Goal: Task Accomplishment & Management: Complete application form

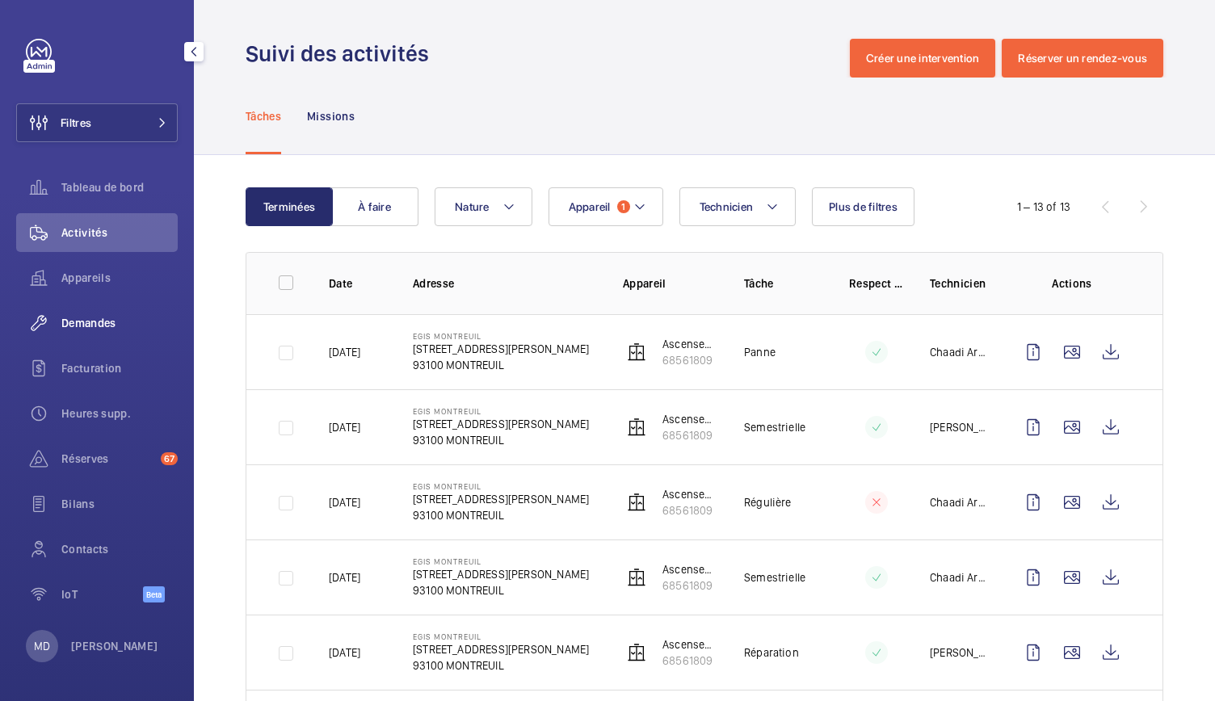
click at [107, 330] on span "Demandes" at bounding box center [119, 323] width 116 height 16
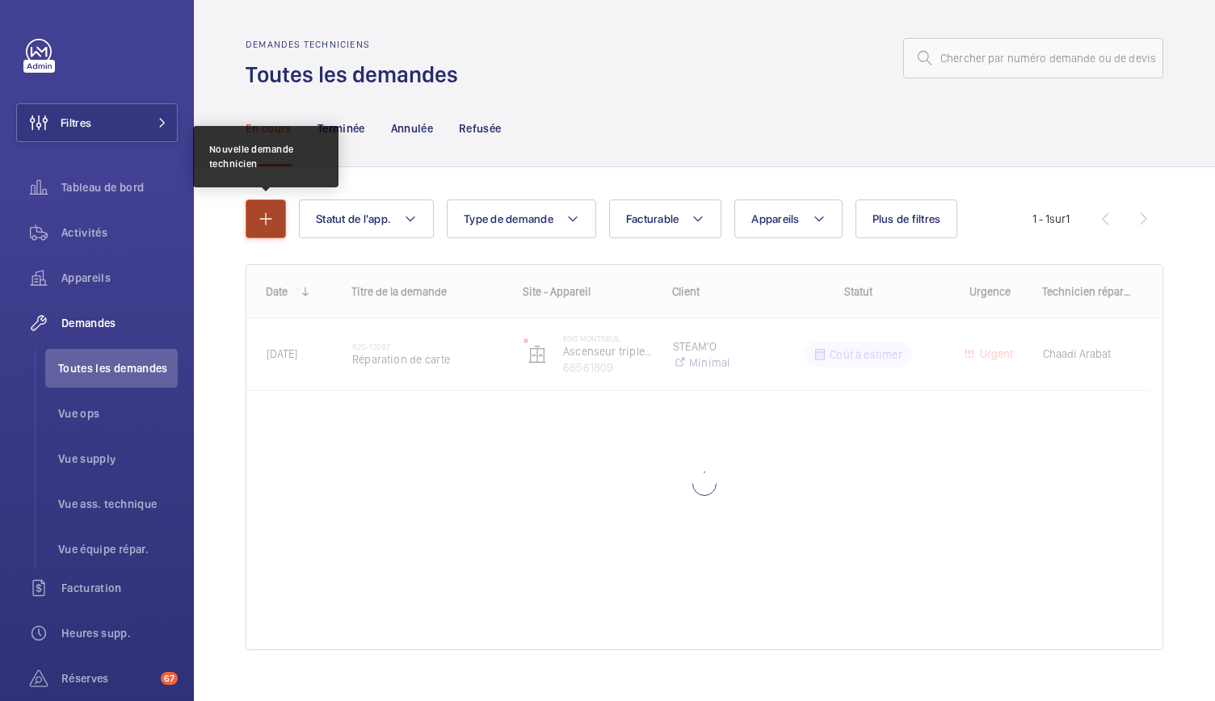
click at [279, 212] on button "button" at bounding box center [266, 219] width 40 height 39
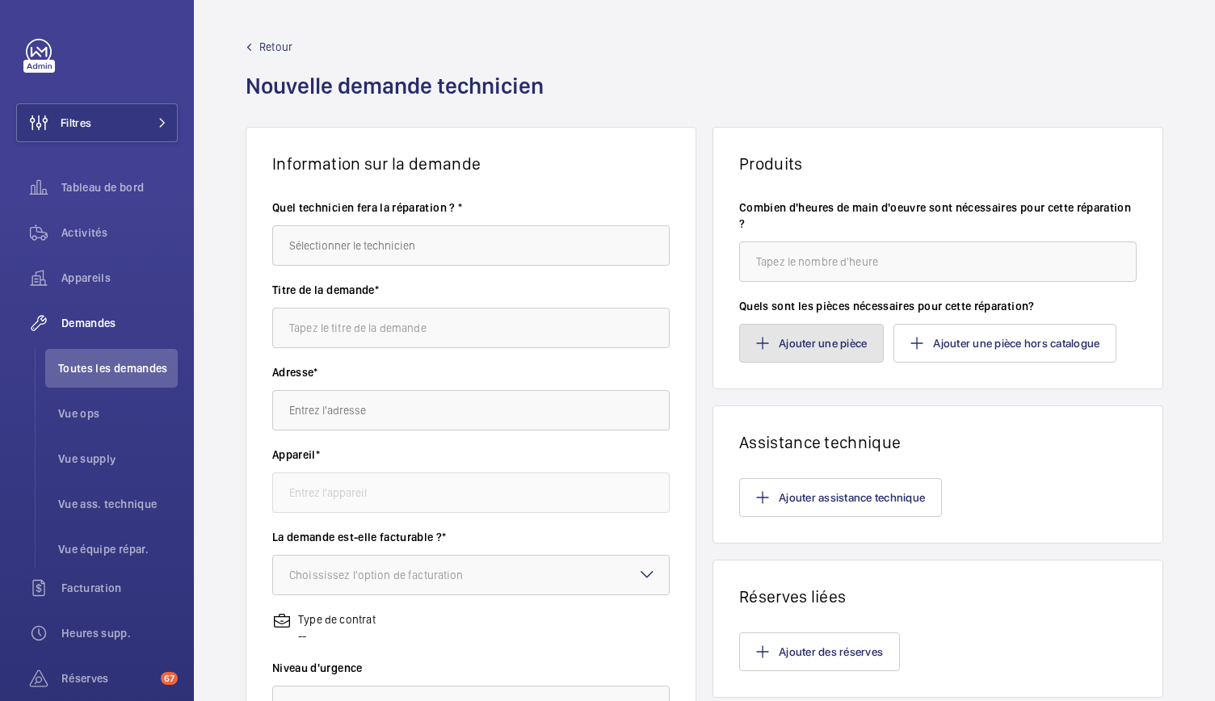
click at [766, 351] on button "Ajouter une pièce" at bounding box center [811, 343] width 145 height 39
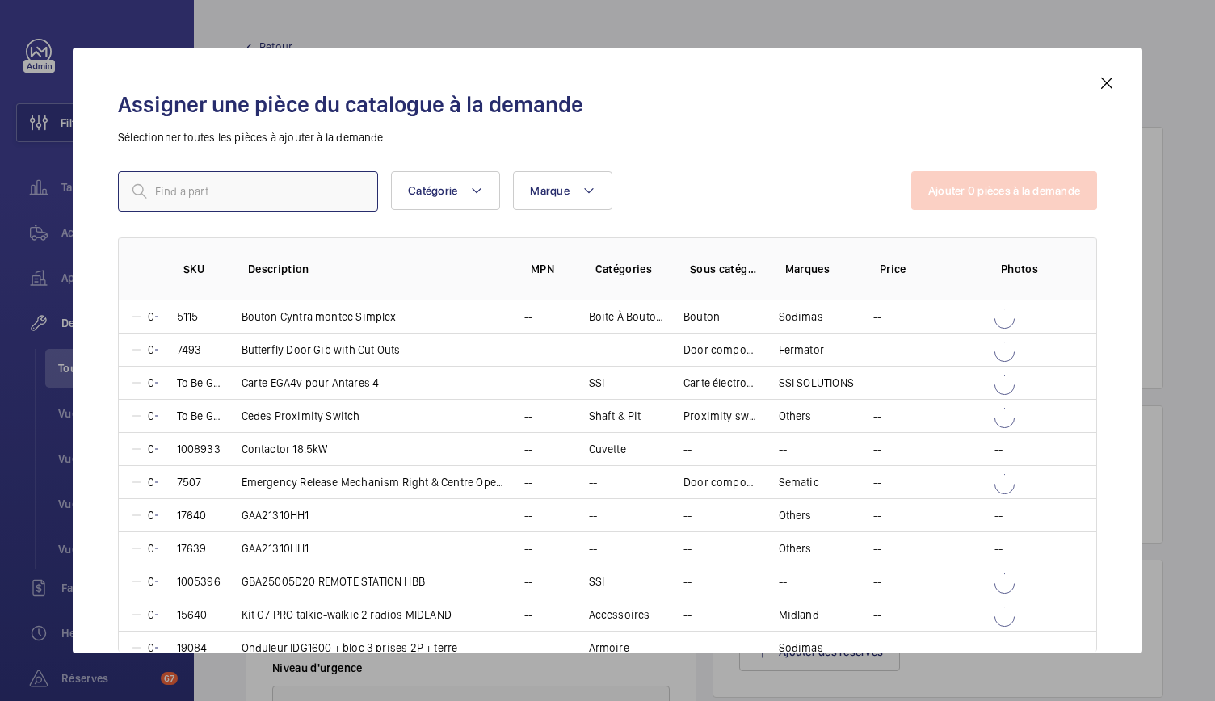
click at [245, 188] on input "text" at bounding box center [248, 191] width 260 height 40
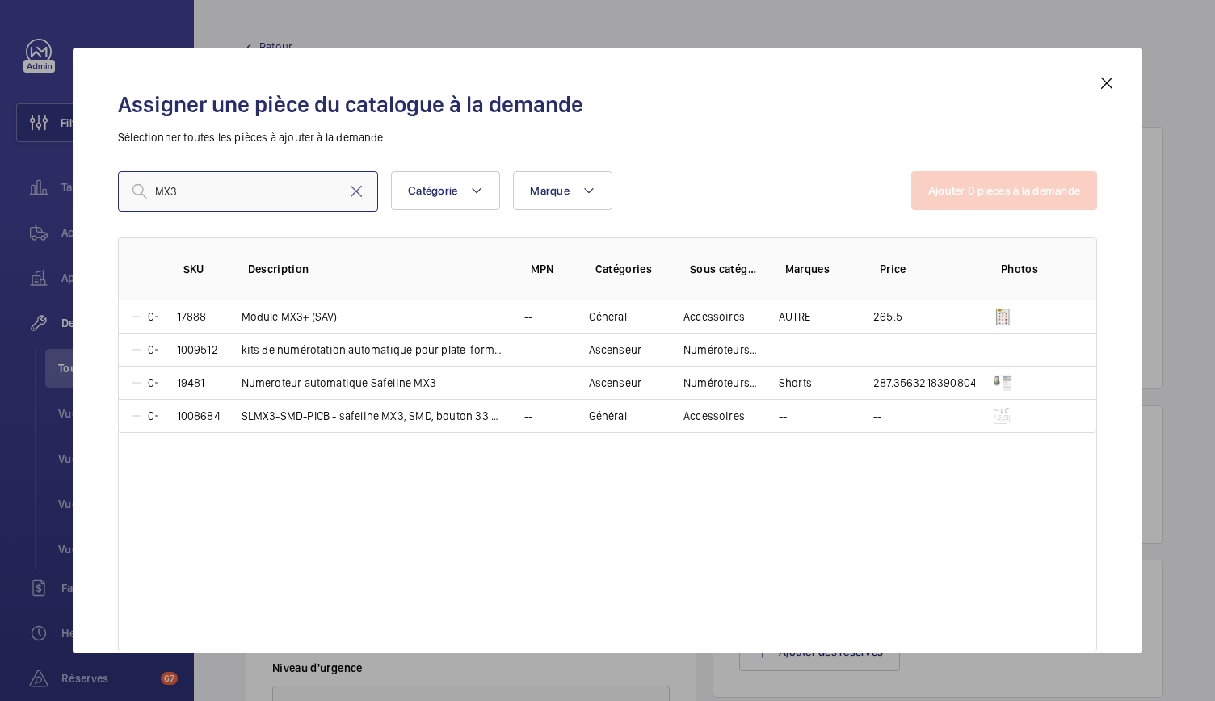
type input "MX3"
click at [1105, 82] on mat-icon at bounding box center [1106, 83] width 19 height 19
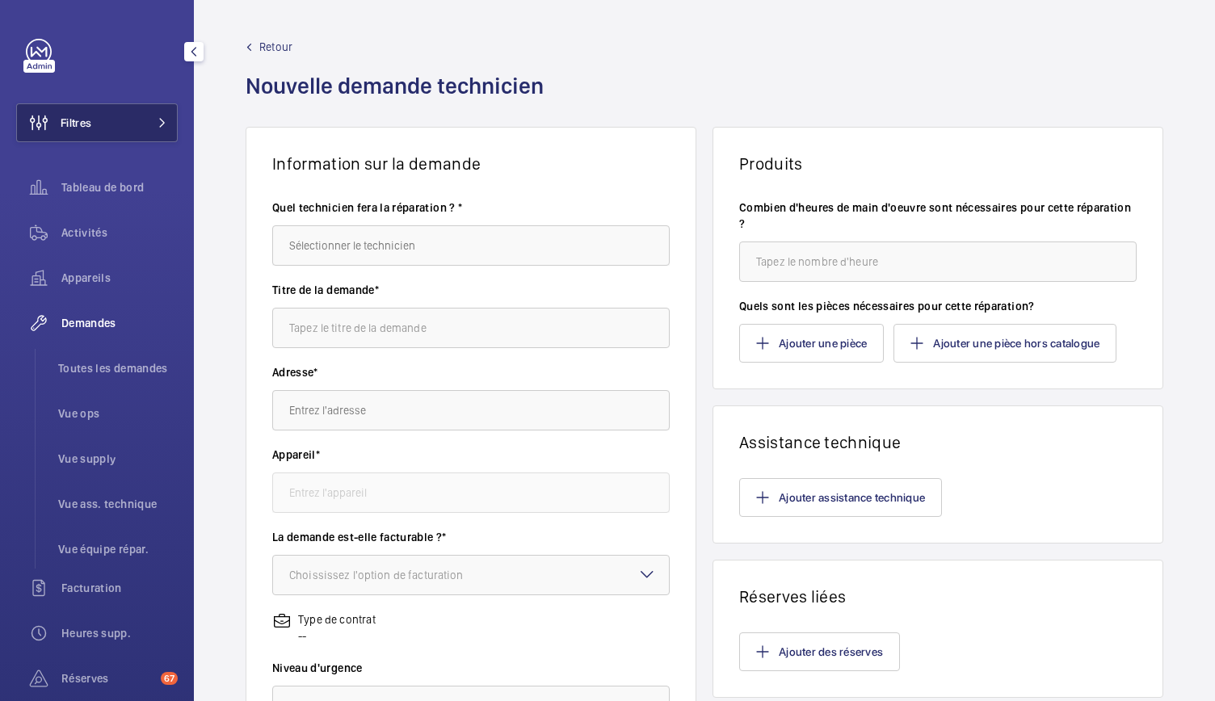
click at [141, 128] on button "Filtres" at bounding box center [97, 122] width 162 height 39
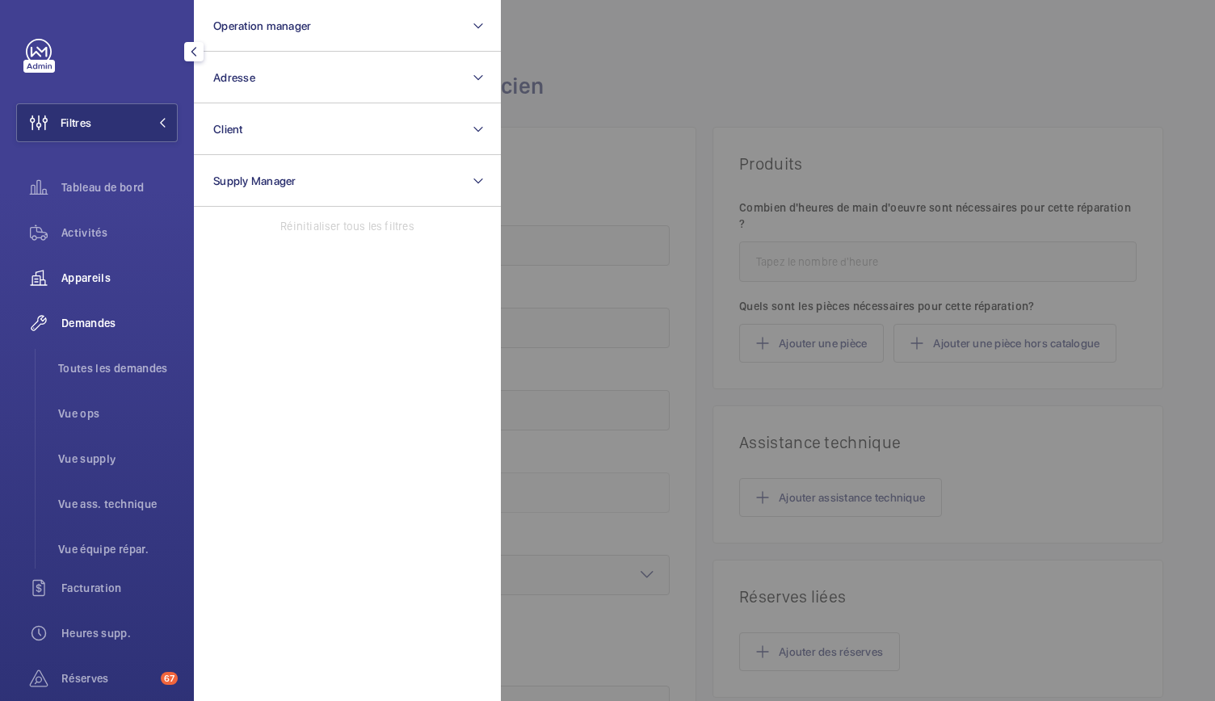
click at [79, 279] on span "Appareils" at bounding box center [119, 278] width 116 height 16
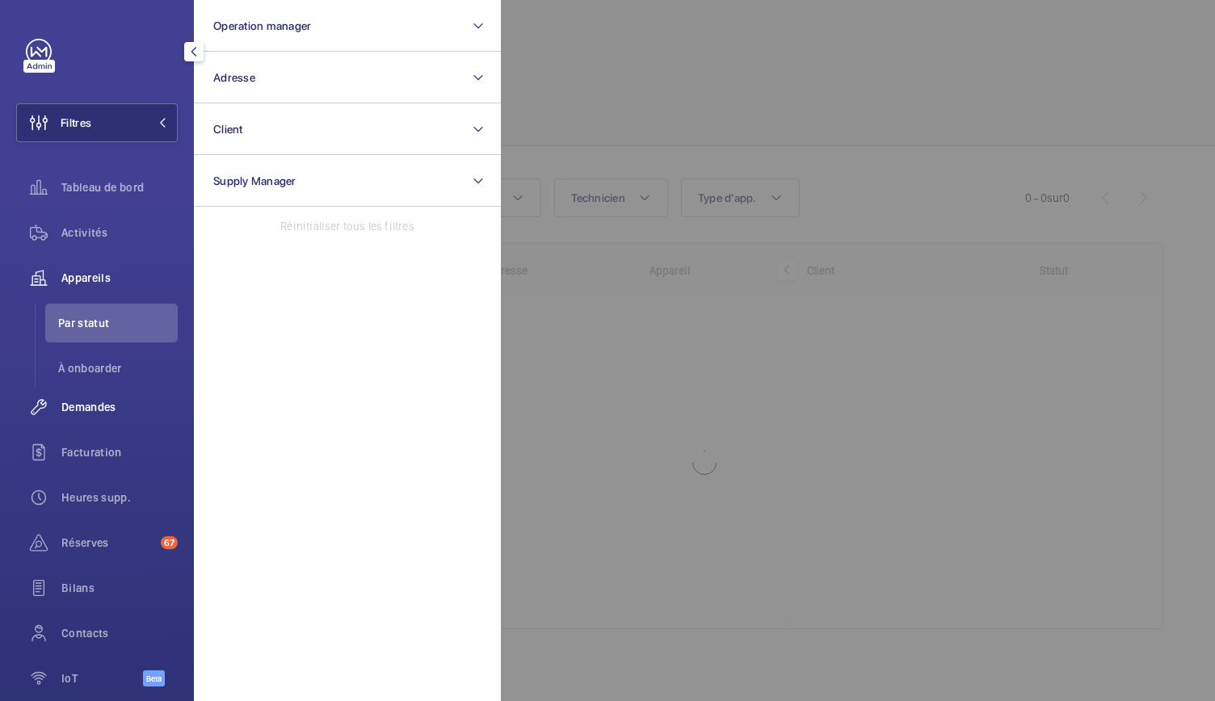
click at [82, 406] on span "Demandes" at bounding box center [119, 407] width 116 height 16
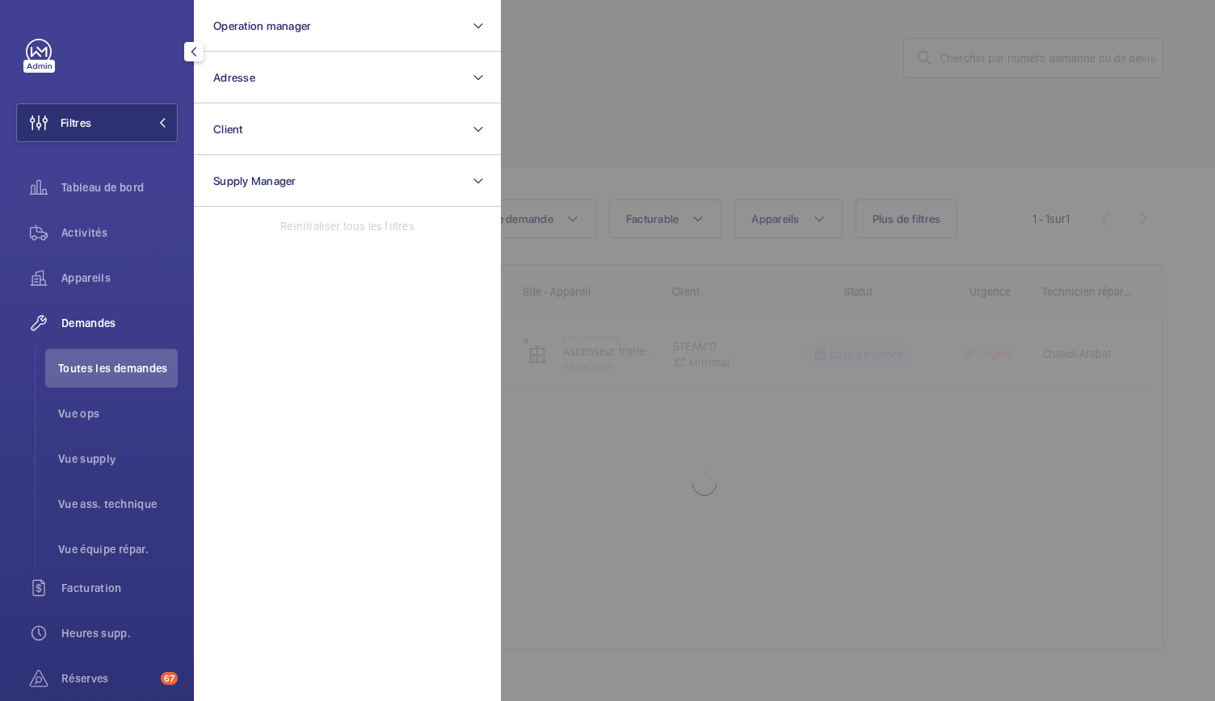
click at [964, 65] on div at bounding box center [1108, 350] width 1215 height 701
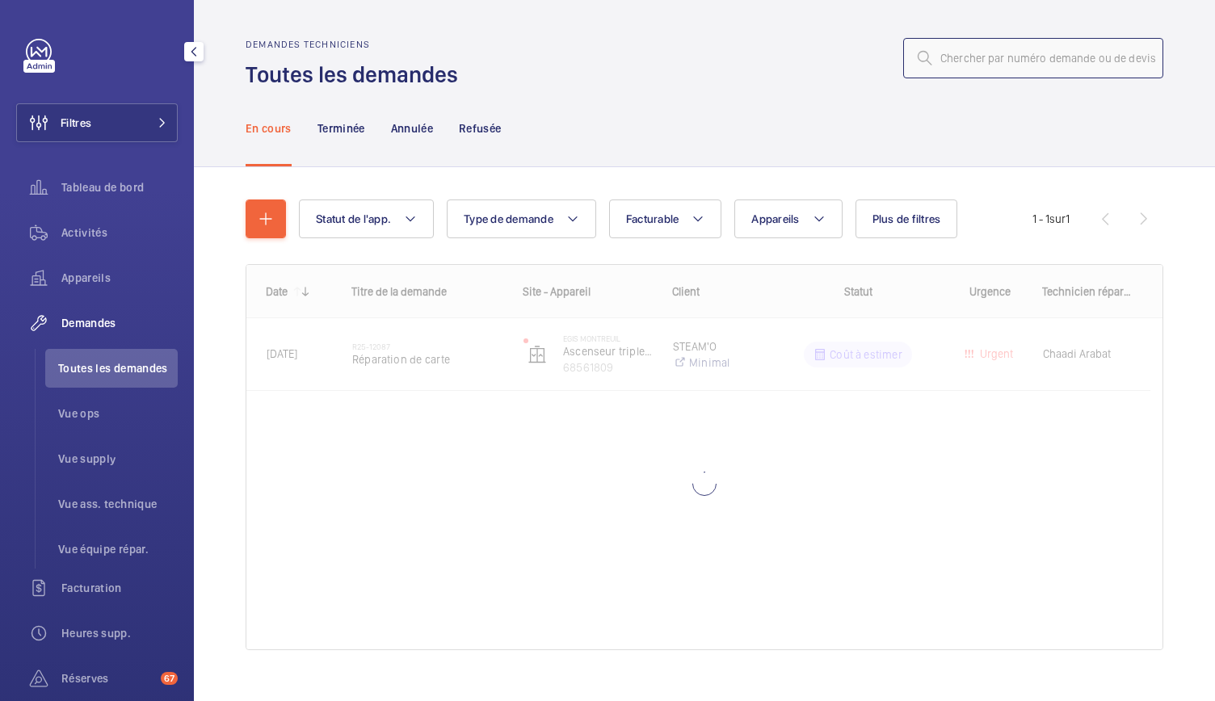
click at [964, 65] on input "text" at bounding box center [1033, 58] width 260 height 40
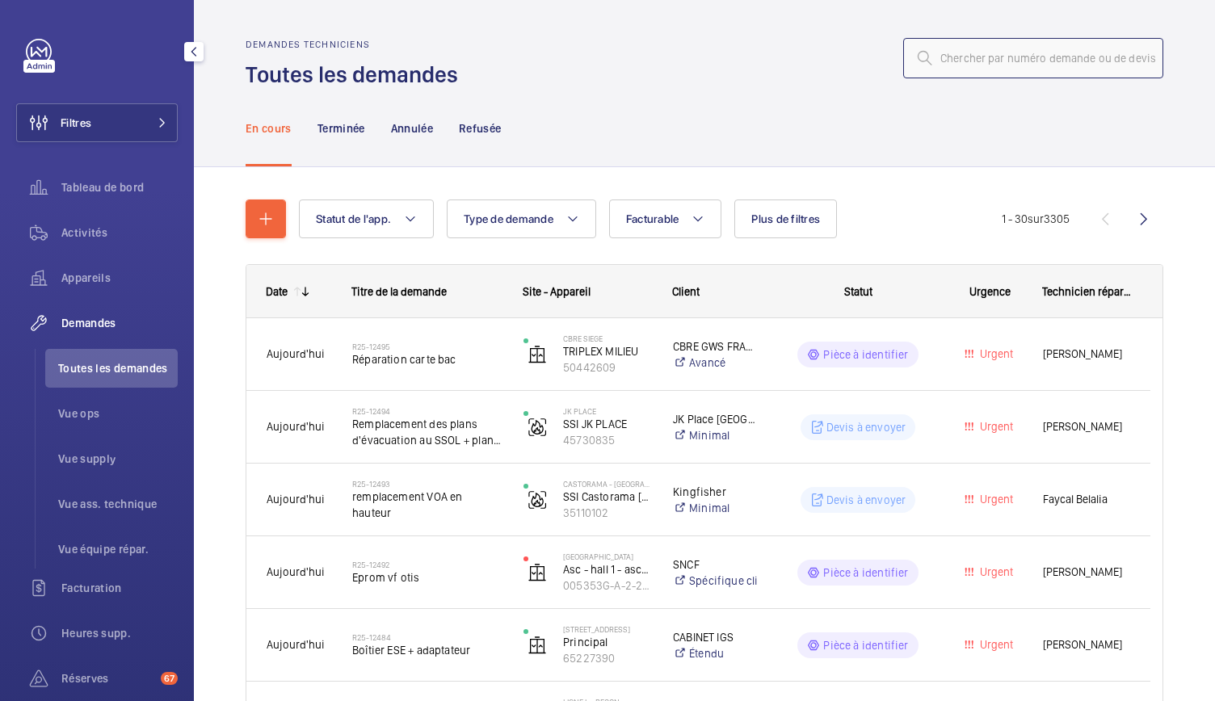
paste input "R25-09897"
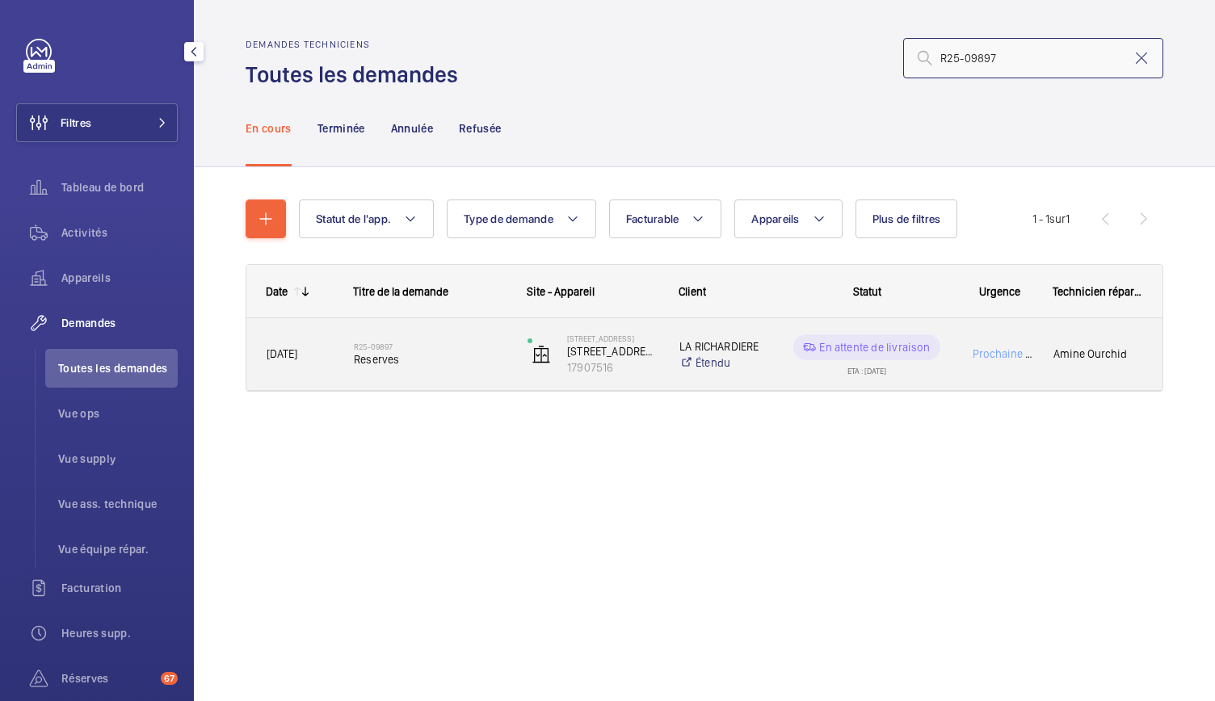
type input "R25-09897"
click at [389, 360] on span "Reserves" at bounding box center [430, 359] width 153 height 16
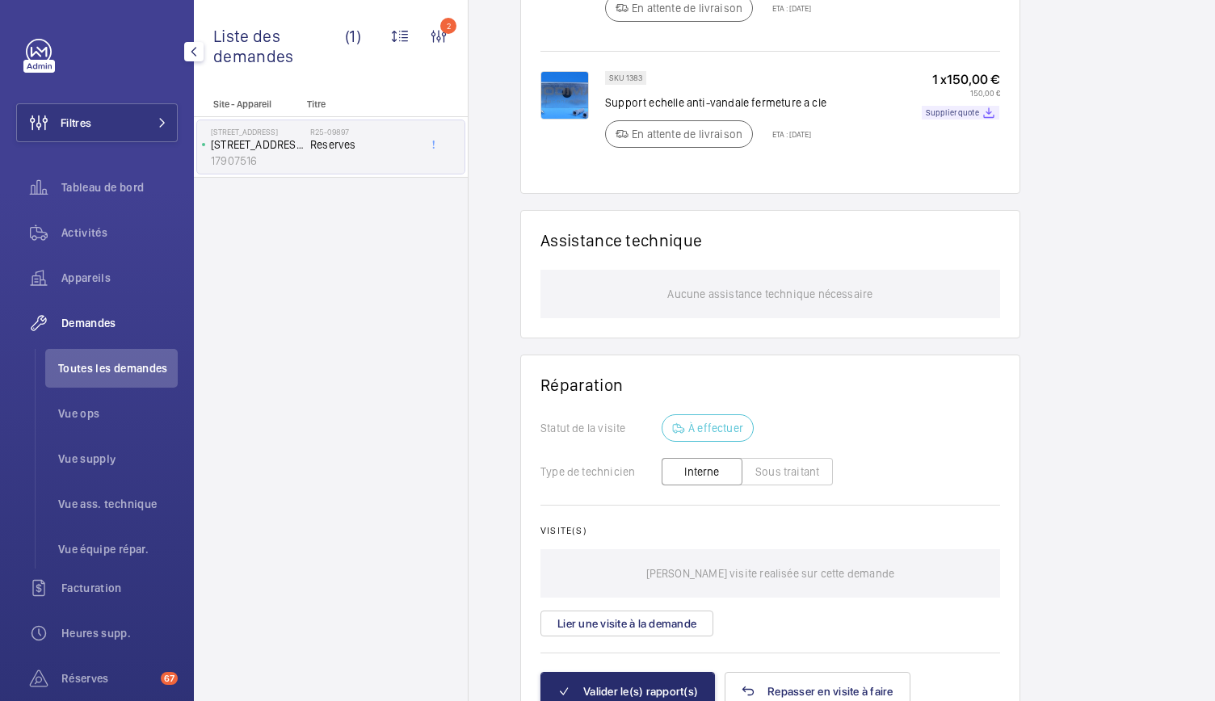
scroll to position [1261, 0]
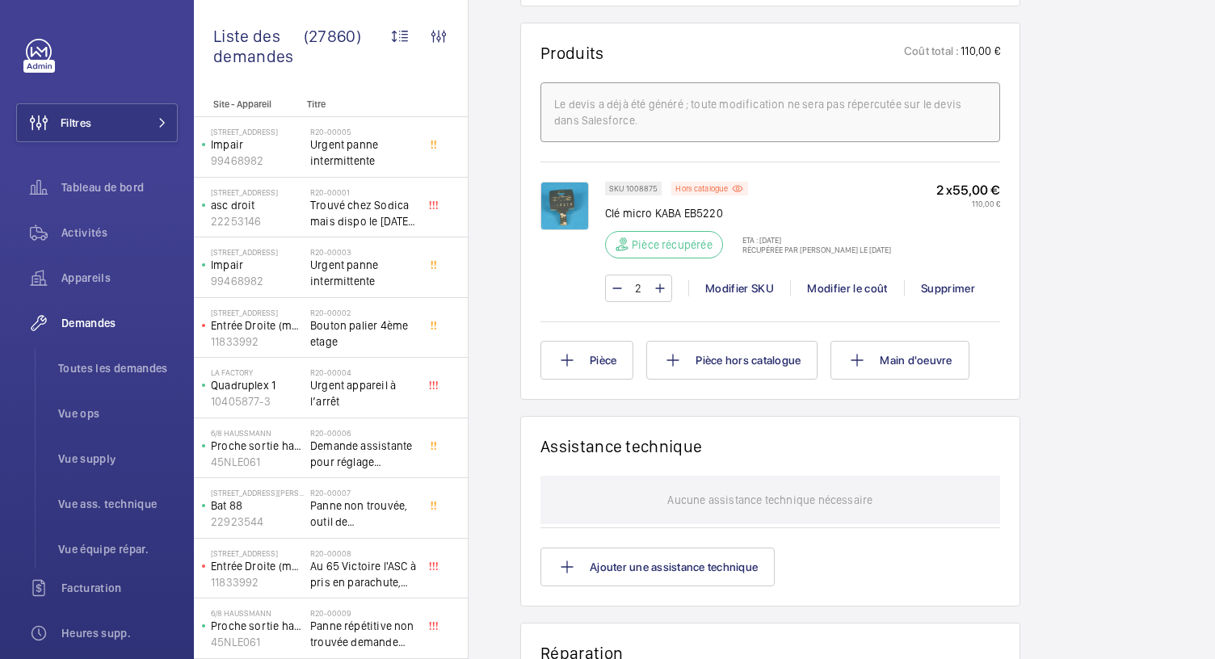
scroll to position [1007, 0]
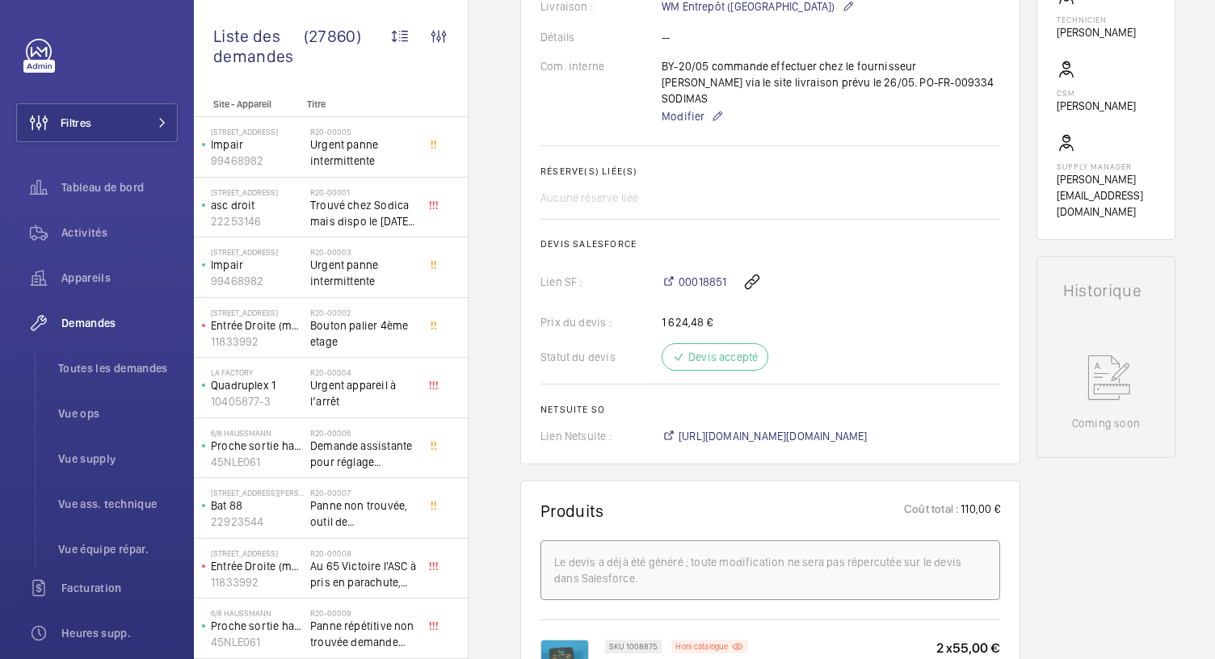
scroll to position [501, 0]
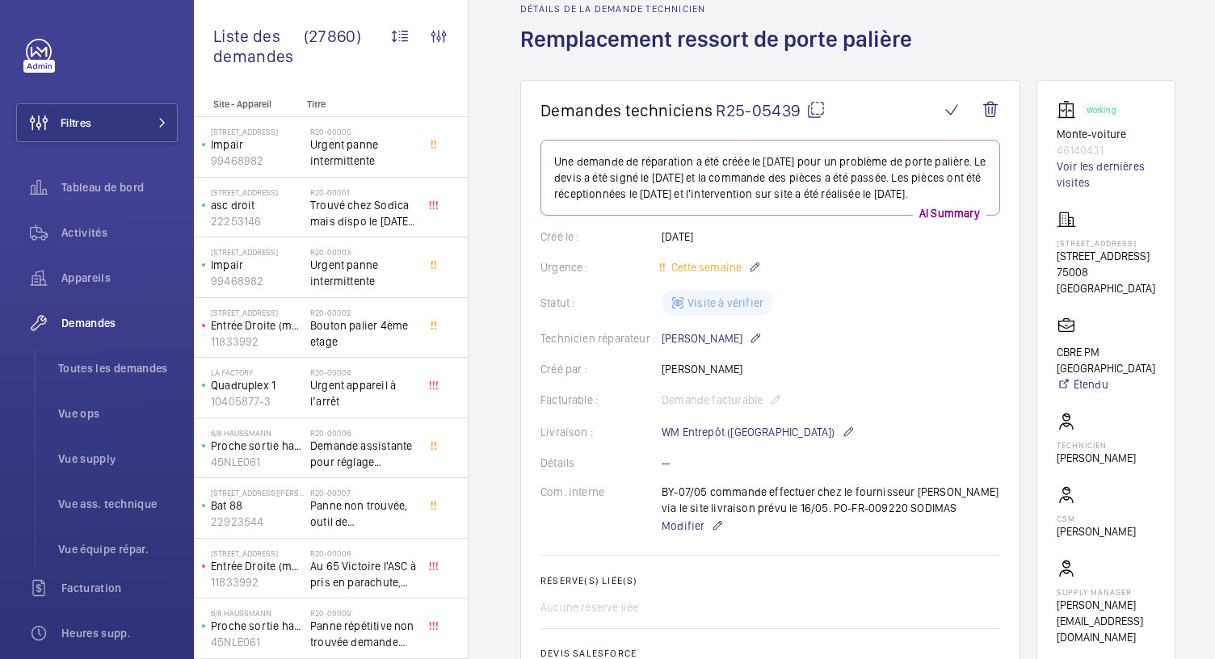
scroll to position [36, 0]
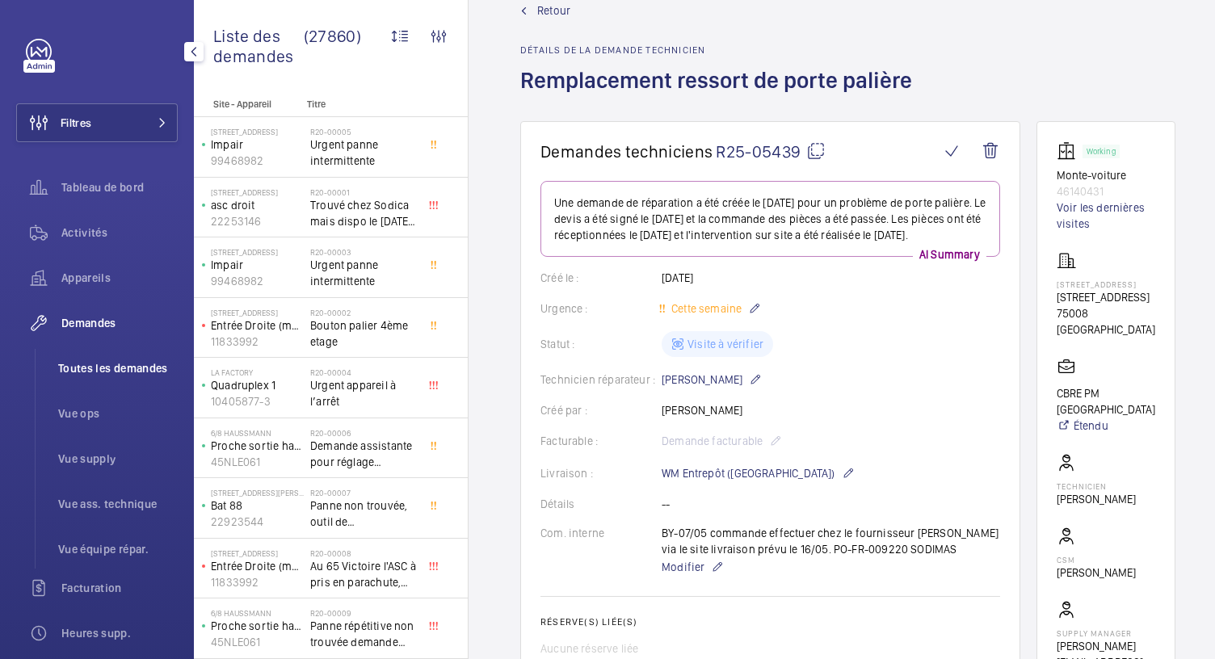
click at [113, 363] on span "Toutes les demandes" at bounding box center [118, 368] width 120 height 16
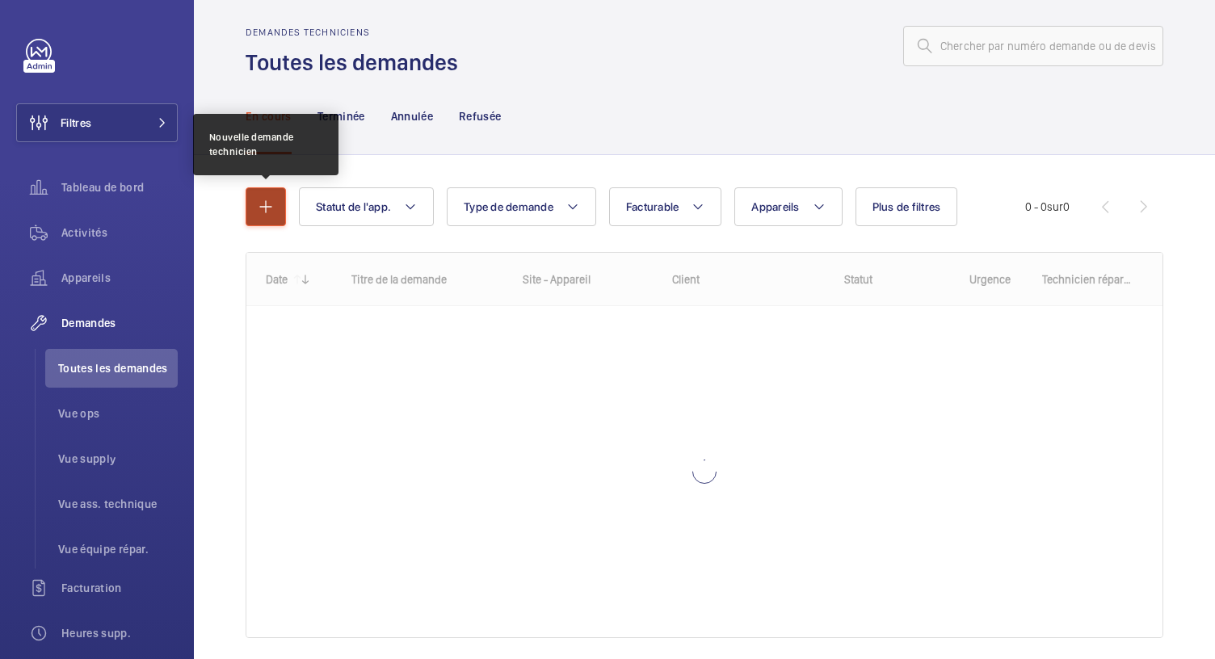
click at [270, 218] on button "button" at bounding box center [266, 206] width 40 height 39
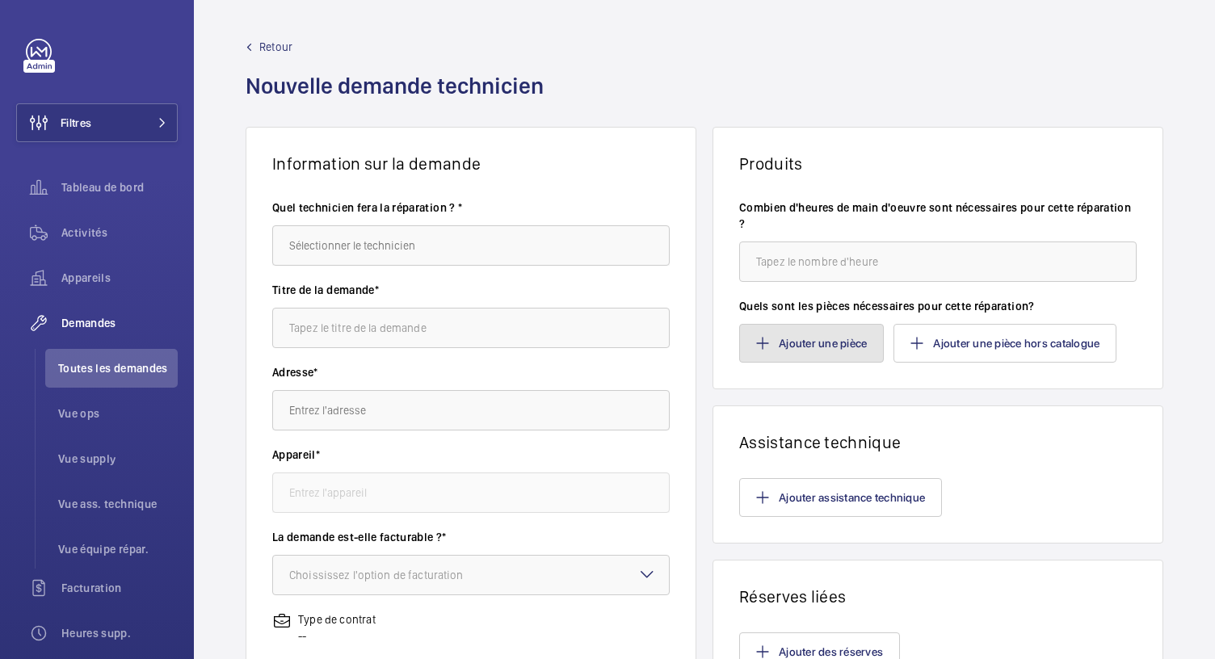
click at [776, 343] on button "Ajouter une pièce" at bounding box center [811, 343] width 145 height 39
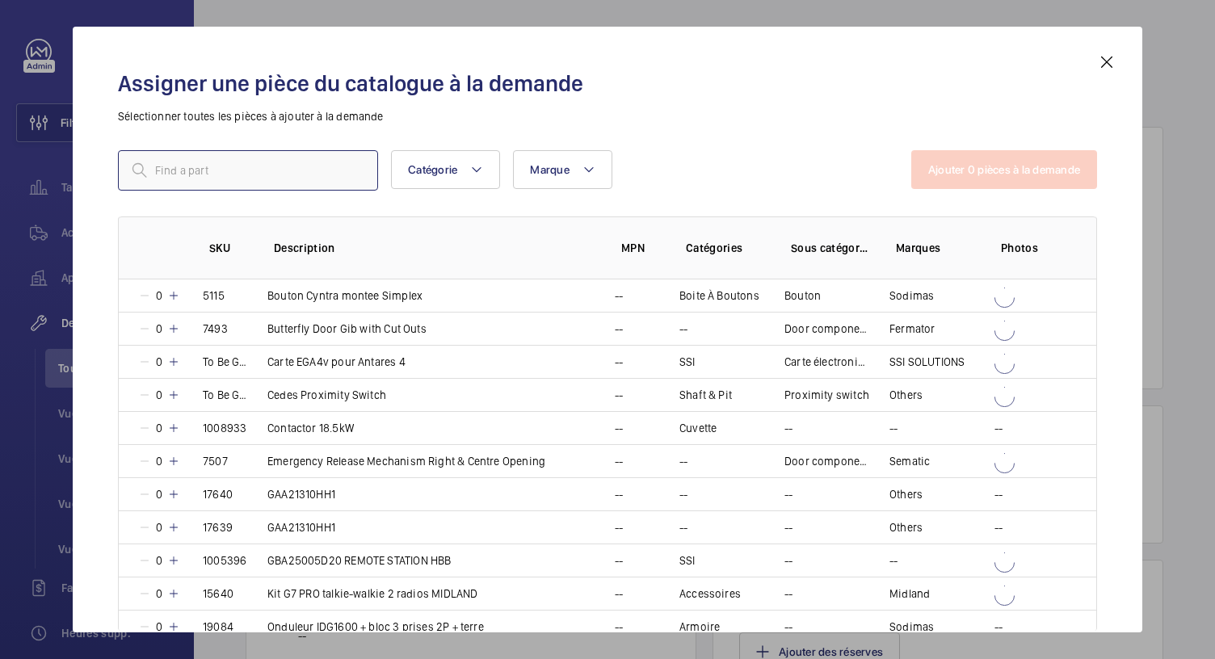
click at [350, 170] on input "text" at bounding box center [248, 170] width 260 height 40
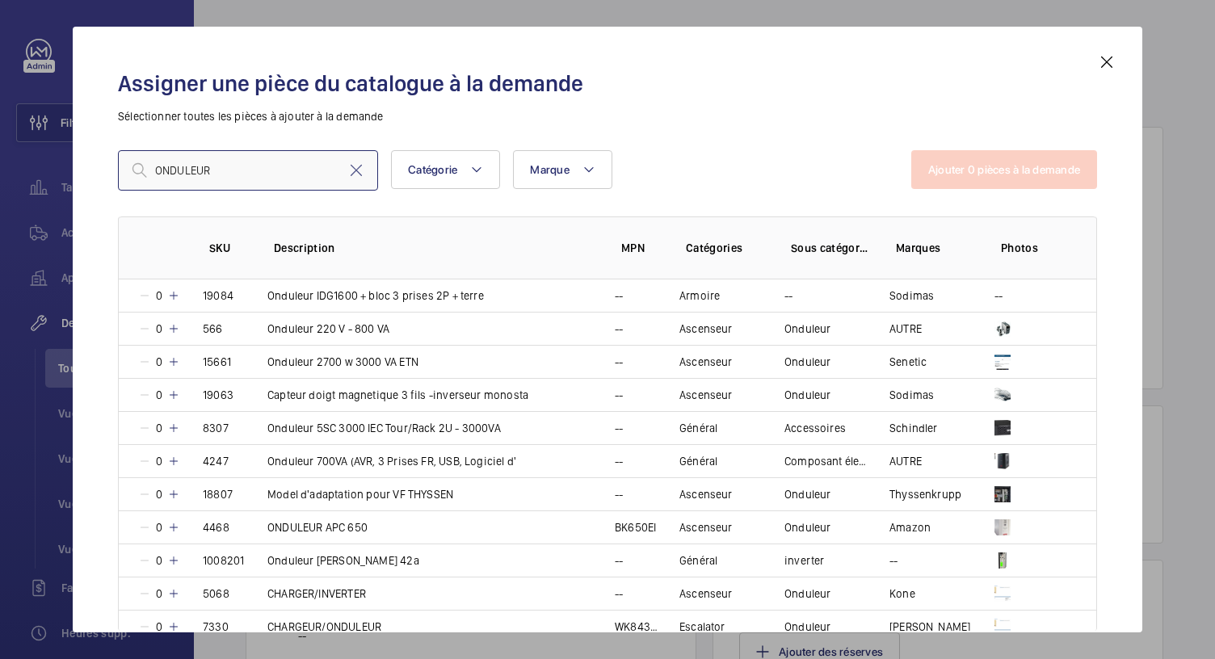
type input "ONDULEUR"
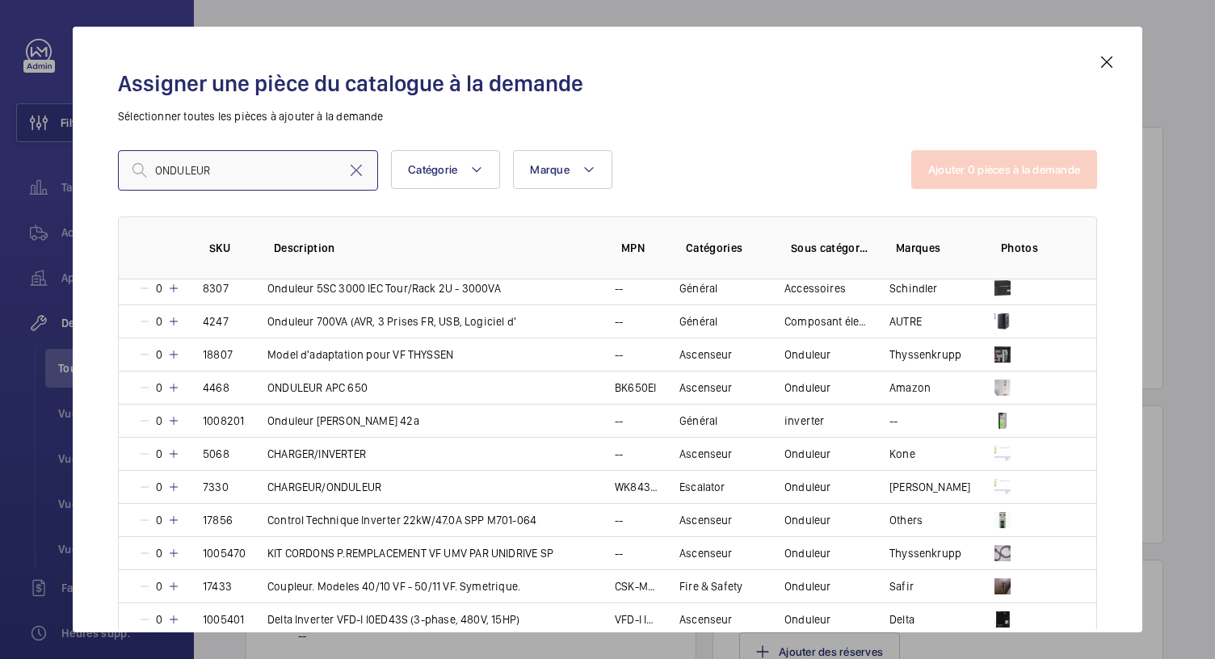
scroll to position [141, 0]
drag, startPoint x: 217, startPoint y: 319, endPoint x: 241, endPoint y: 316, distance: 24.5
click at [241, 316] on td "4247" at bounding box center [215, 319] width 65 height 33
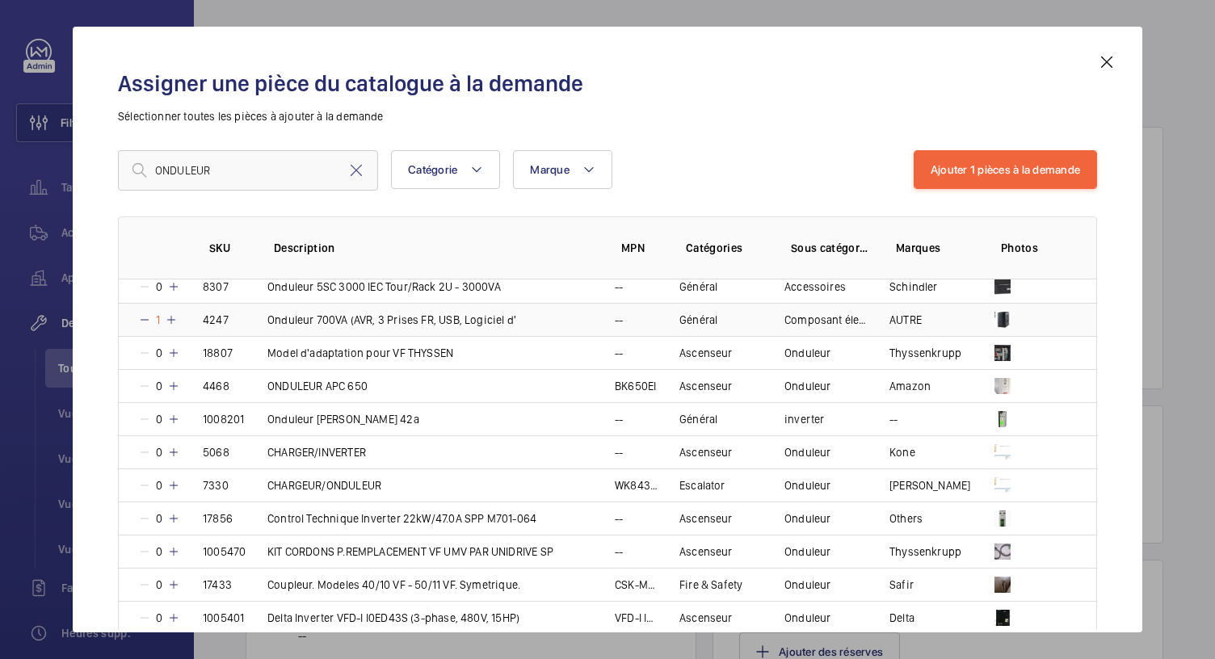
click at [232, 319] on td "4247" at bounding box center [215, 319] width 65 height 33
click at [145, 322] on mat-icon at bounding box center [144, 320] width 13 height 13
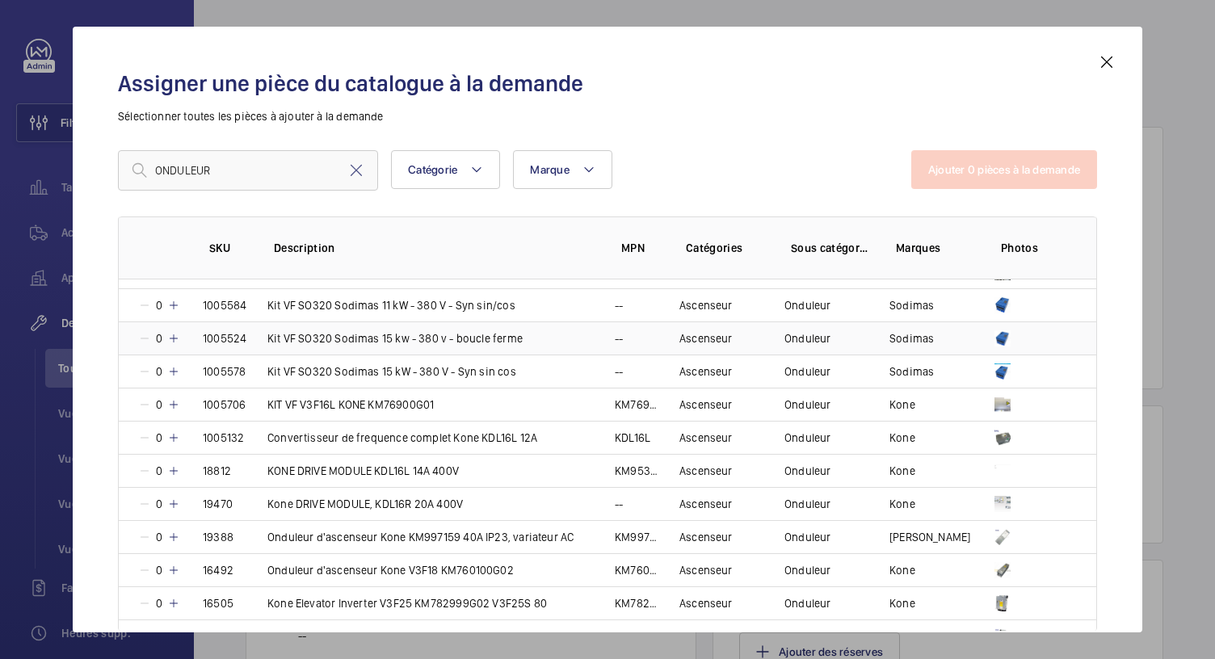
scroll to position [0, 0]
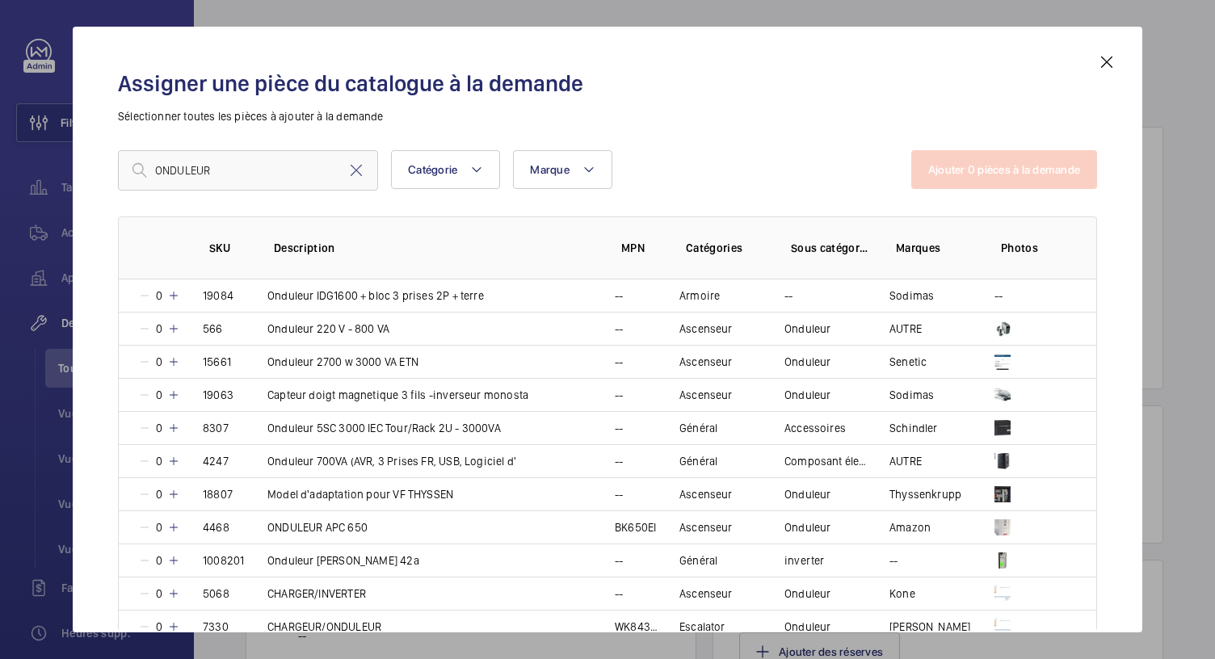
click at [1110, 65] on mat-icon at bounding box center [1106, 62] width 19 height 19
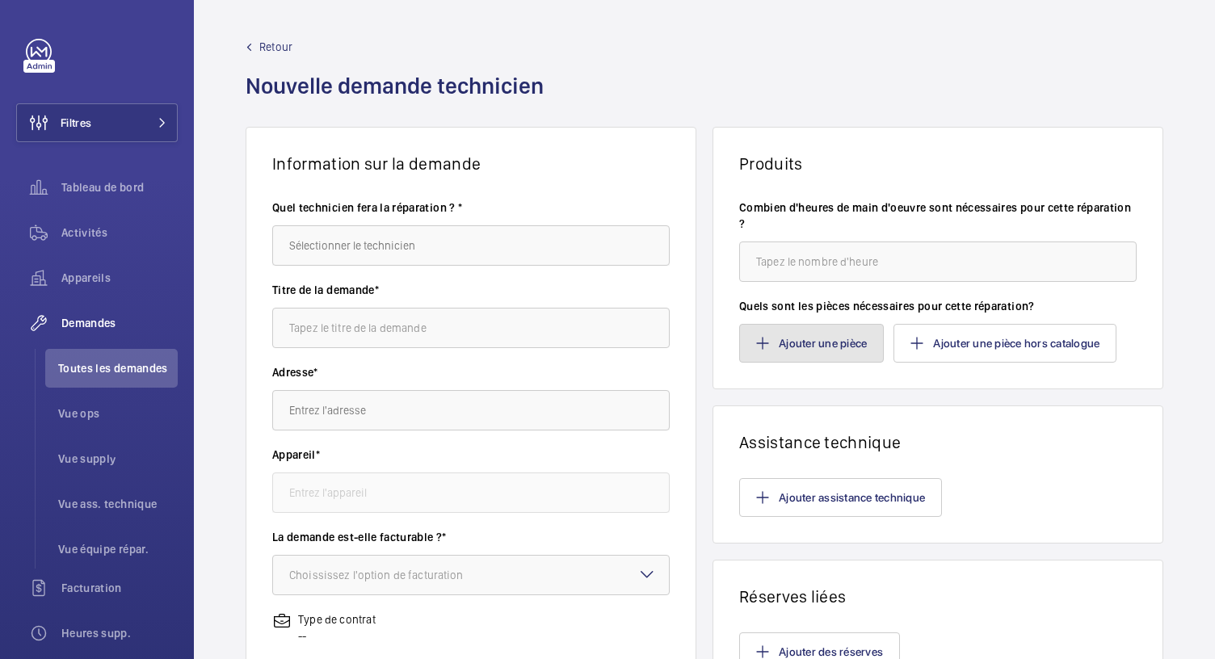
click at [786, 352] on button "Ajouter une pièce" at bounding box center [811, 343] width 145 height 39
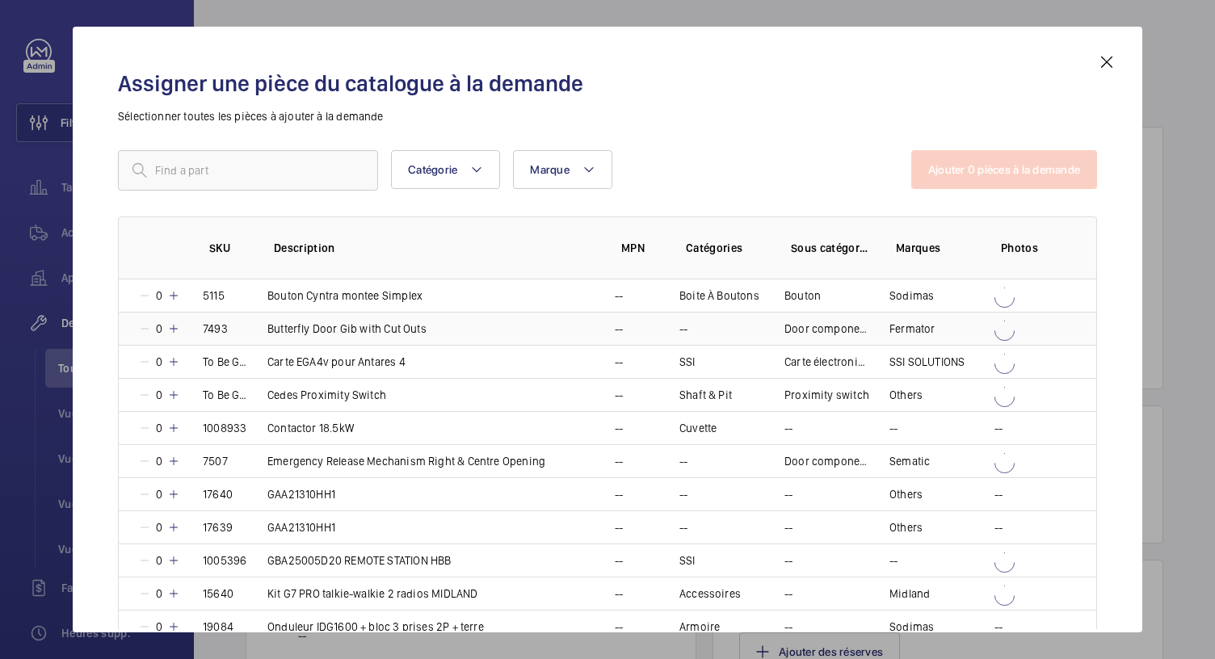
click at [175, 329] on mat-icon at bounding box center [173, 328] width 13 height 13
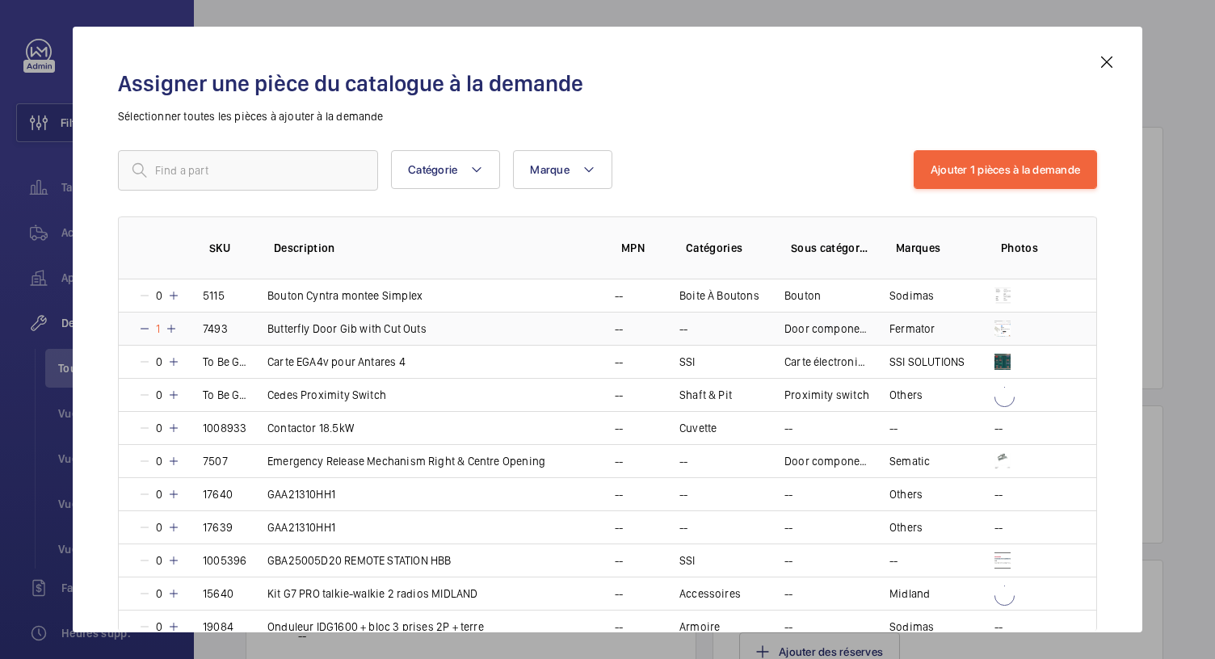
click at [150, 324] on mat-icon at bounding box center [144, 328] width 13 height 13
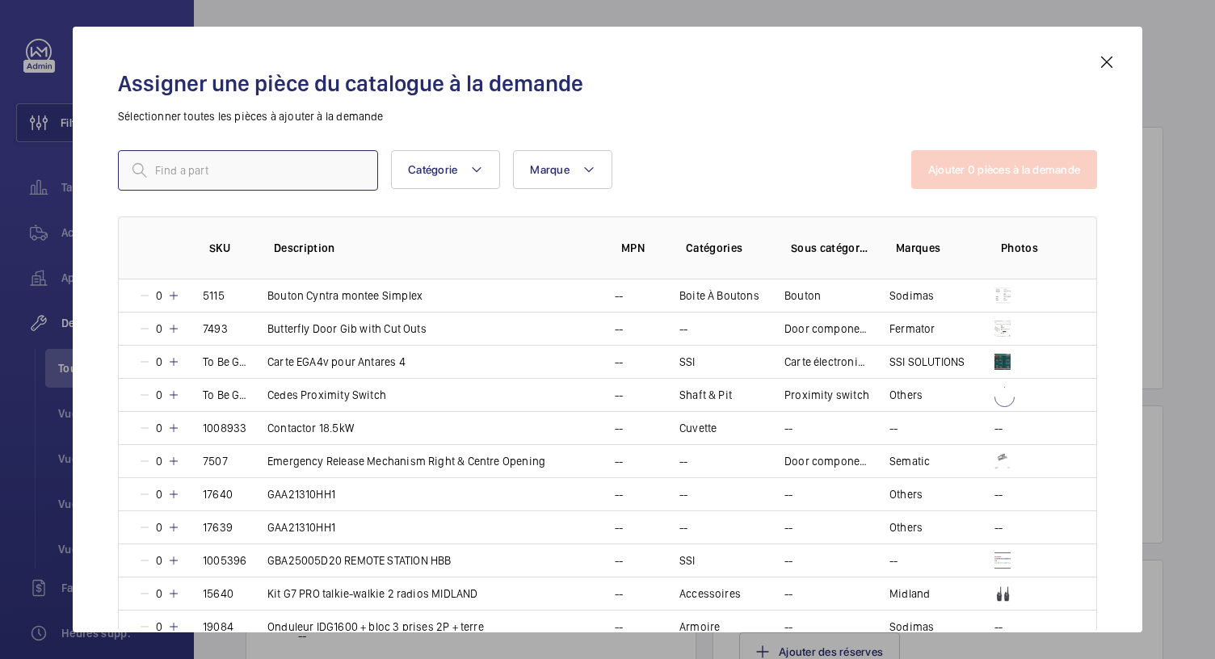
click at [186, 179] on input "text" at bounding box center [248, 170] width 260 height 40
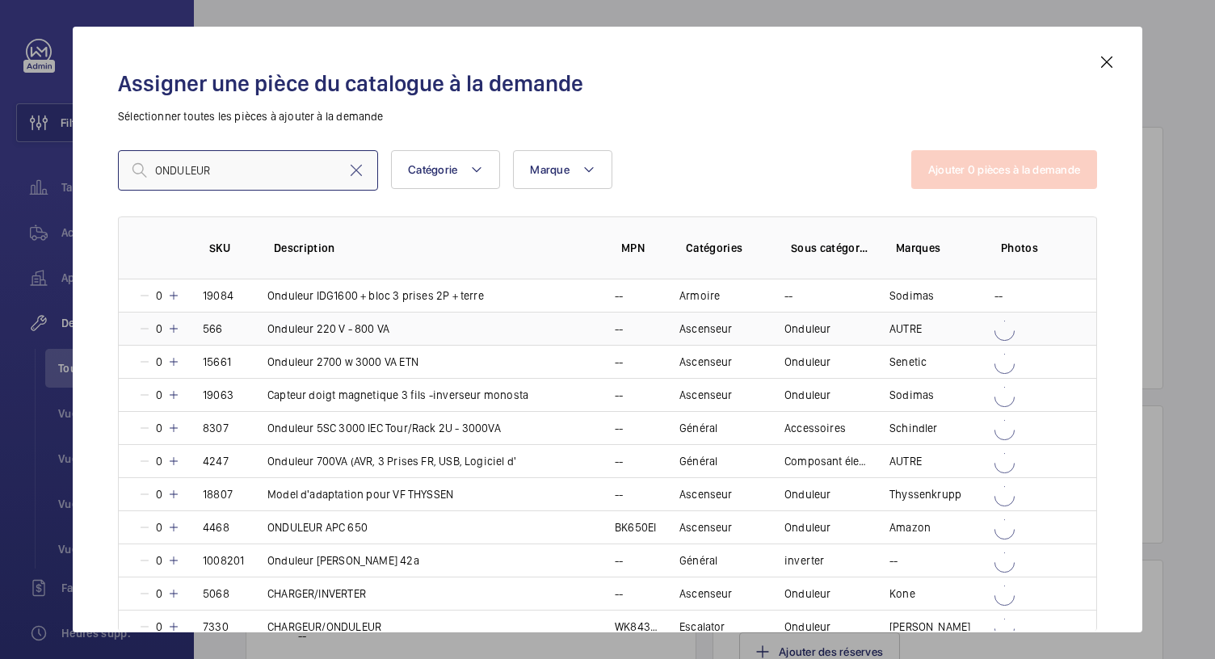
type input "ONDULEUR"
click at [170, 327] on mat-icon at bounding box center [173, 328] width 13 height 13
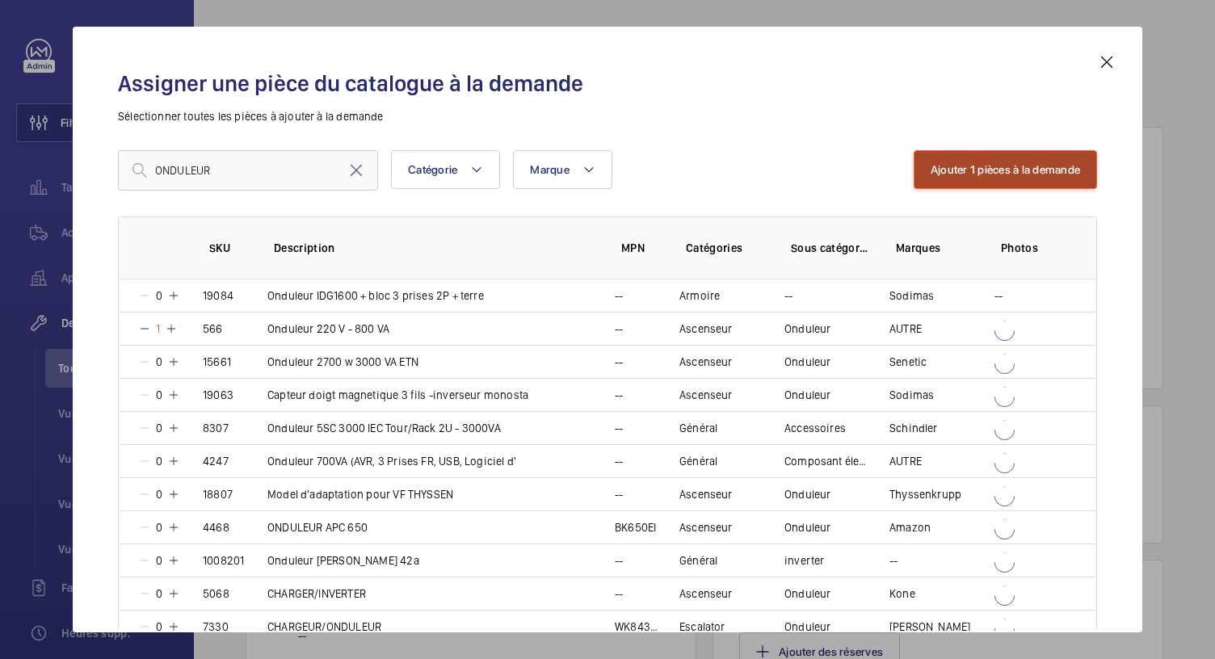
click at [1033, 163] on button "Ajouter 1 pièces à la demande" at bounding box center [1005, 169] width 183 height 39
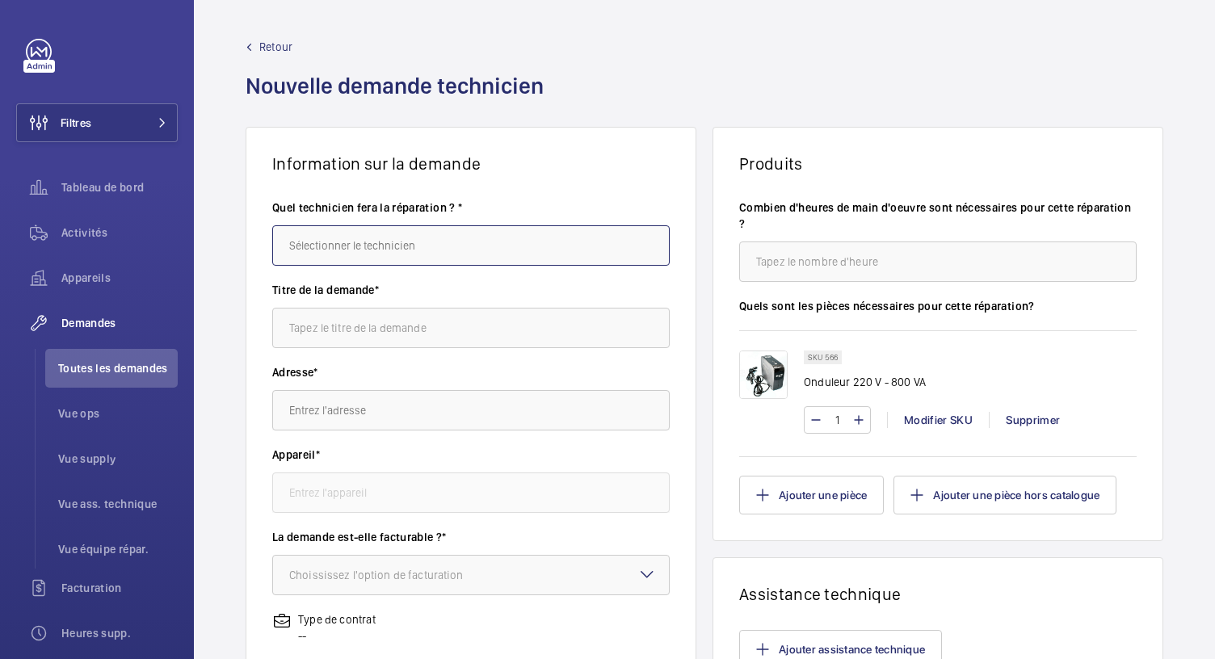
click at [404, 249] on input "text" at bounding box center [471, 245] width 398 height 40
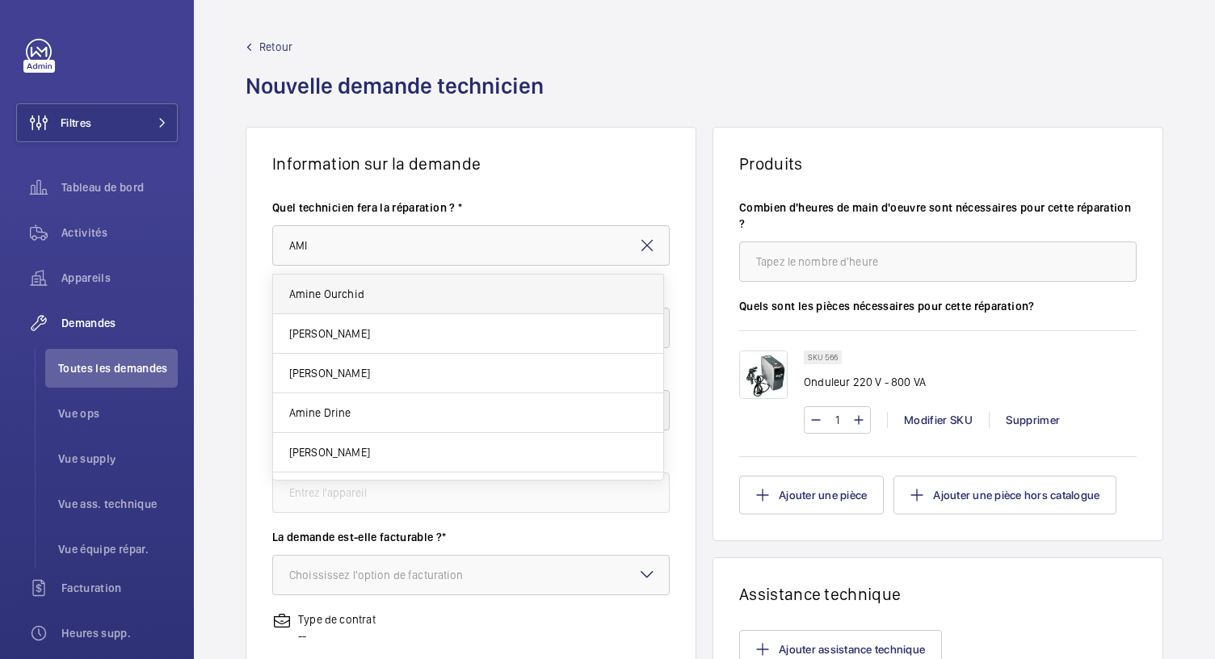
click at [349, 292] on span "Amine Ourchid" at bounding box center [326, 294] width 75 height 16
type input "Amine Ourchid"
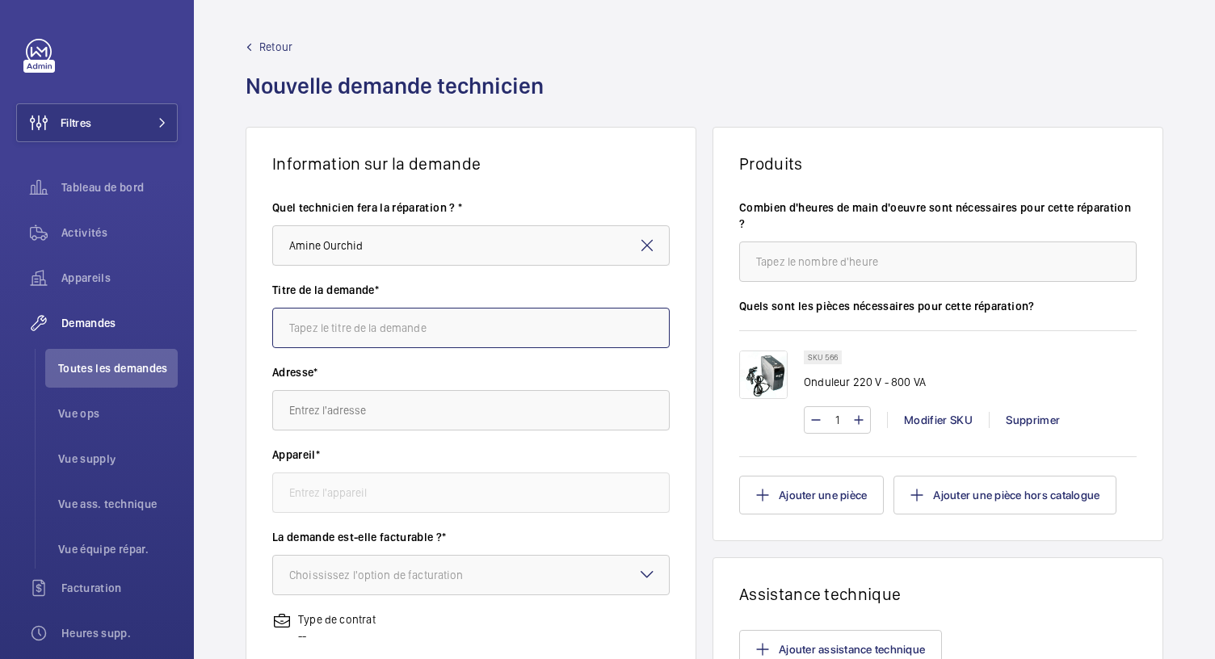
click at [339, 319] on input "text" at bounding box center [471, 328] width 398 height 40
type input "Onduleur"
click at [332, 399] on input "text" at bounding box center [471, 410] width 398 height 40
paste input "23 Rue Linois"
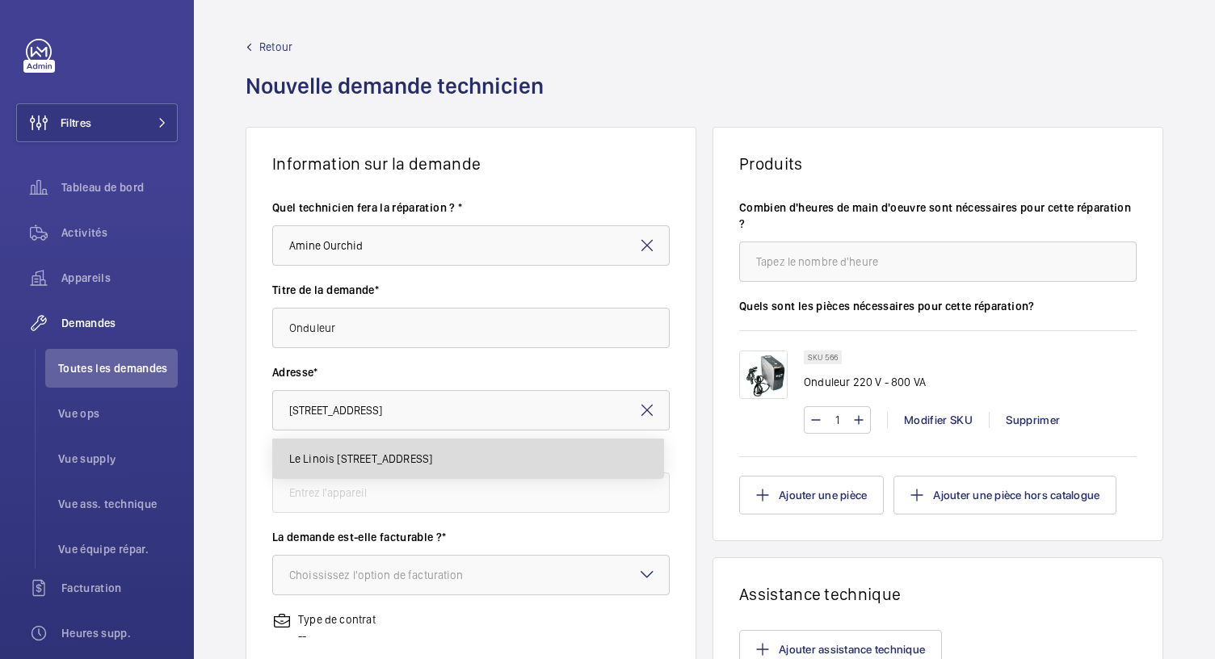
click at [346, 460] on span "Le Linois 23 Rue Linois, 75015 PARIS" at bounding box center [361, 459] width 144 height 16
type input "Le Linois 23 Rue Linois, 75015 PARIS"
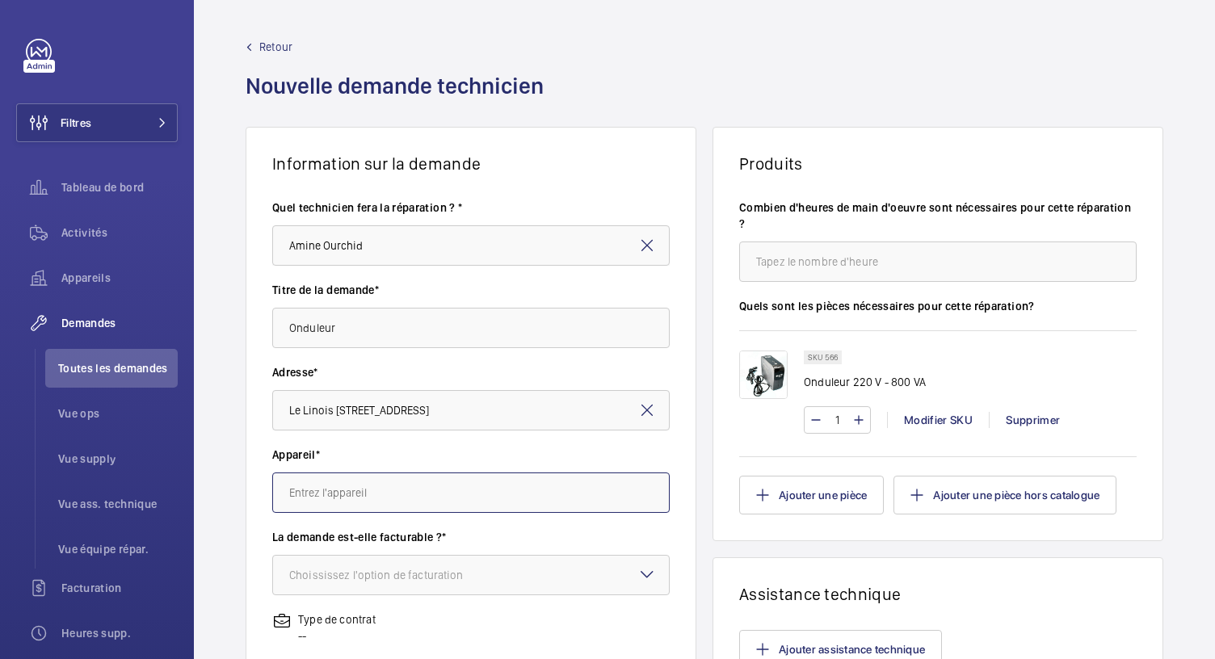
click at [363, 483] on input "text" at bounding box center [471, 493] width 398 height 40
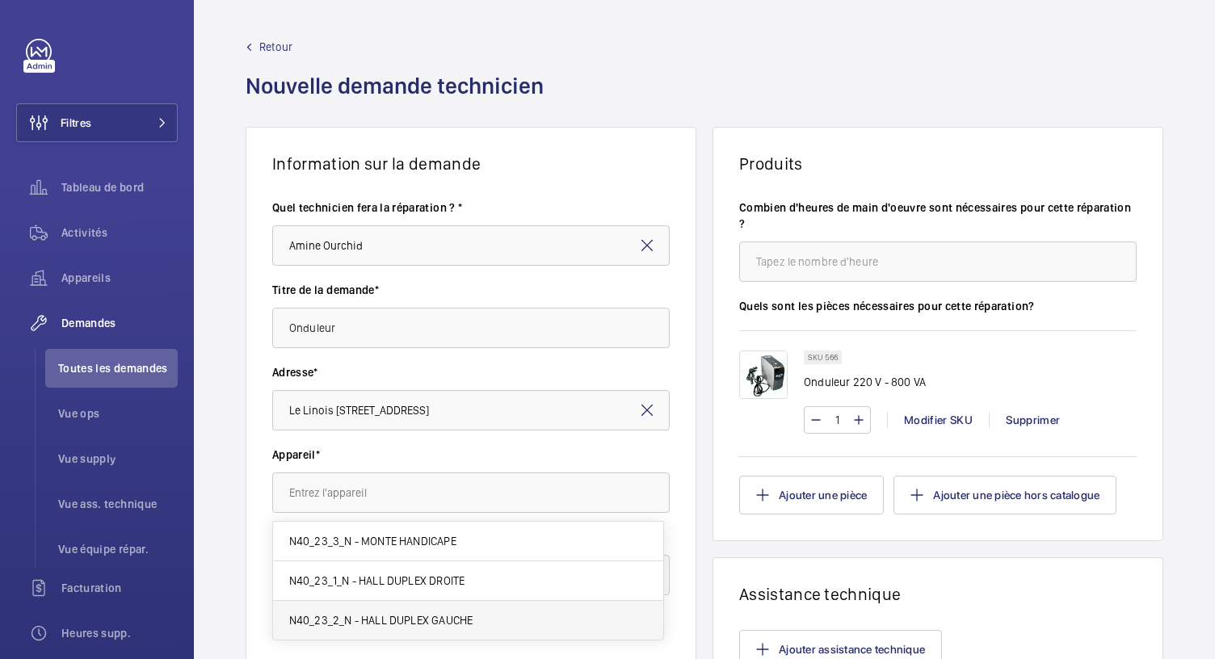
click at [402, 617] on span "N40_23_2_N - HALL DUPLEX GAUCHE" at bounding box center [381, 620] width 184 height 16
type input "N40_23_2_N - HALL DUPLEX GAUCHE"
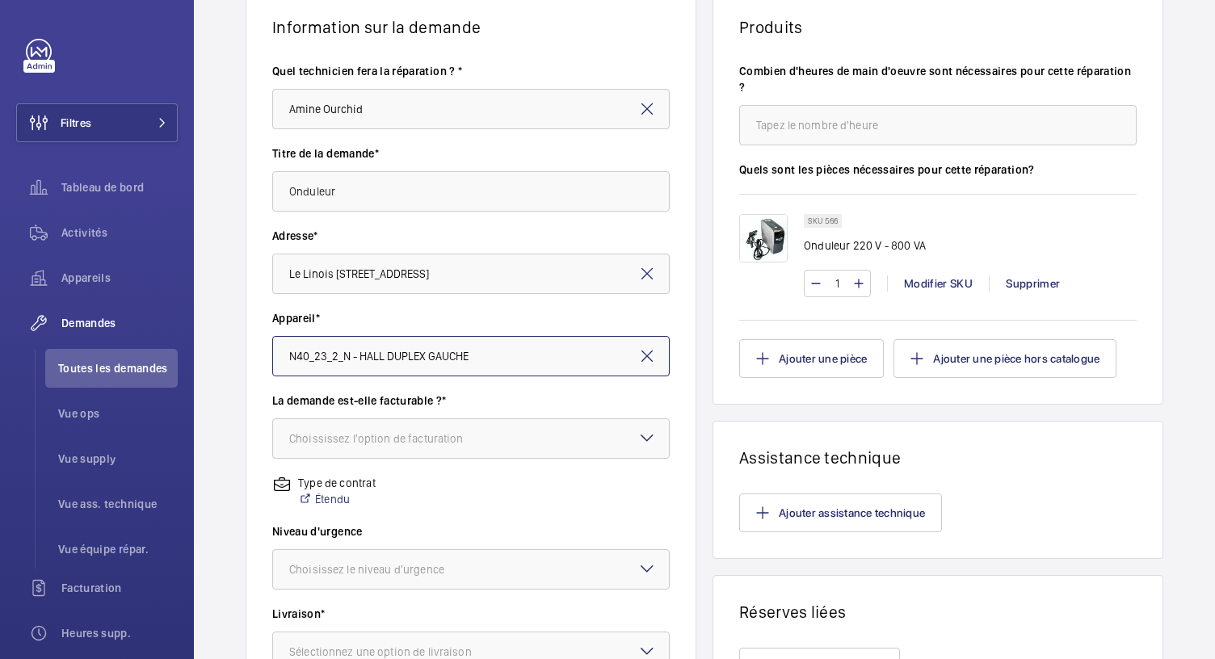
scroll to position [138, 0]
click at [411, 436] on div "Choississez l'option de facturation" at bounding box center [396, 437] width 215 height 16
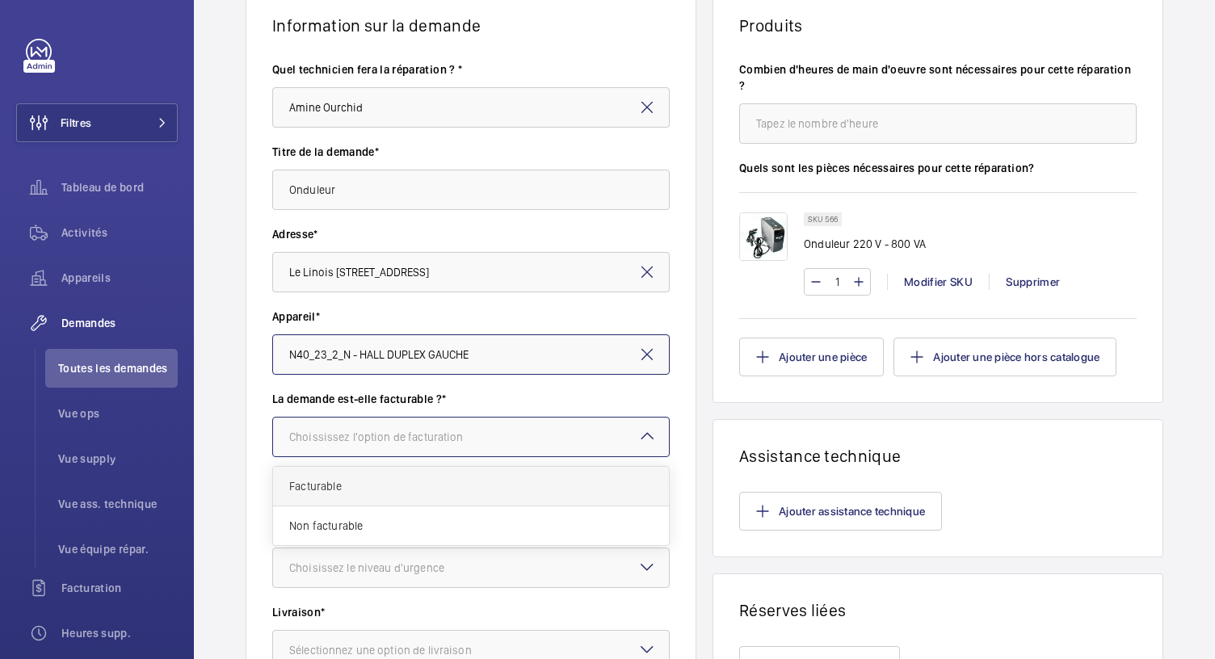
click at [359, 486] on span "Facturable" at bounding box center [471, 486] width 364 height 16
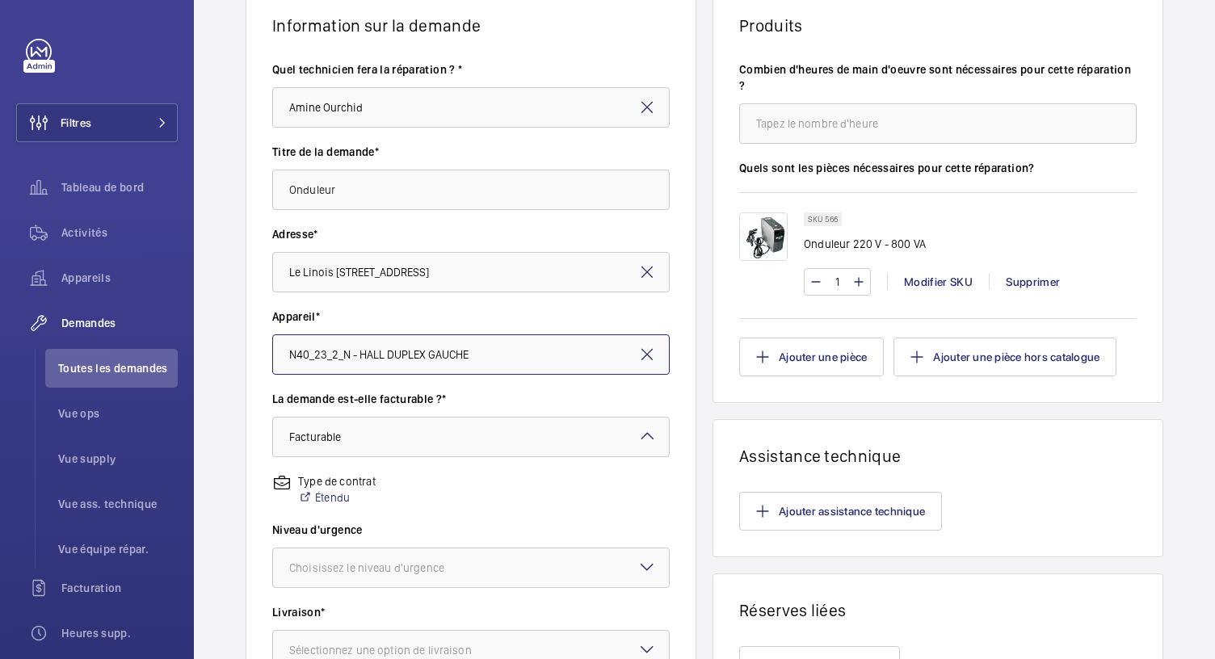
scroll to position [280, 0]
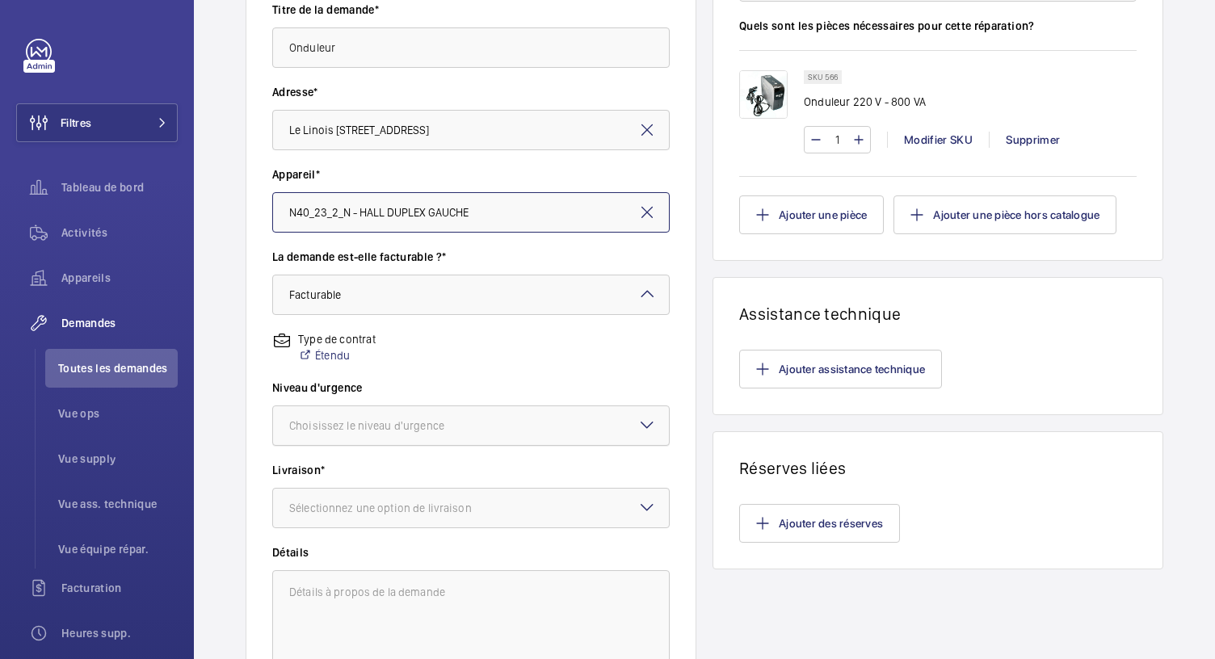
click at [396, 424] on div "Choisissez le niveau d'urgence" at bounding box center [387, 426] width 196 height 16
click at [334, 508] on span "Cette semaine" at bounding box center [471, 515] width 364 height 16
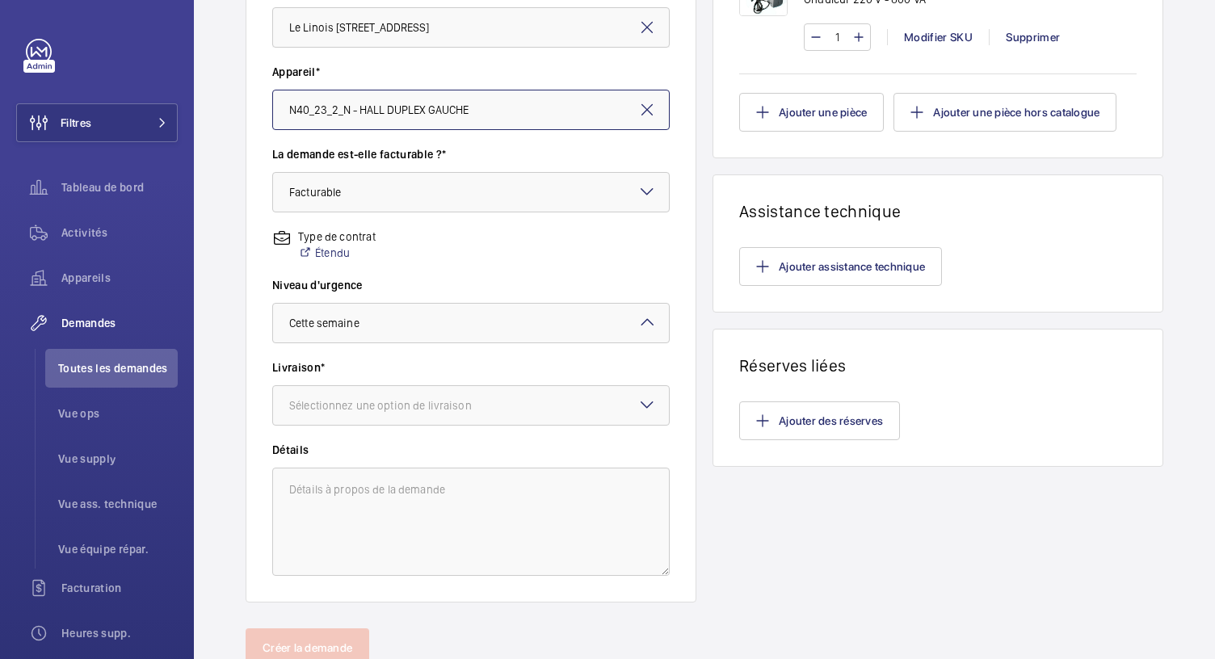
scroll to position [384, 0]
click at [386, 314] on div "× Cette semaine" at bounding box center [344, 322] width 111 height 16
click at [359, 415] on span "Cette semaine" at bounding box center [464, 411] width 351 height 16
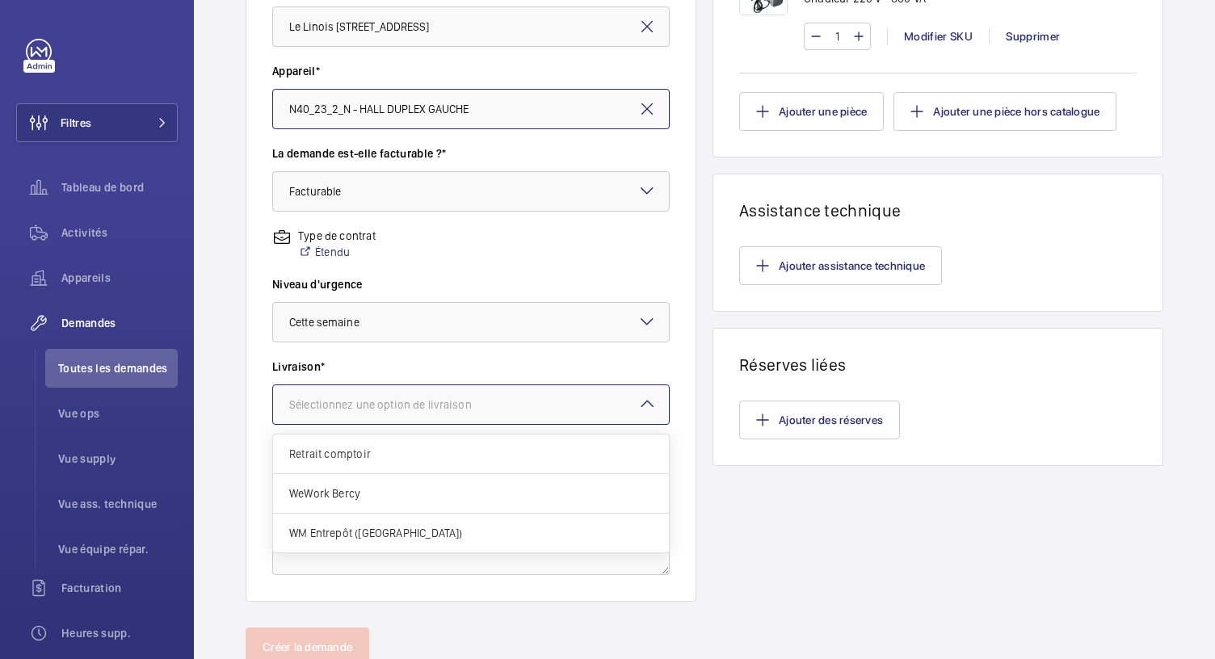
click at [385, 400] on div "Sélectionnez une option de livraison" at bounding box center [400, 405] width 223 height 16
click at [395, 532] on span "WM Entrepôt ([GEOGRAPHIC_DATA])" at bounding box center [471, 533] width 364 height 16
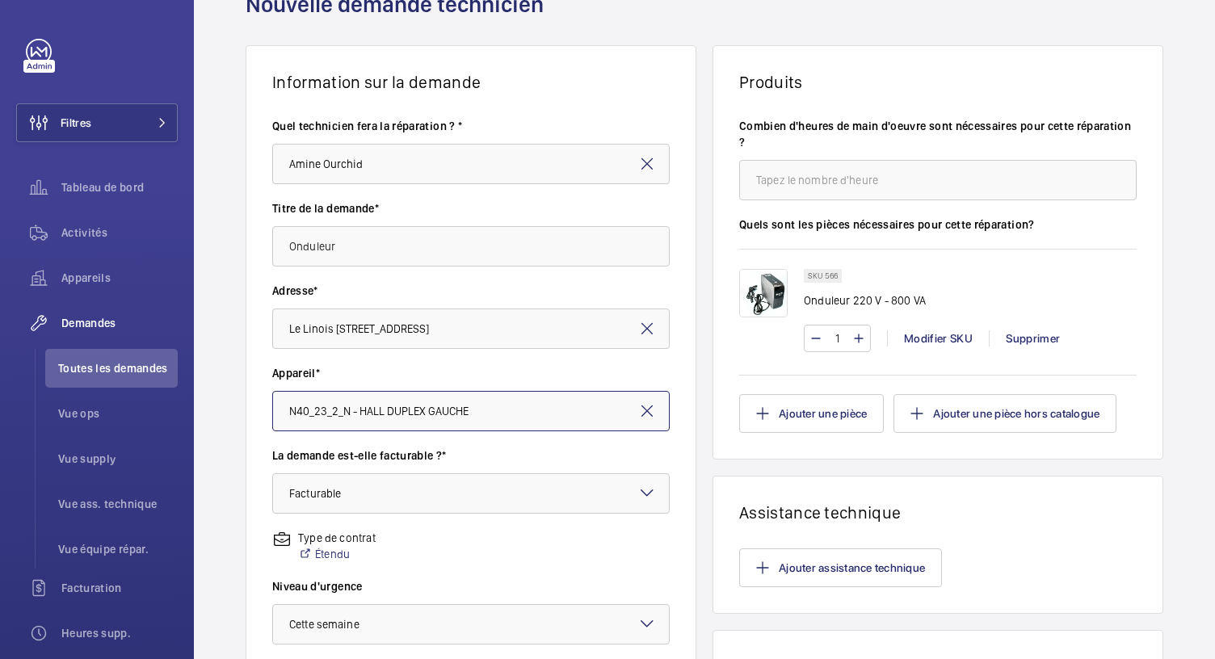
scroll to position [0, 0]
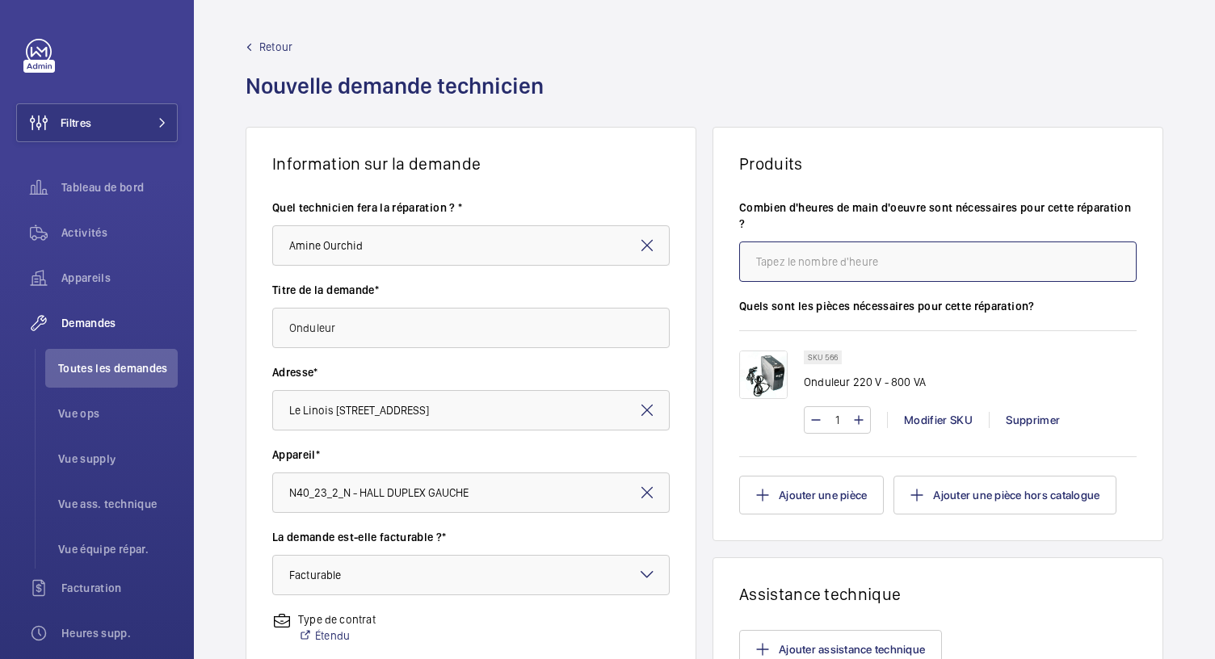
click at [781, 262] on input "number" at bounding box center [938, 262] width 398 height 40
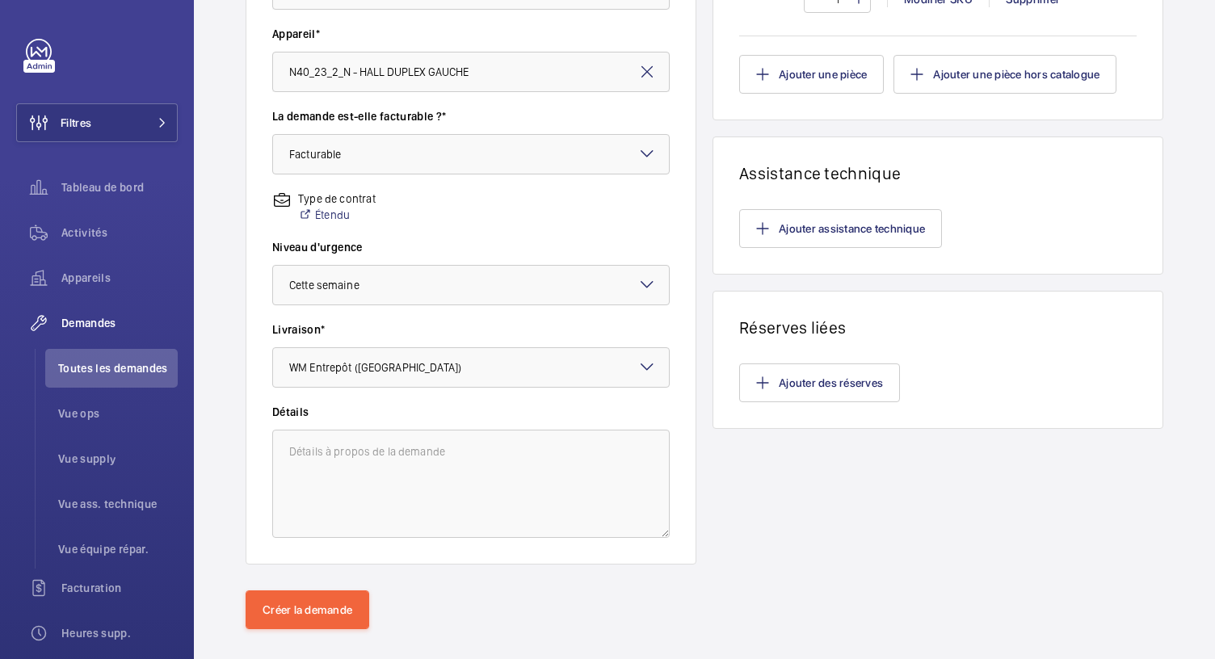
scroll to position [442, 0]
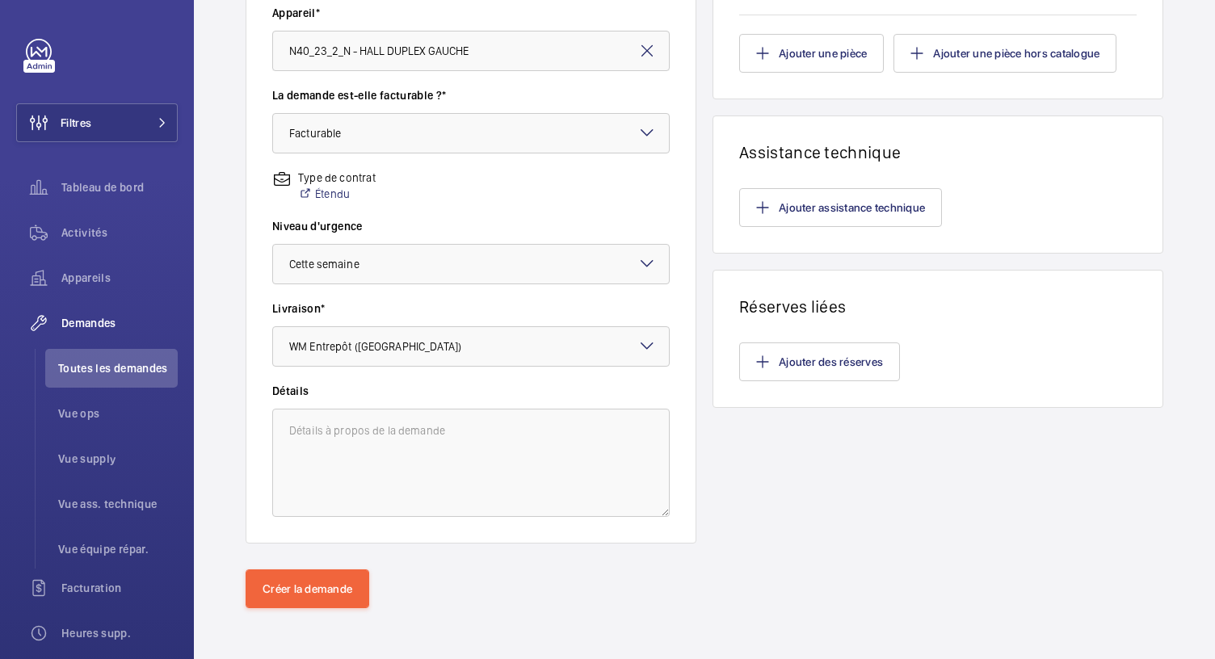
type input "1"
click at [774, 361] on button "Ajouter des réserves" at bounding box center [819, 362] width 161 height 39
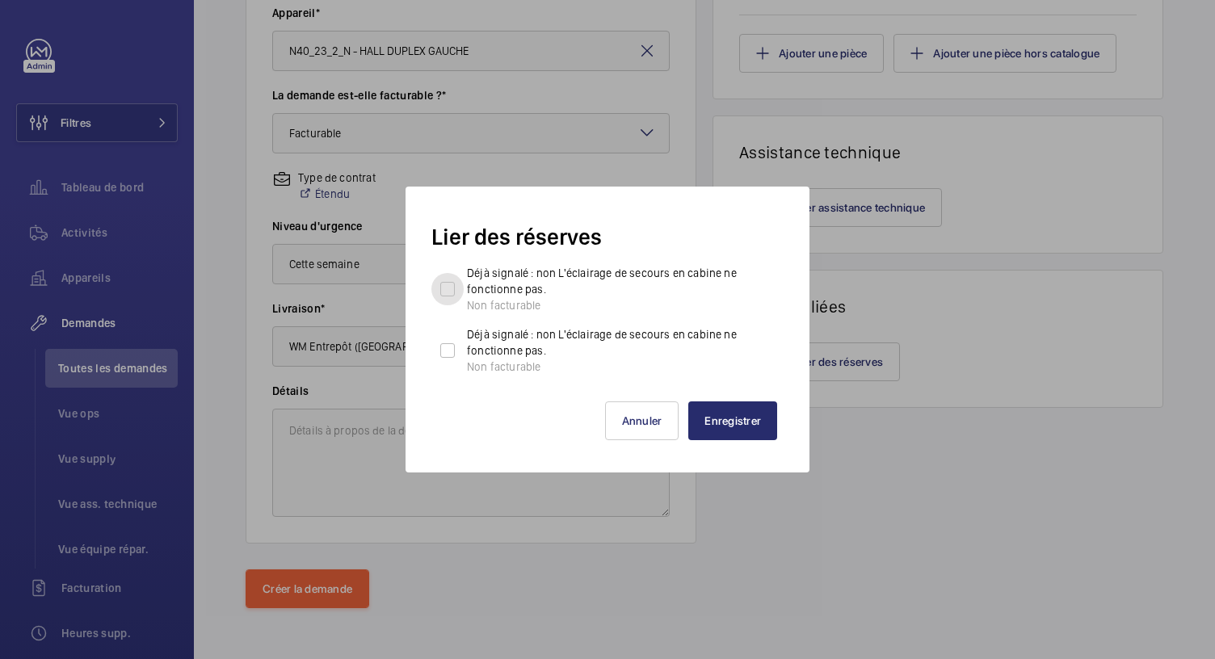
click at [452, 282] on input "Déjà signalé : non L'éclairage de secours en cabine ne fonctionne pas. Non fact…" at bounding box center [447, 289] width 32 height 32
checkbox input "true"
click at [449, 358] on input "Déjà signalé : non L'éclairage de secours en cabine ne fonctionne pas. Non fact…" at bounding box center [447, 351] width 32 height 32
checkbox input "true"
click at [732, 421] on button "Enregistrer" at bounding box center [732, 421] width 89 height 39
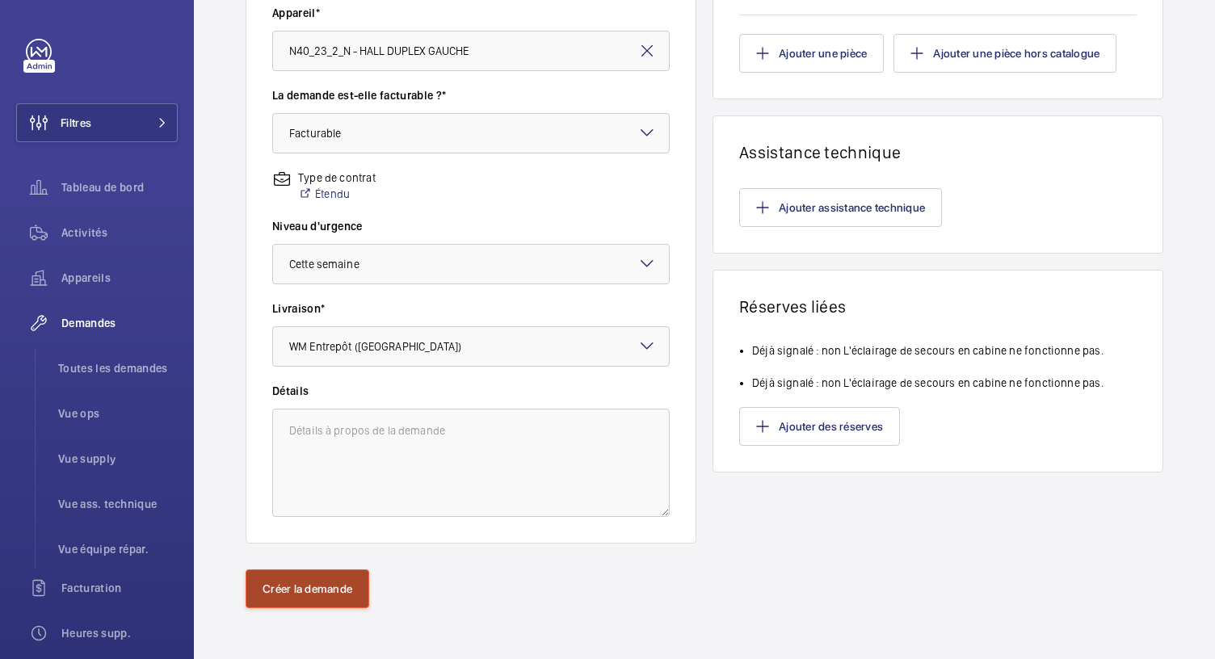
click at [327, 586] on button "Créer la demande" at bounding box center [308, 589] width 124 height 39
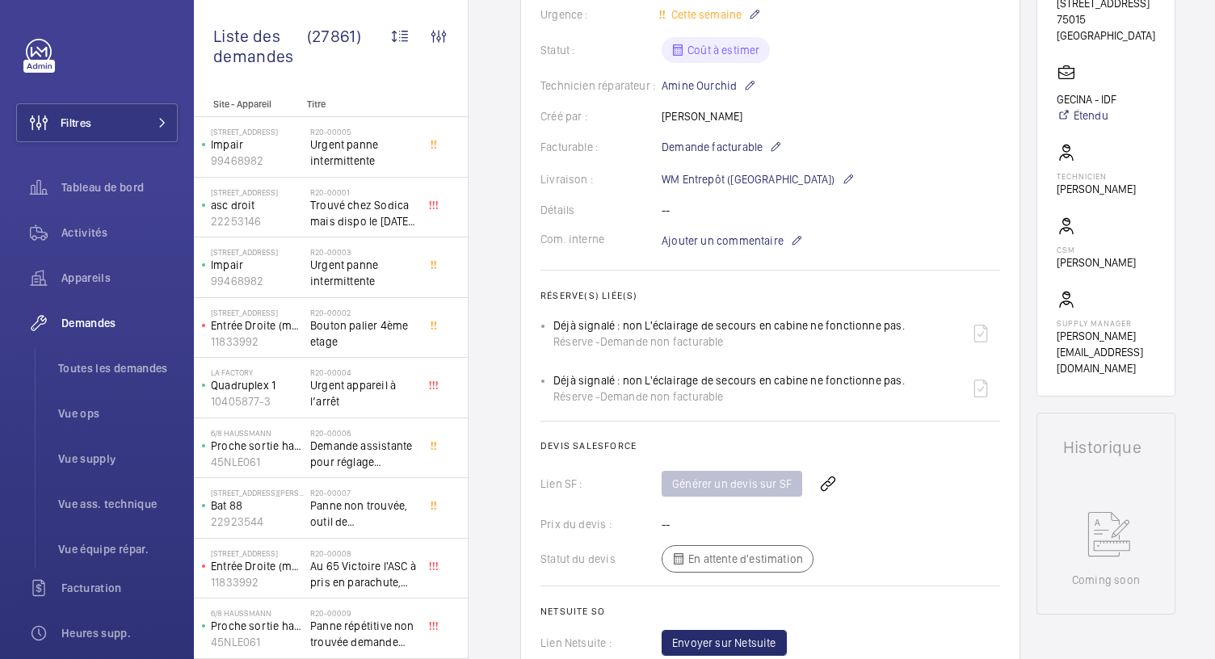
scroll to position [346, 0]
click at [827, 484] on wm-front-icon-button at bounding box center [828, 484] width 39 height 39
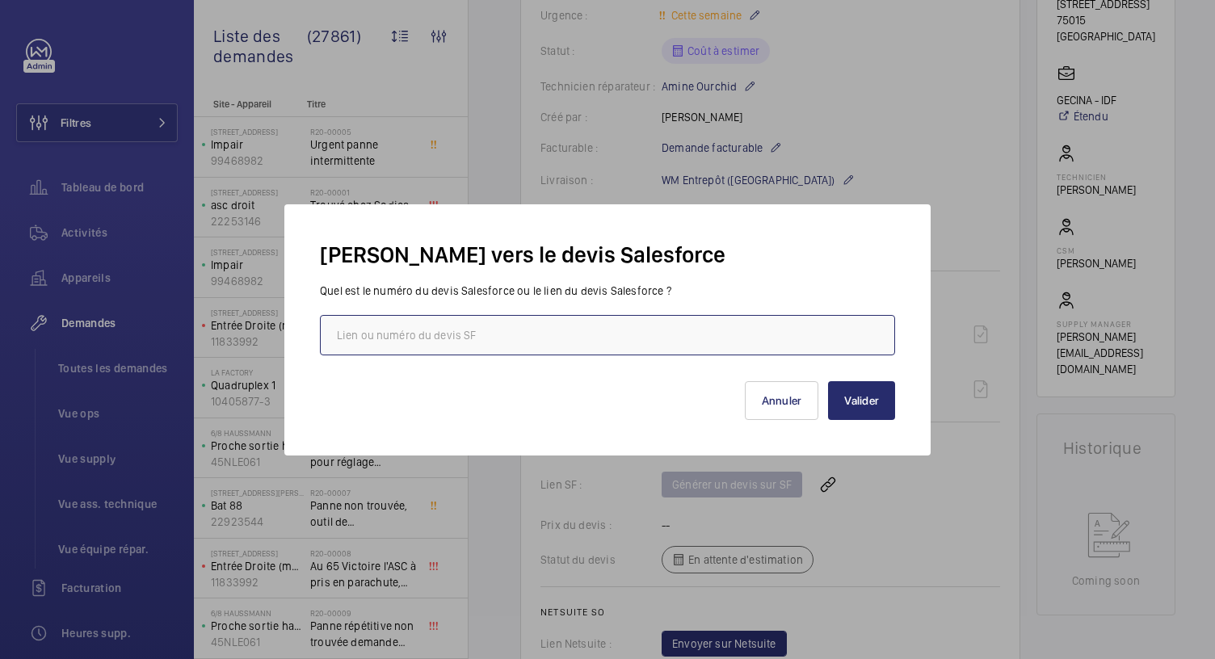
click at [472, 345] on input "text" at bounding box center [607, 335] width 575 height 40
paste input "00019743"
type input "00019743"
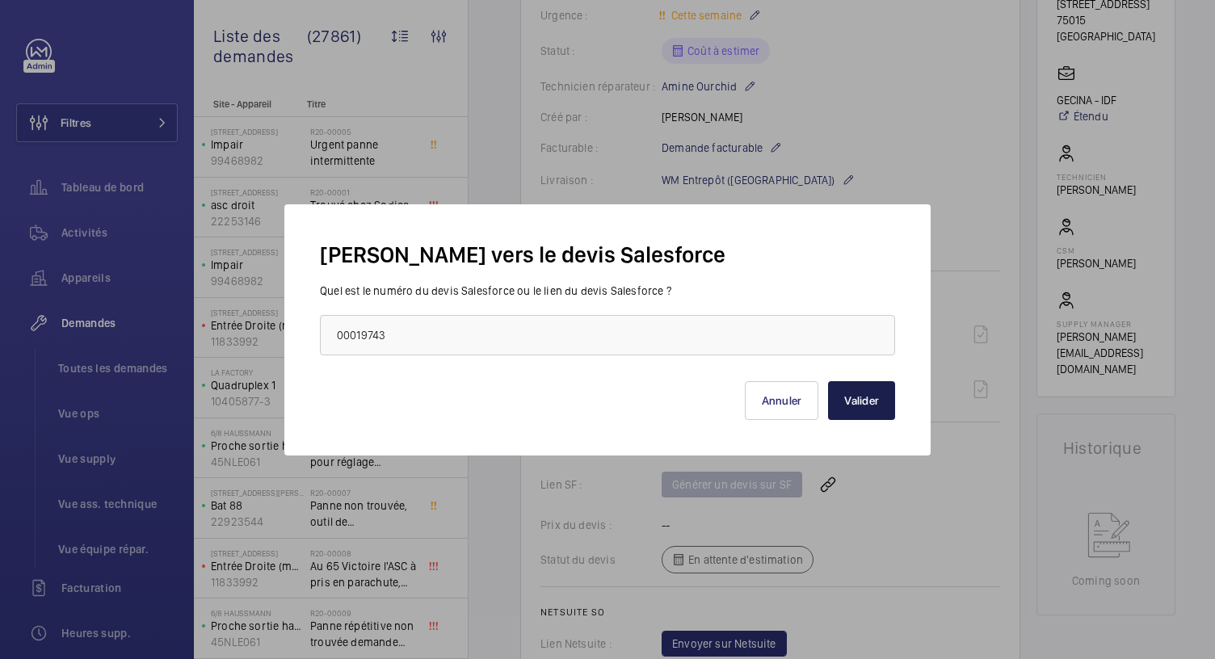
click at [850, 398] on button "Valider" at bounding box center [861, 400] width 67 height 39
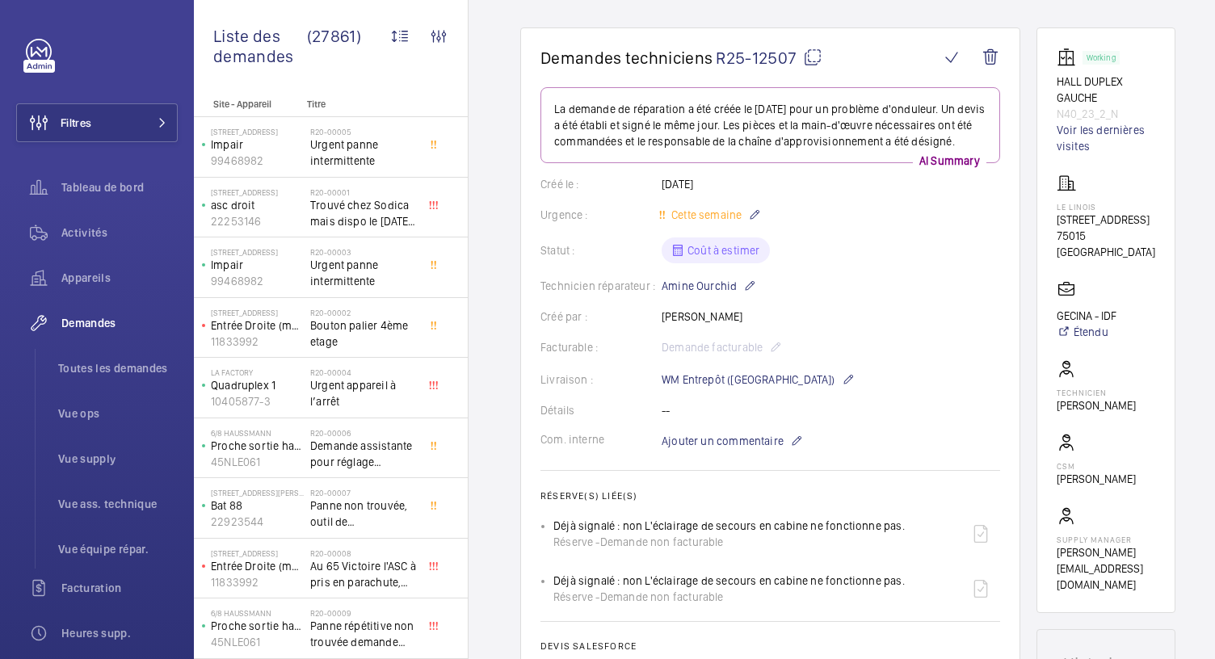
scroll to position [0, 0]
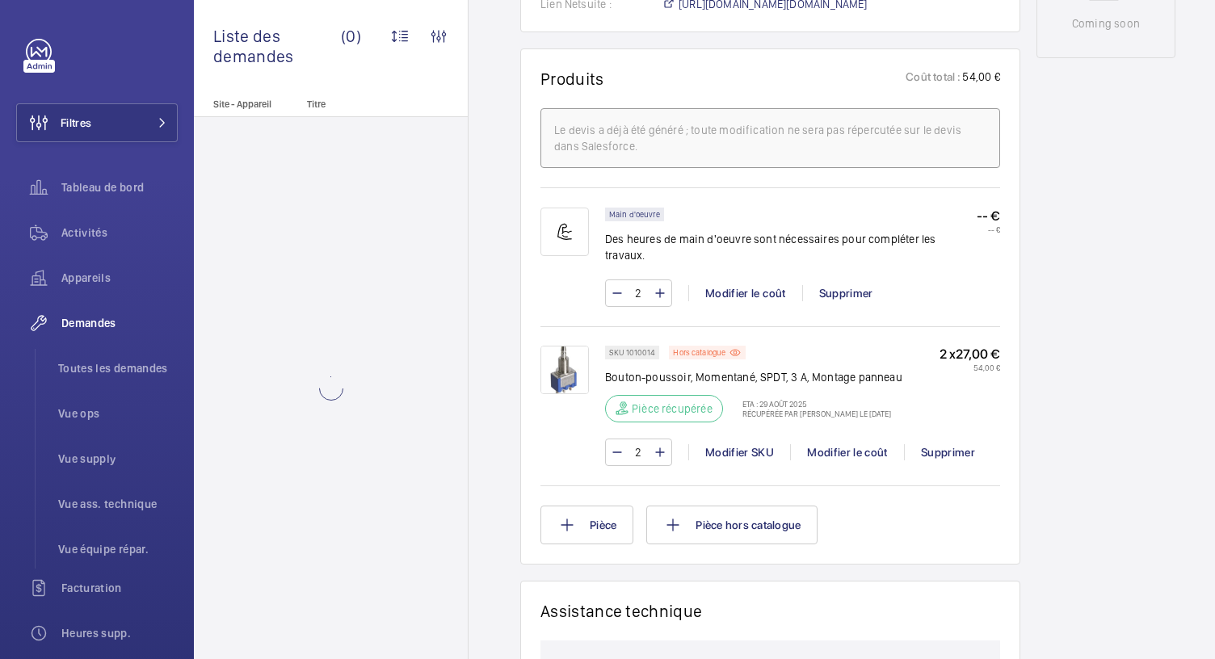
scroll to position [920, 0]
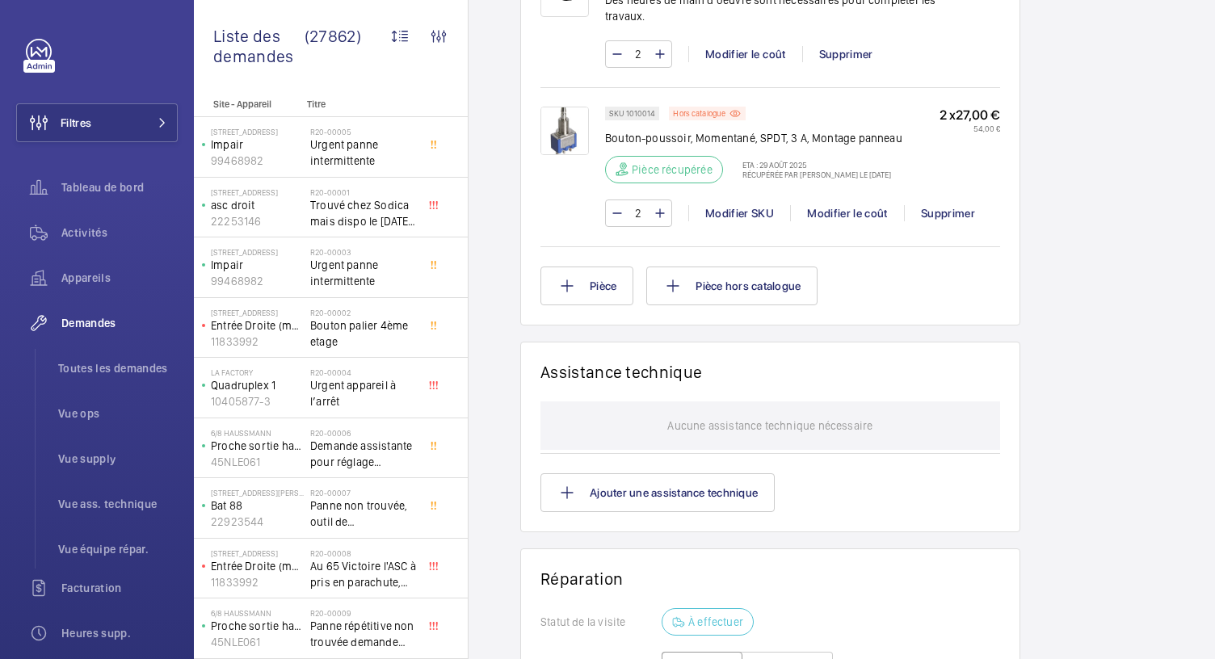
scroll to position [1160, 0]
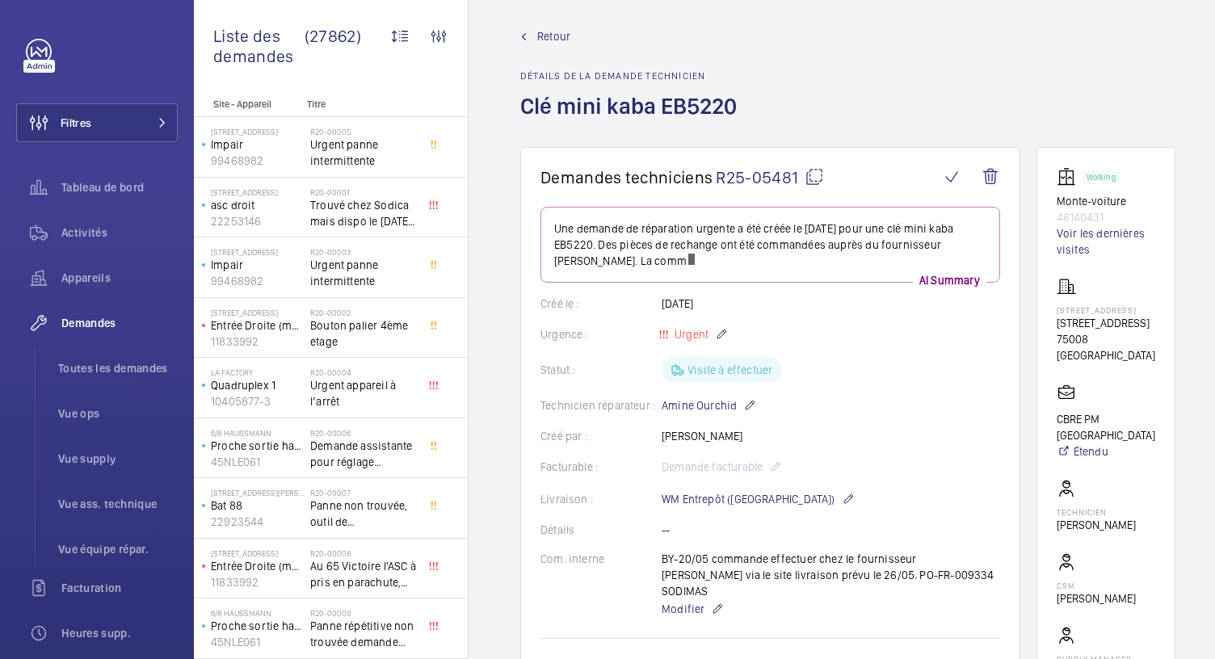
scroll to position [10, 0]
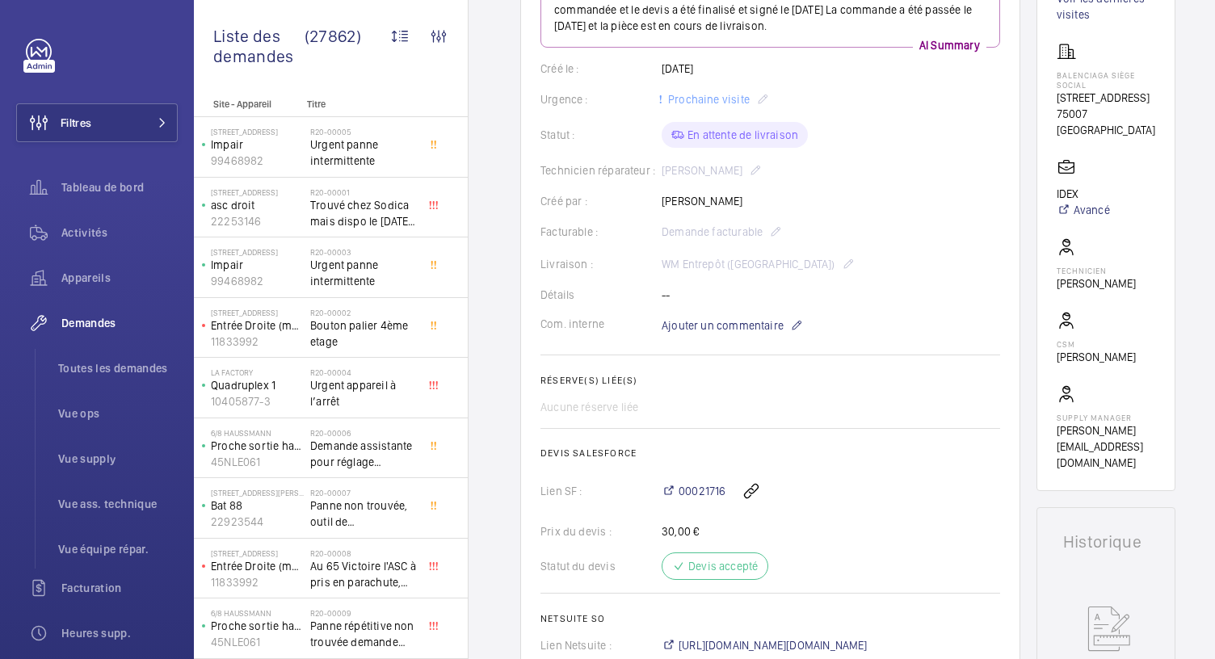
scroll to position [186, 0]
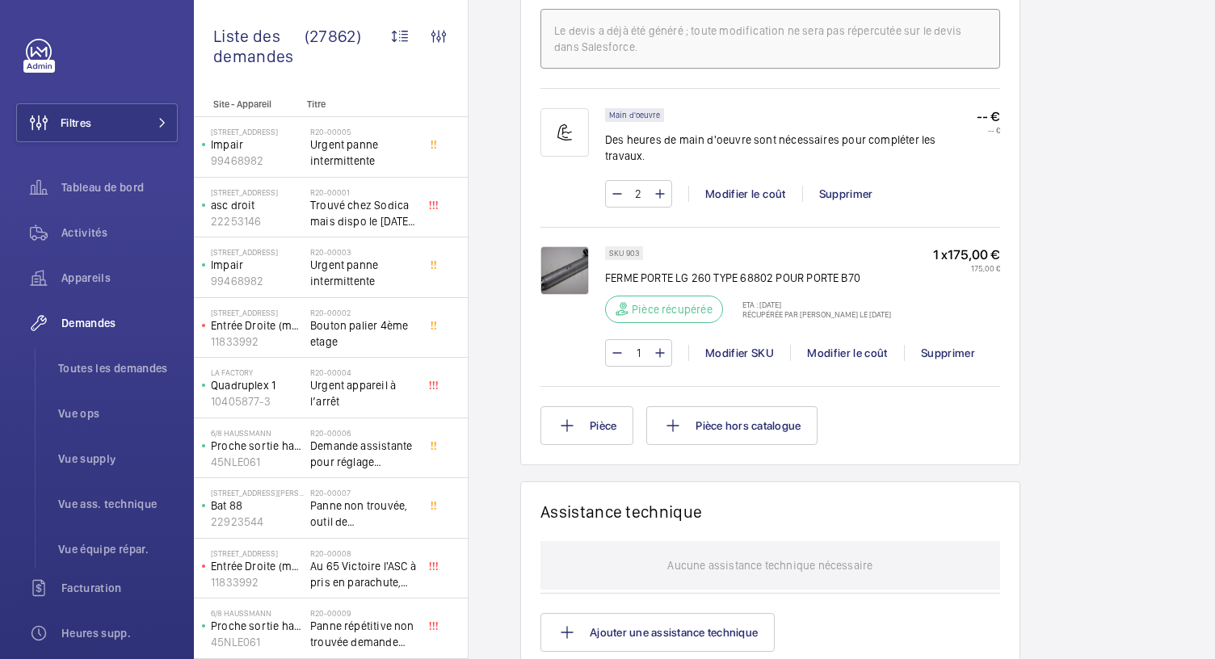
scroll to position [986, 0]
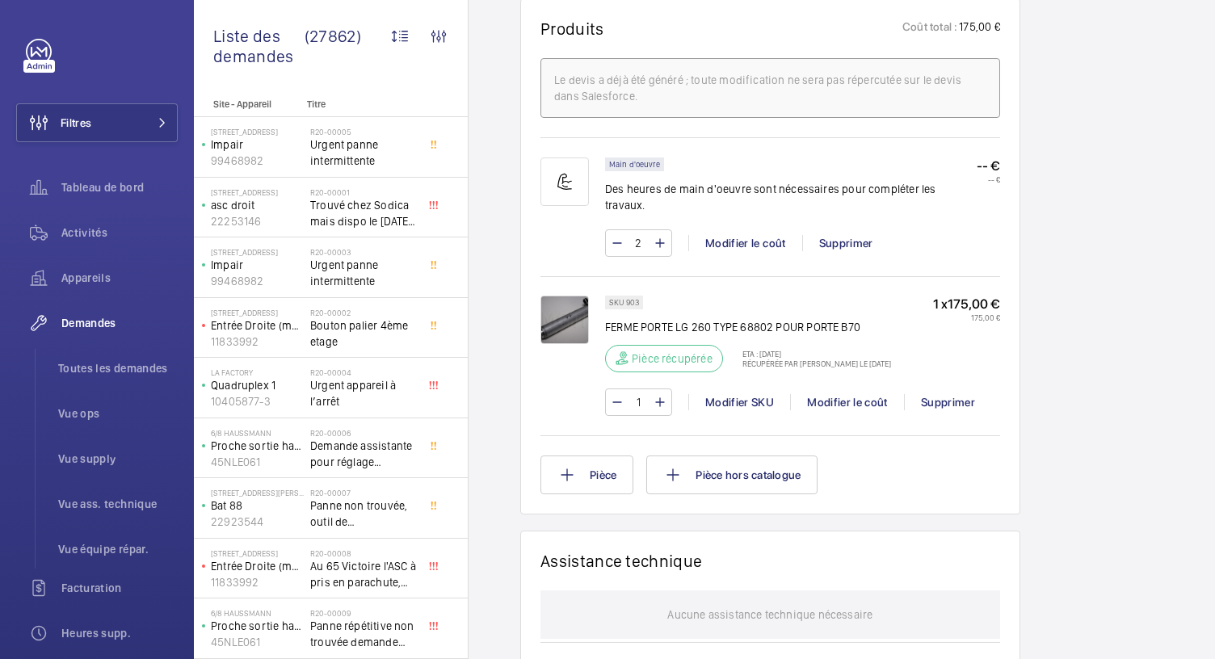
click at [569, 306] on img at bounding box center [565, 320] width 48 height 48
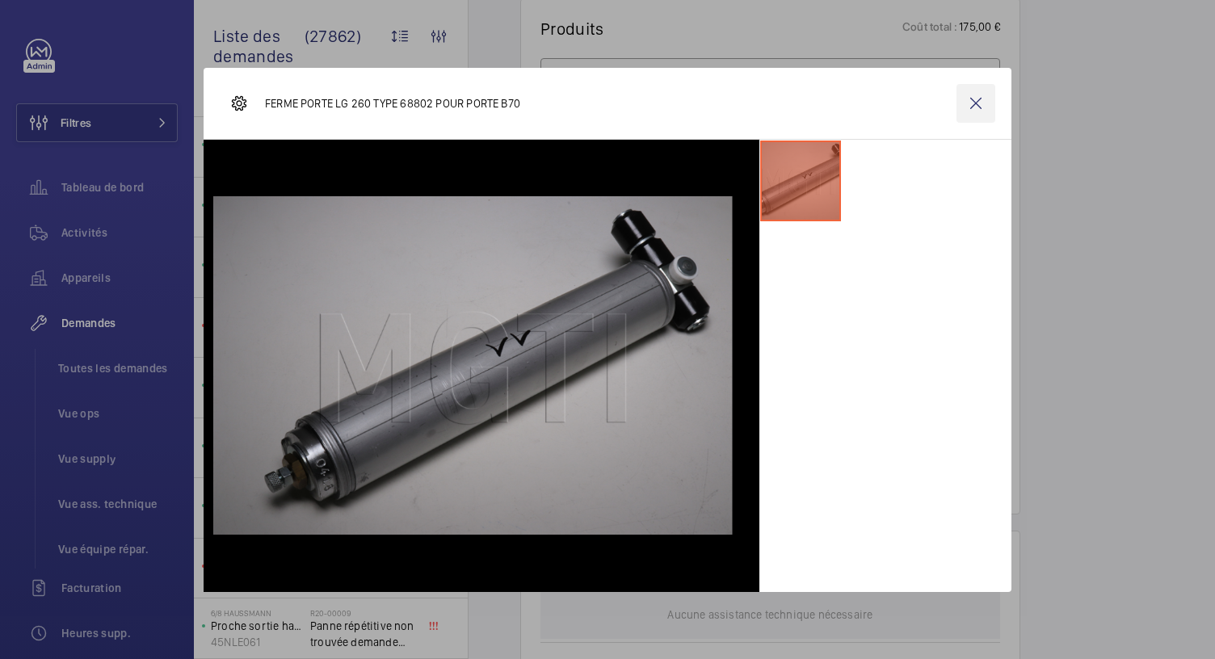
click at [978, 99] on wm-front-icon-button at bounding box center [976, 103] width 39 height 39
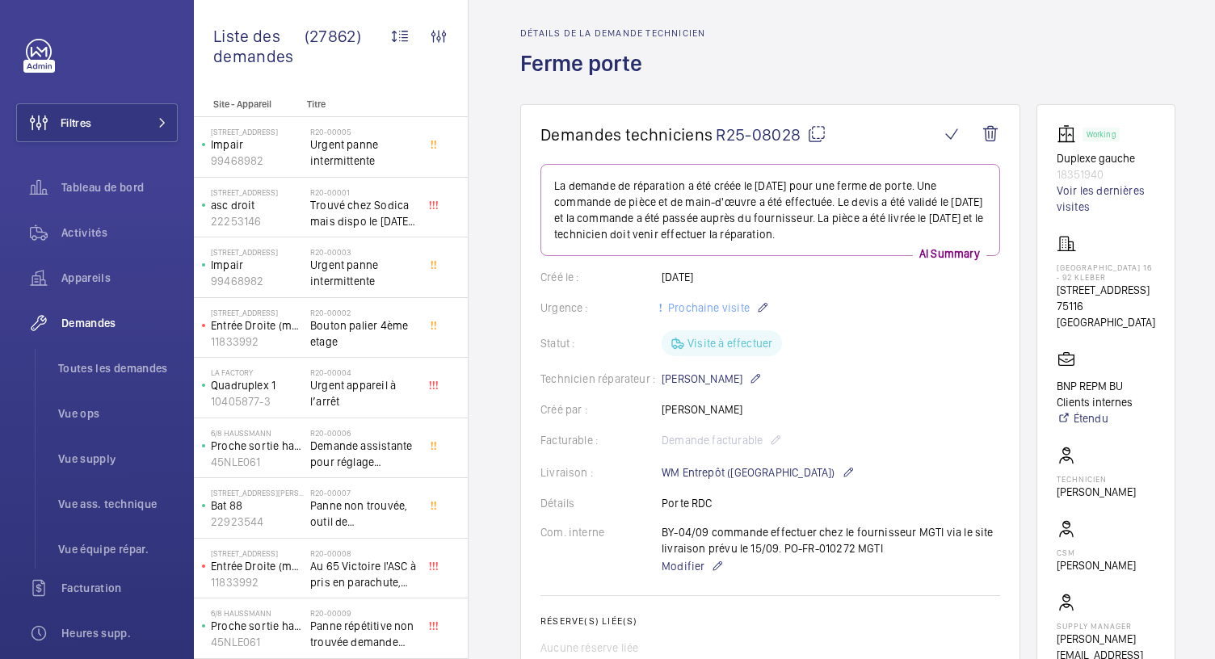
scroll to position [0, 0]
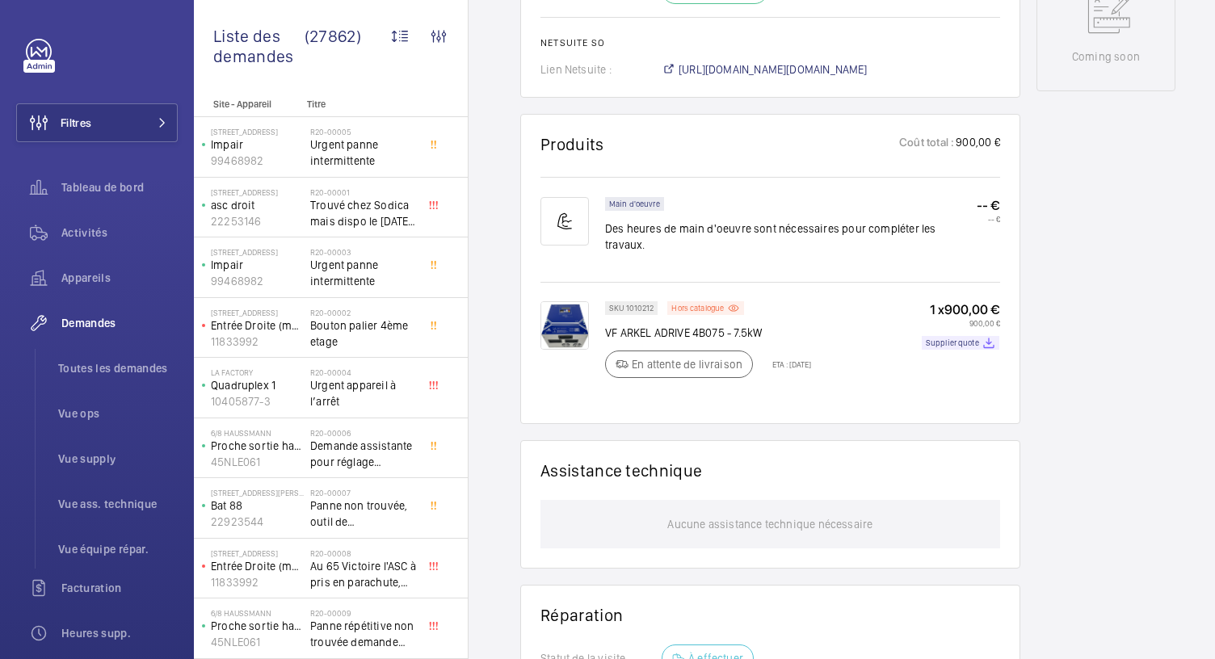
scroll to position [887, 0]
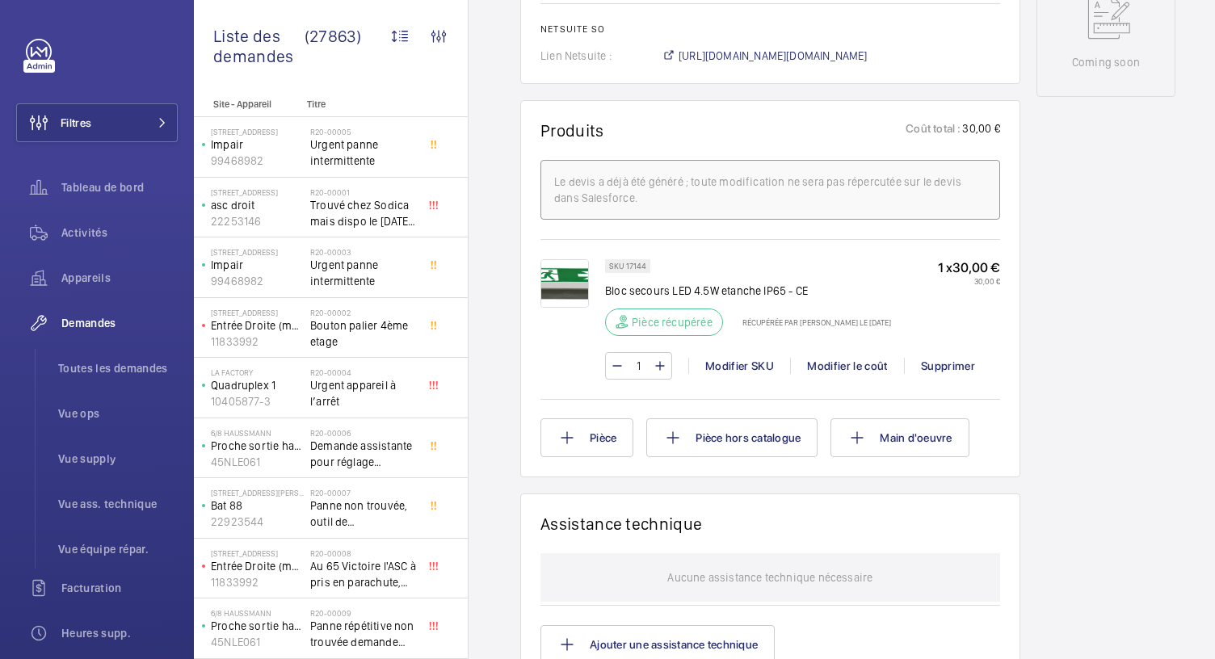
scroll to position [1066, 0]
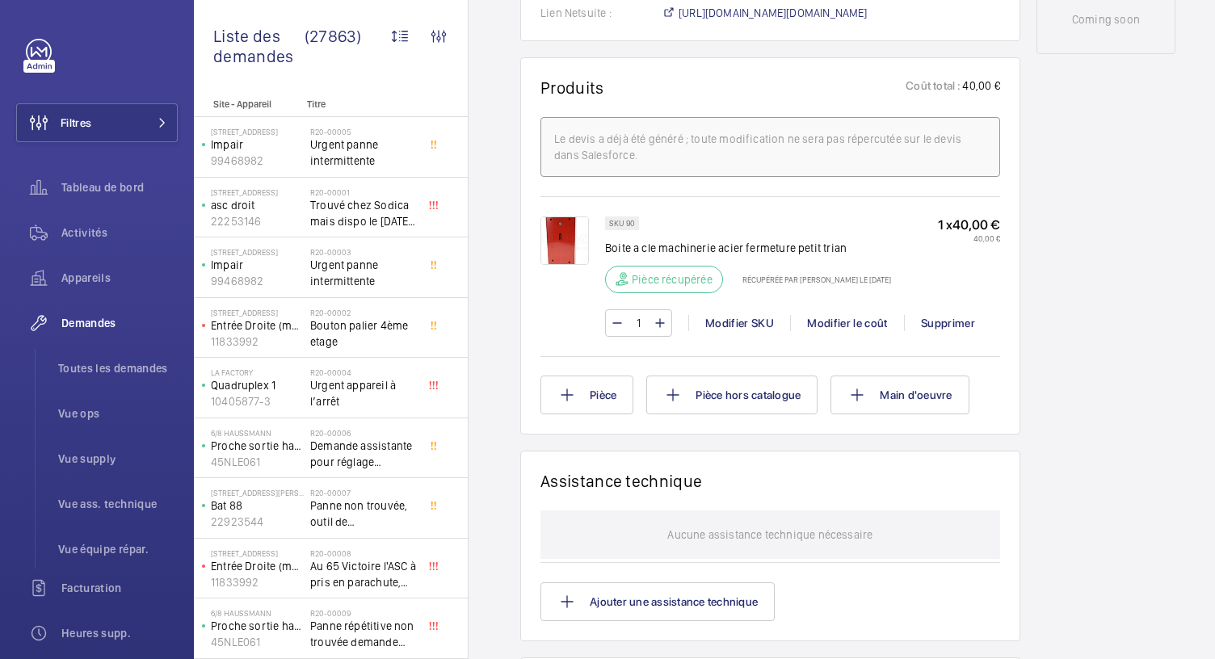
scroll to position [918, 0]
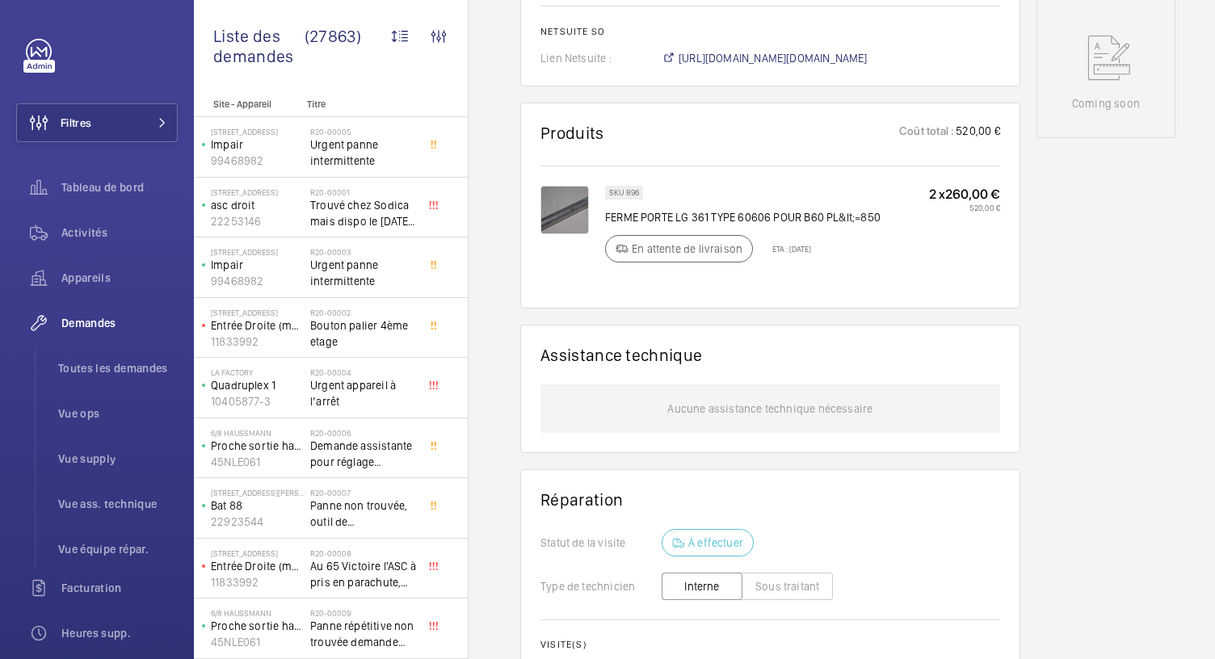
scroll to position [850, 0]
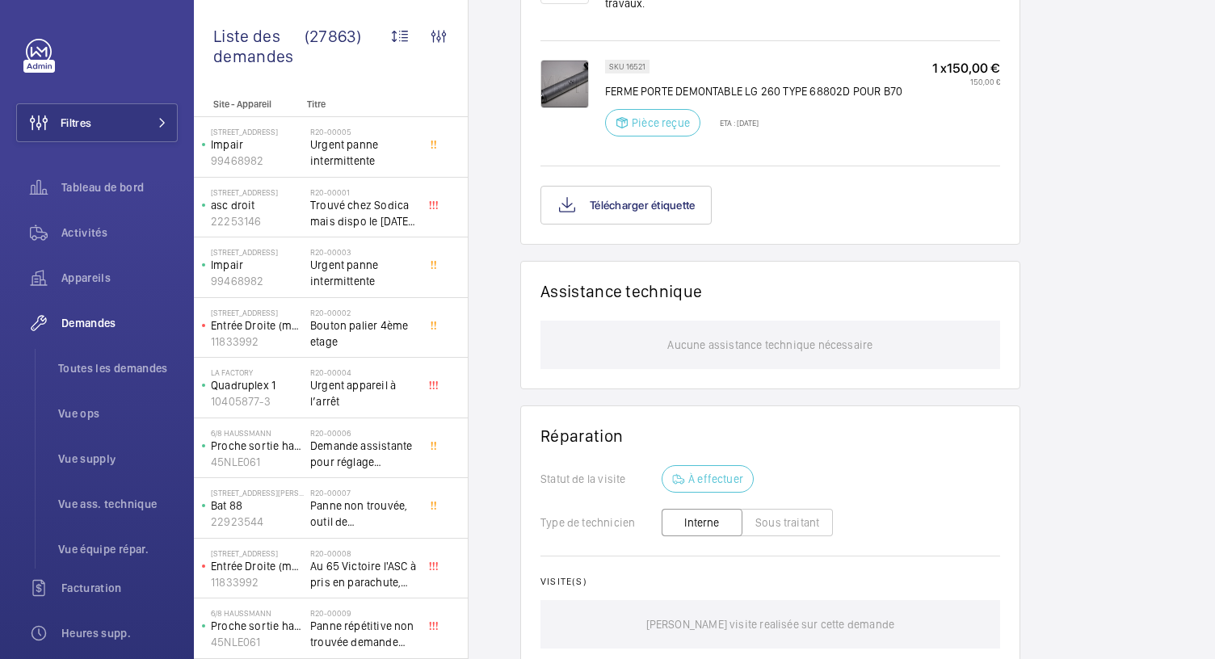
scroll to position [1110, 0]
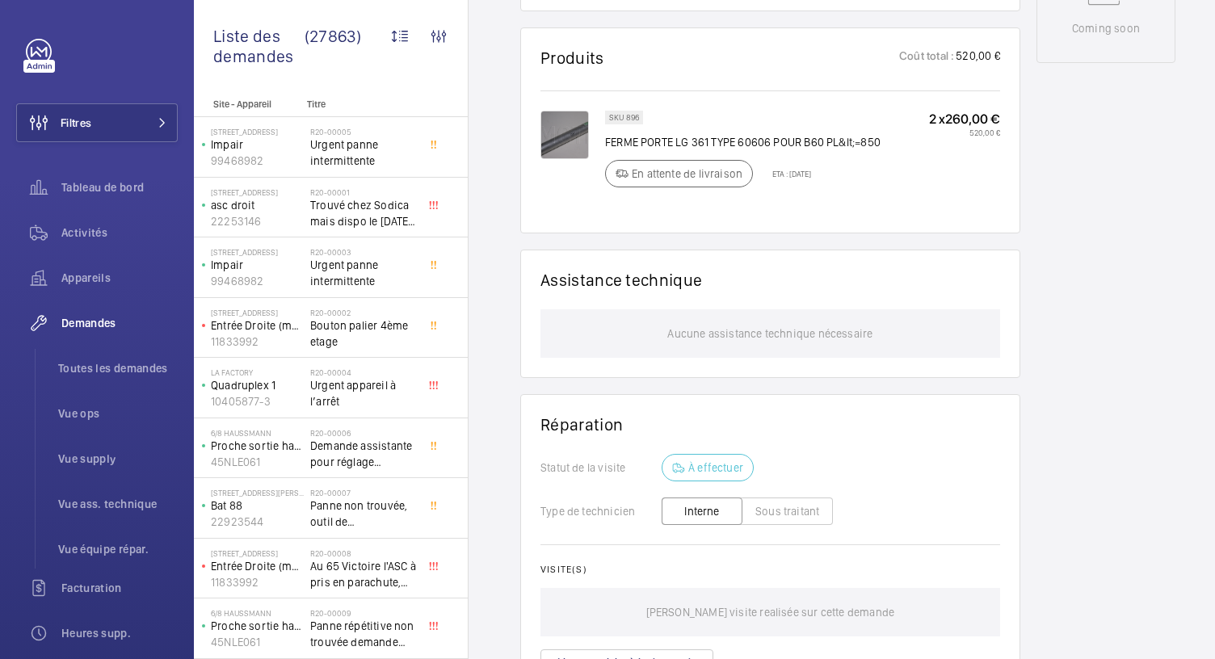
scroll to position [932, 0]
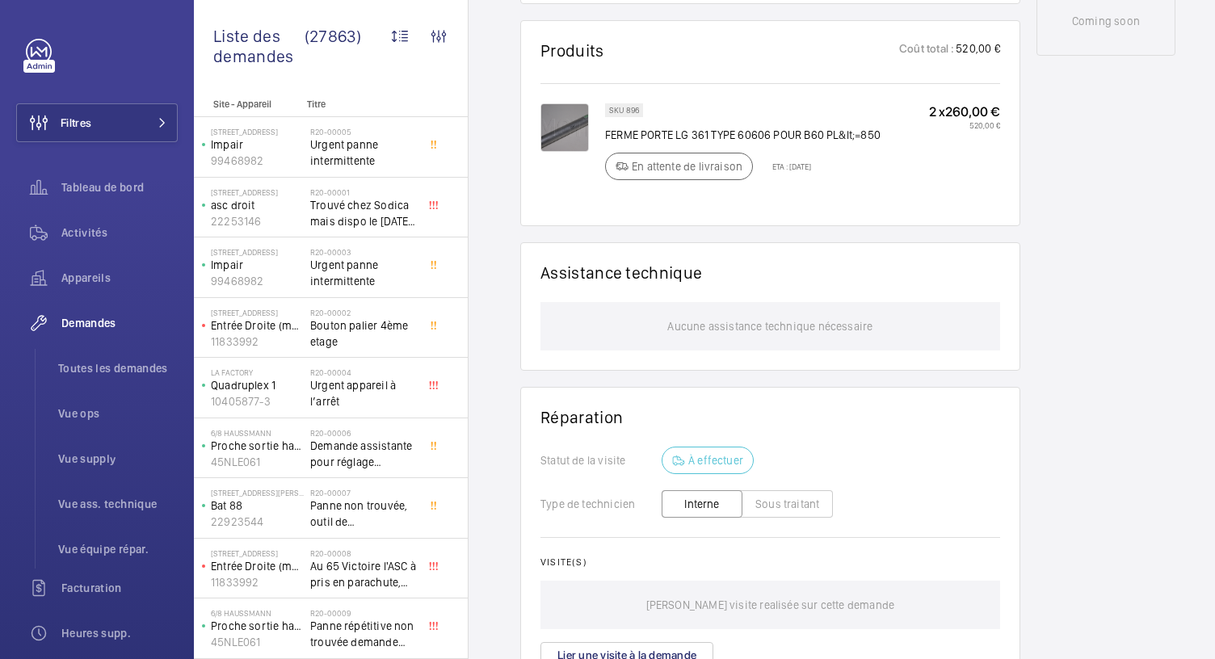
click at [789, 180] on div "SKU 896 FERME PORTE LG 361 TYPE 60606 POUR B60 PL&lt;=850 En attente de livrais…" at bounding box center [743, 146] width 276 height 86
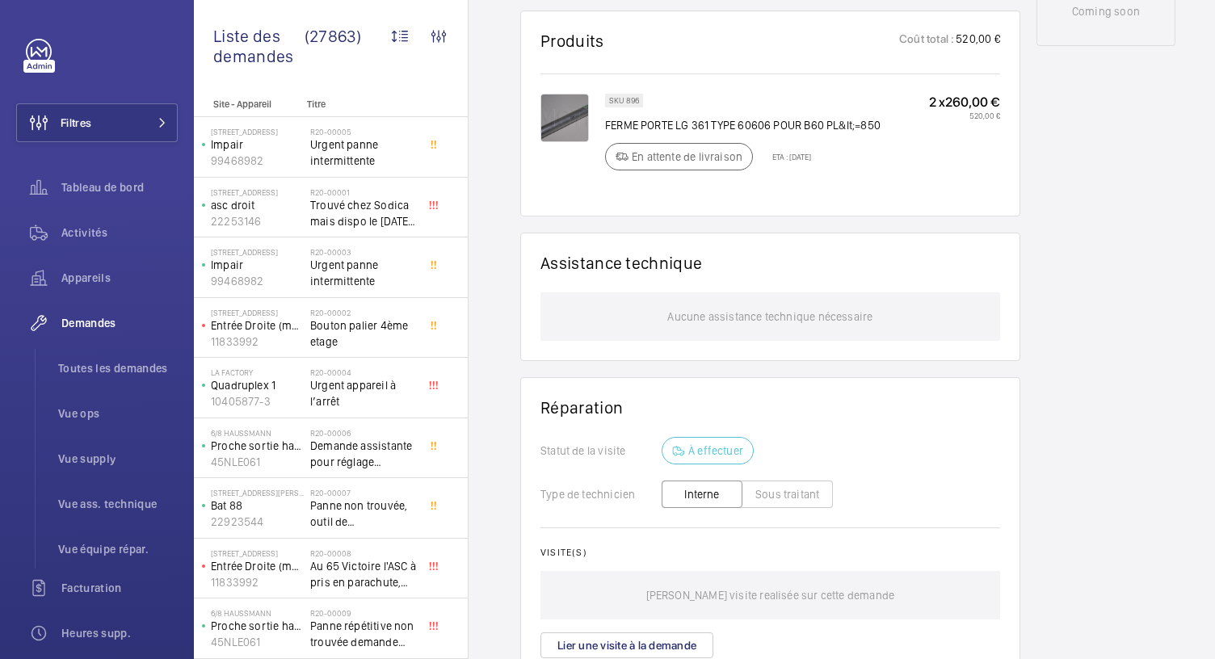
scroll to position [937, 0]
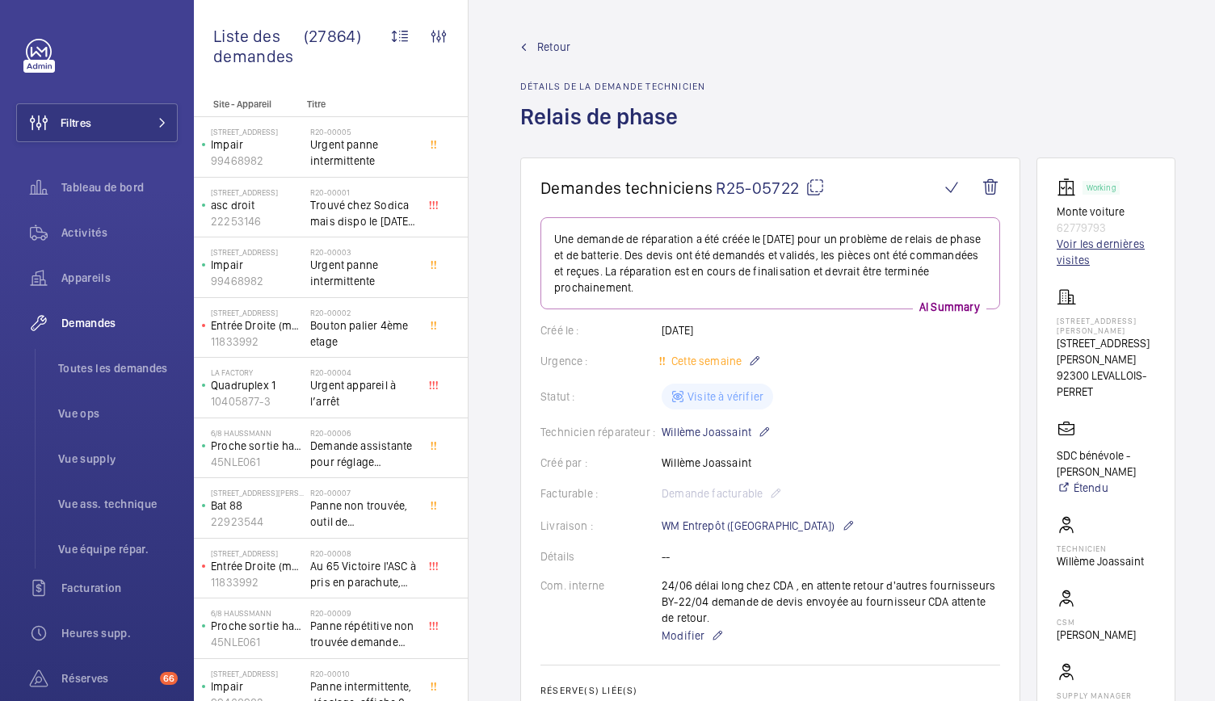
click at [1075, 242] on link "Voir les dernières visites" at bounding box center [1106, 252] width 99 height 32
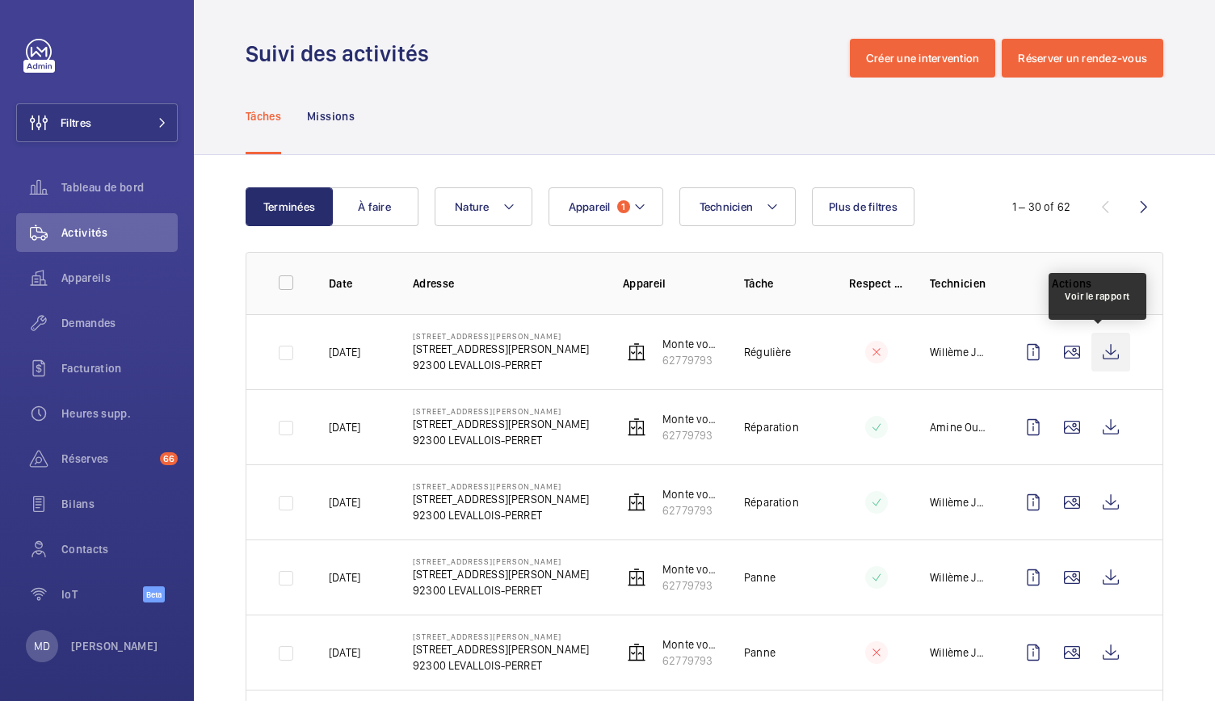
click at [1092, 348] on wm-front-icon-button at bounding box center [1111, 352] width 39 height 39
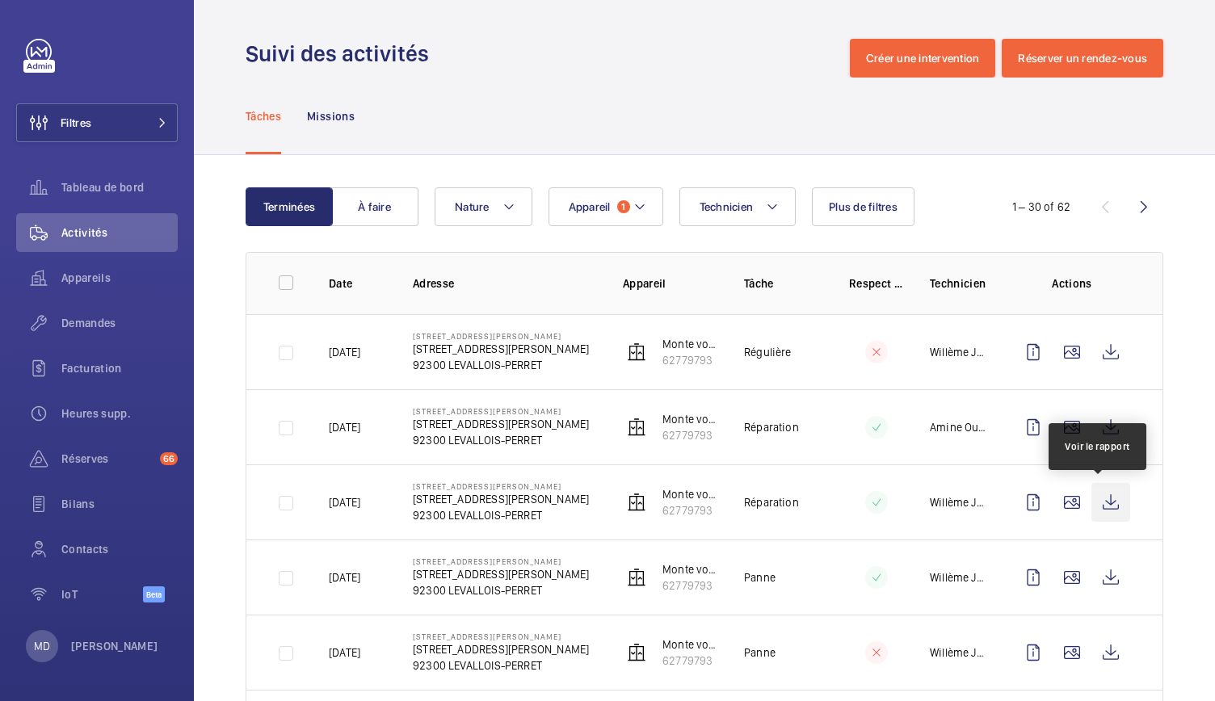
click at [1103, 516] on wm-front-icon-button at bounding box center [1111, 502] width 39 height 39
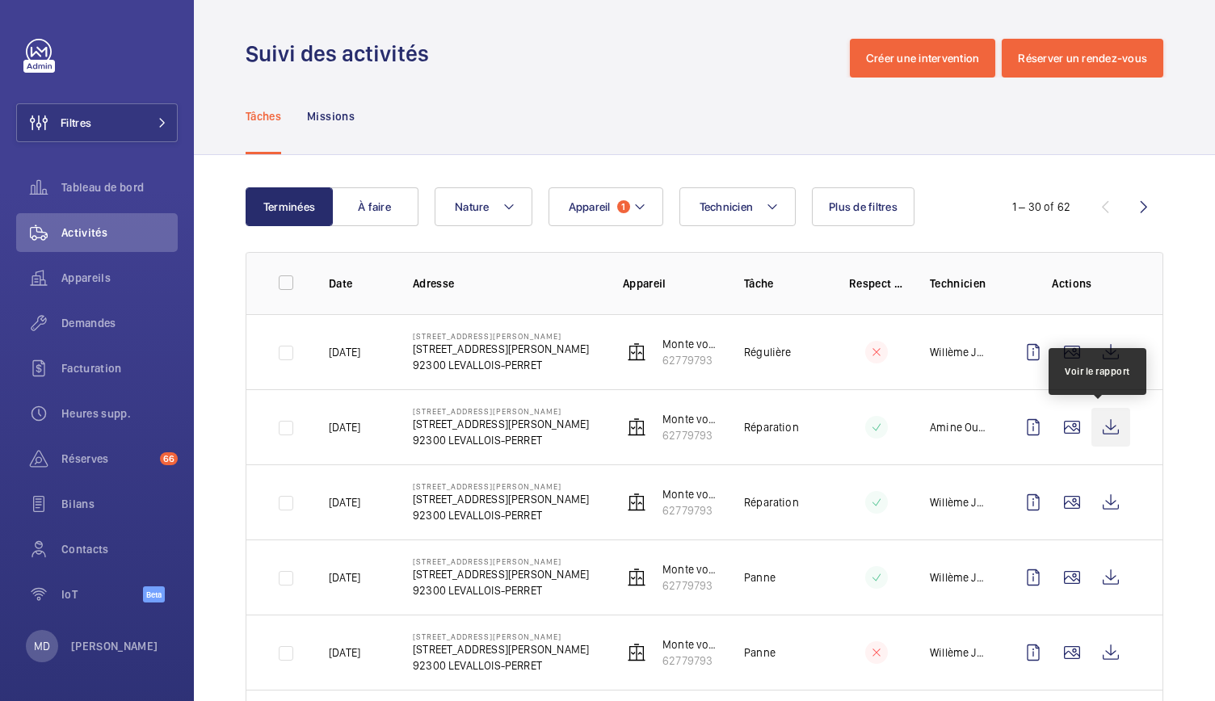
click at [1092, 436] on wm-front-icon-button at bounding box center [1111, 427] width 39 height 39
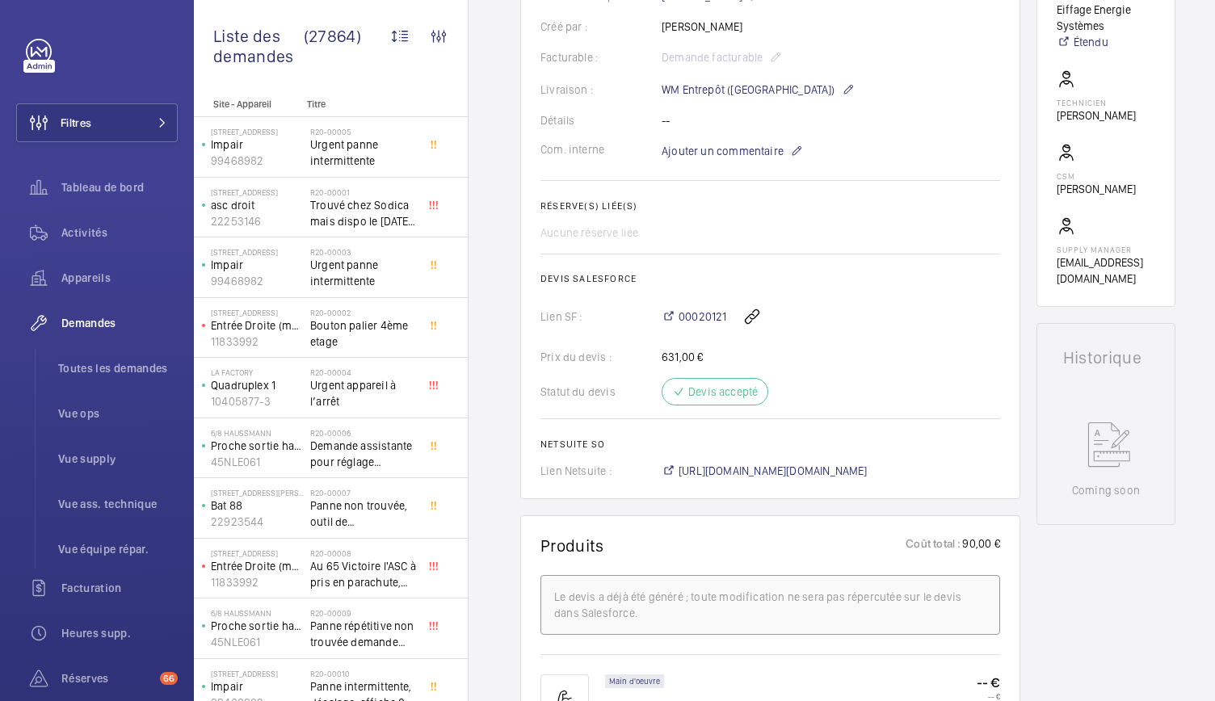
scroll to position [383, 0]
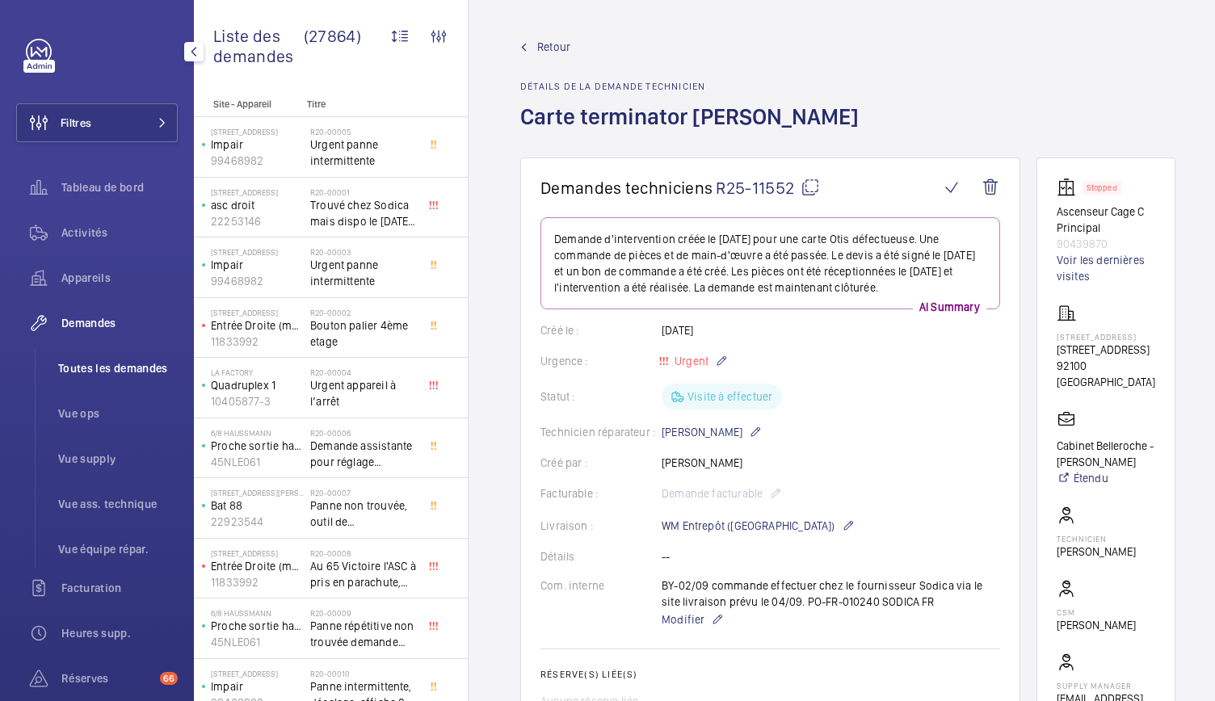
click at [117, 367] on span "Toutes les demandes" at bounding box center [118, 368] width 120 height 16
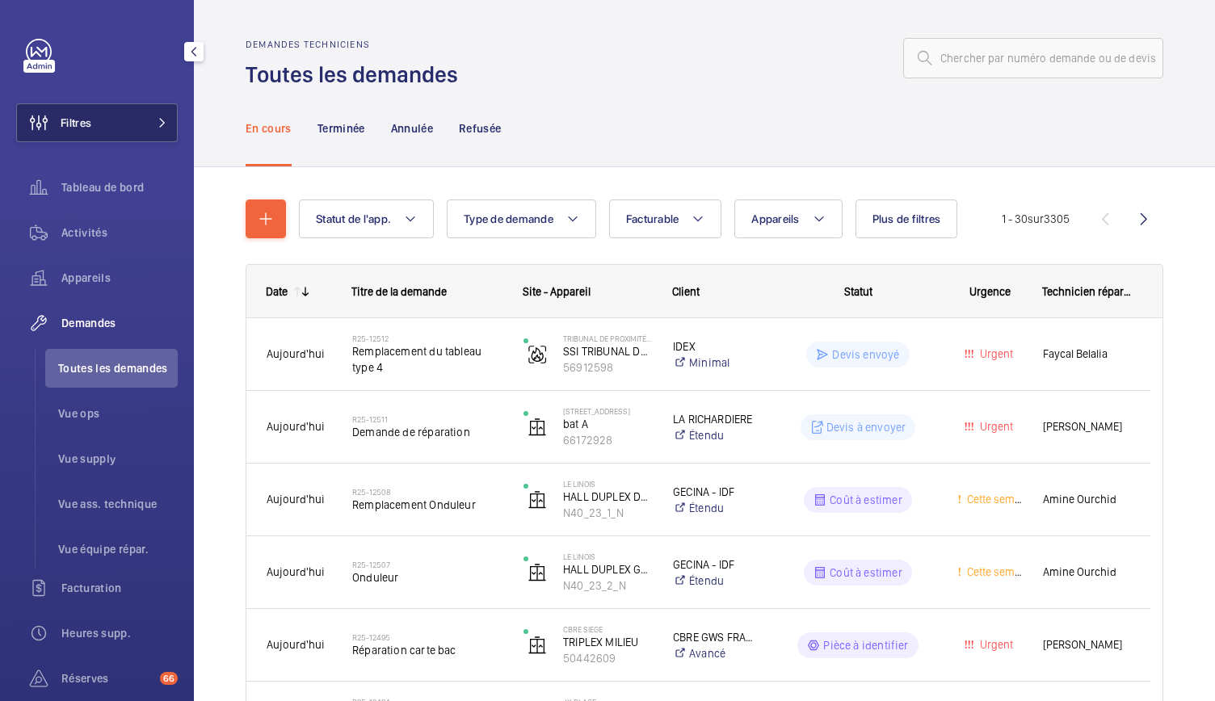
click at [122, 112] on button "Filtres" at bounding box center [97, 122] width 162 height 39
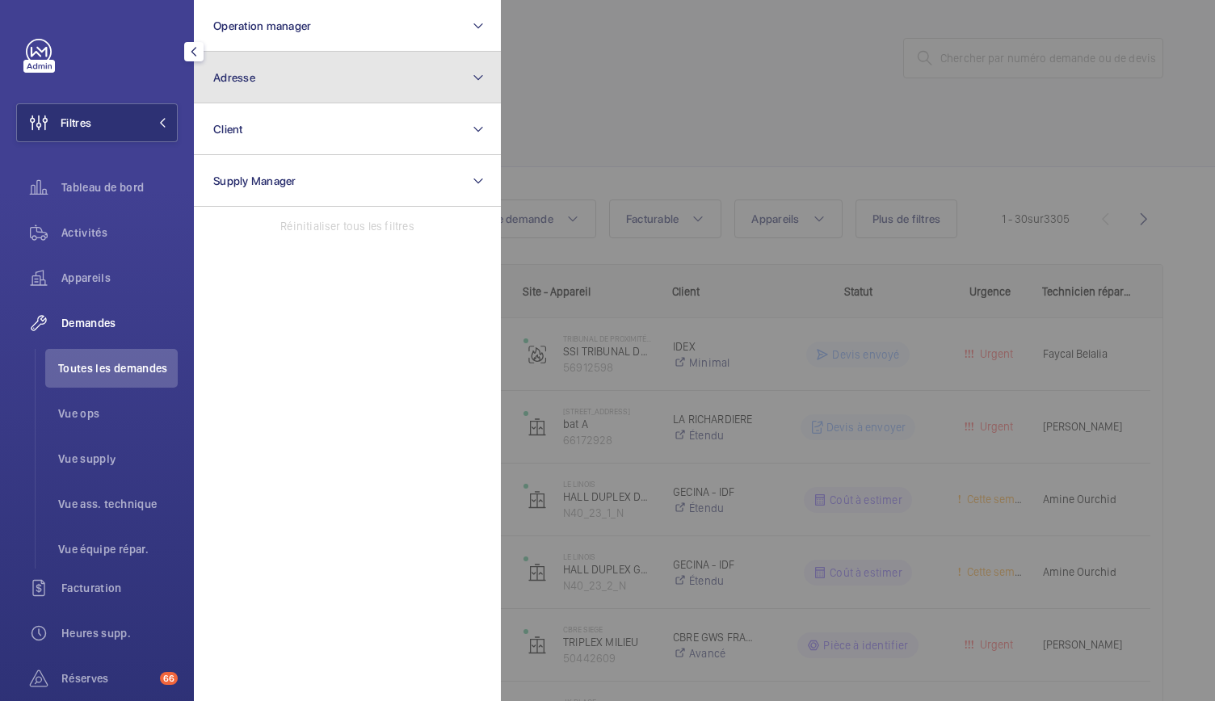
click at [270, 84] on button "Adresse" at bounding box center [347, 78] width 307 height 52
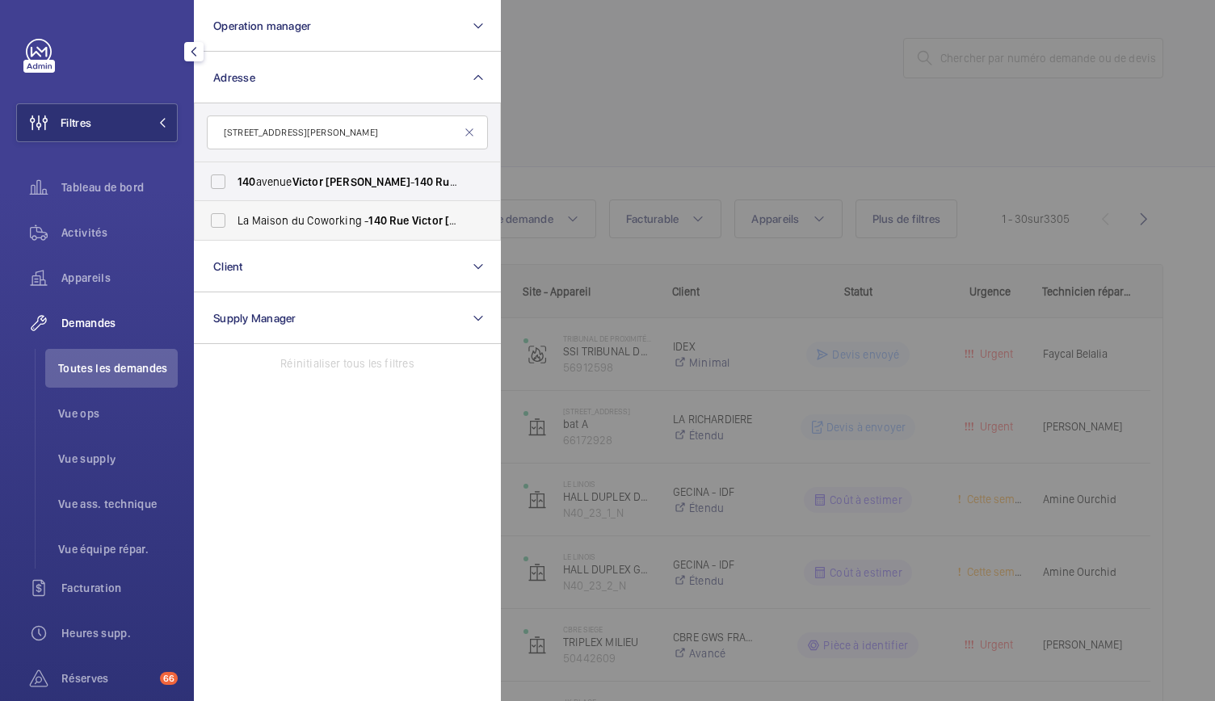
type input "140 Rue Victor Hugo"
click at [263, 216] on span "La Maison du Coworking - 140 Rue Victor Hugo , LEVALLOIS-PERRET 92300" at bounding box center [349, 221] width 222 height 16
click at [234, 216] on input "La Maison du Coworking - 140 Rue Victor Hugo , LEVALLOIS-PERRET 92300" at bounding box center [218, 220] width 32 height 32
checkbox input "true"
click at [632, 105] on div at bounding box center [1108, 350] width 1215 height 701
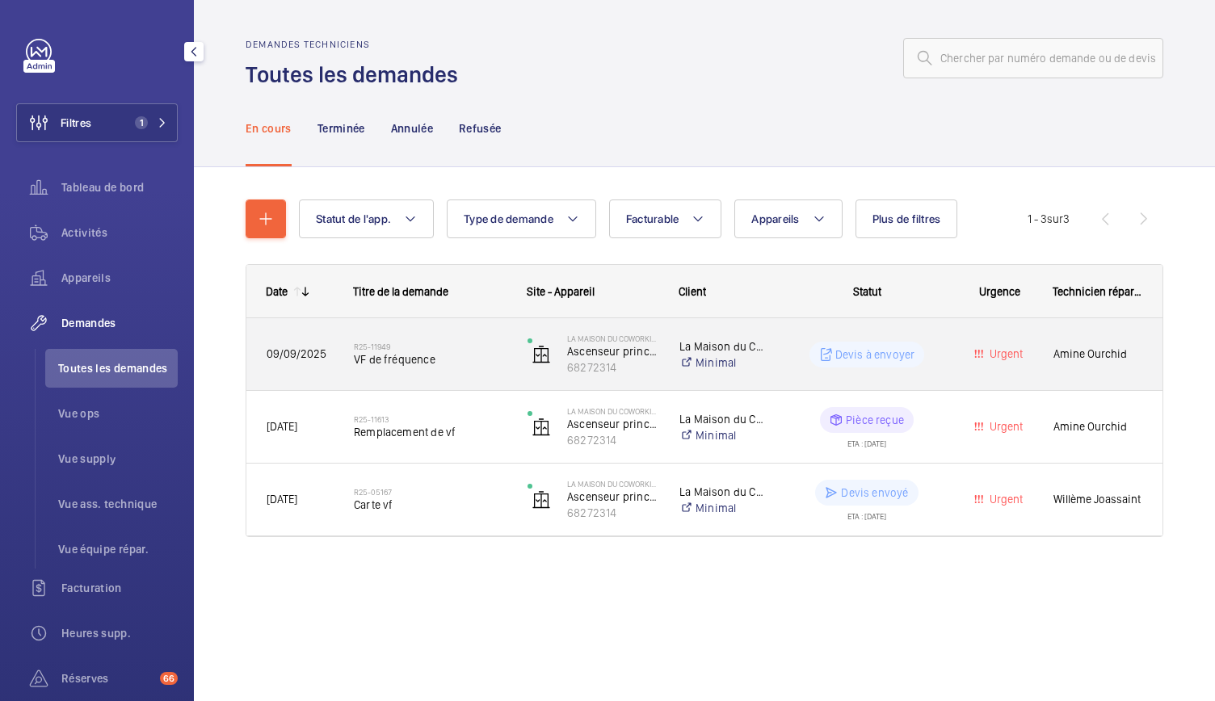
click at [403, 376] on div "R25-11949 VF de fréquence" at bounding box center [430, 354] width 153 height 47
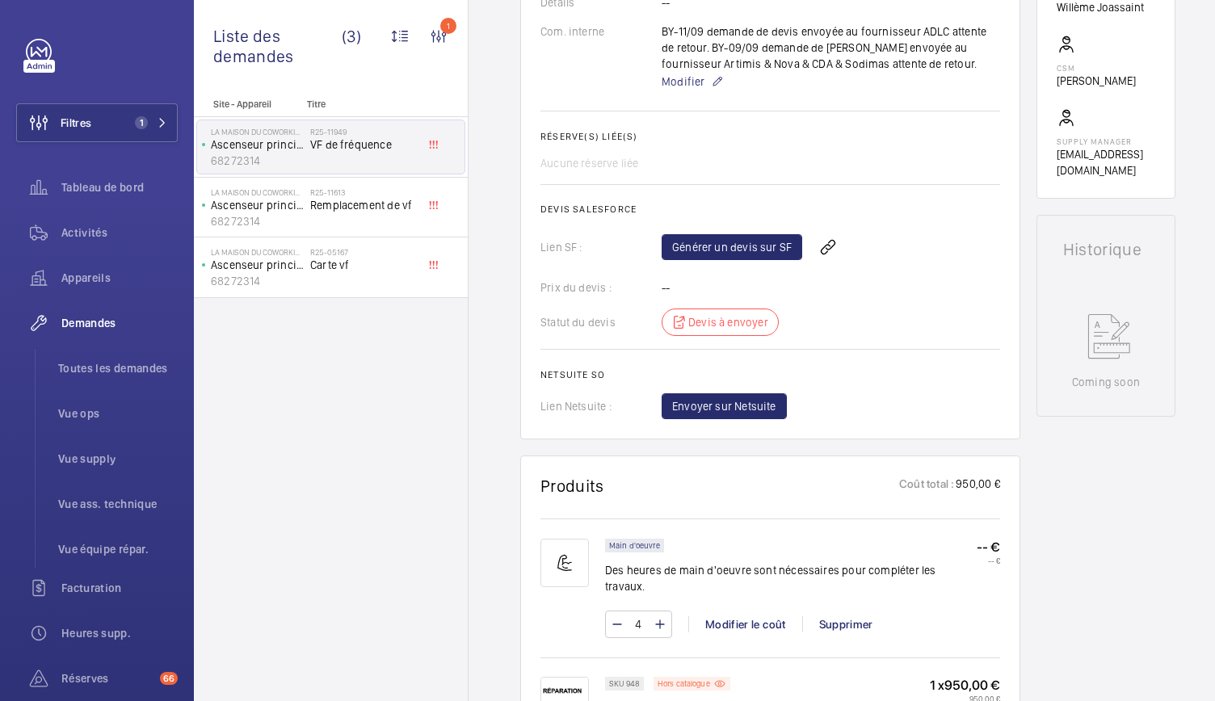
scroll to position [563, 0]
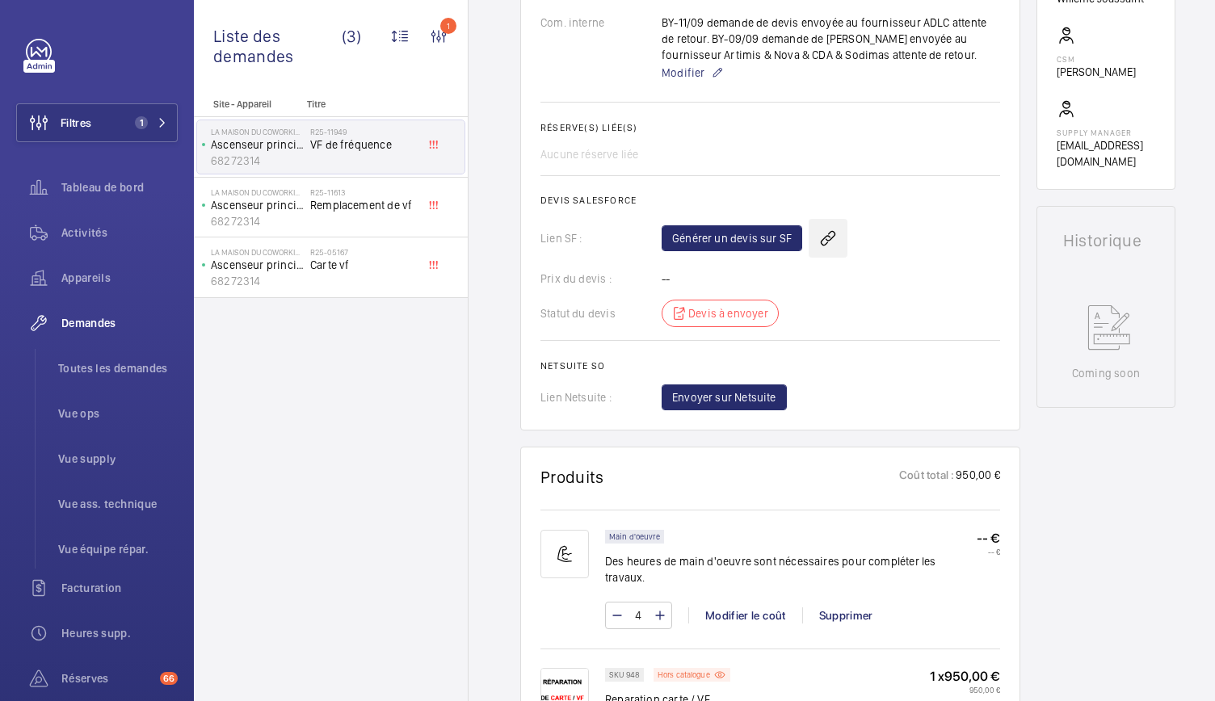
click at [819, 234] on wm-front-icon-button at bounding box center [828, 238] width 39 height 39
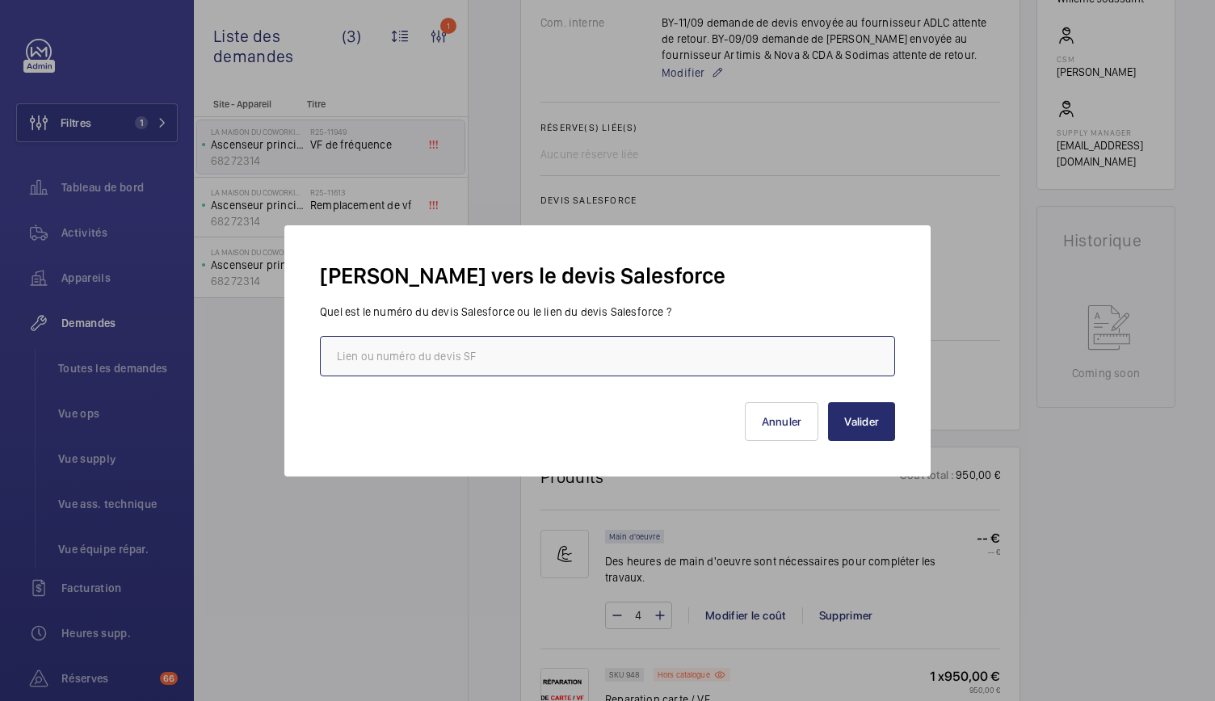
click at [596, 362] on input "text" at bounding box center [607, 356] width 575 height 40
paste input "00021818"
type input "00021818"
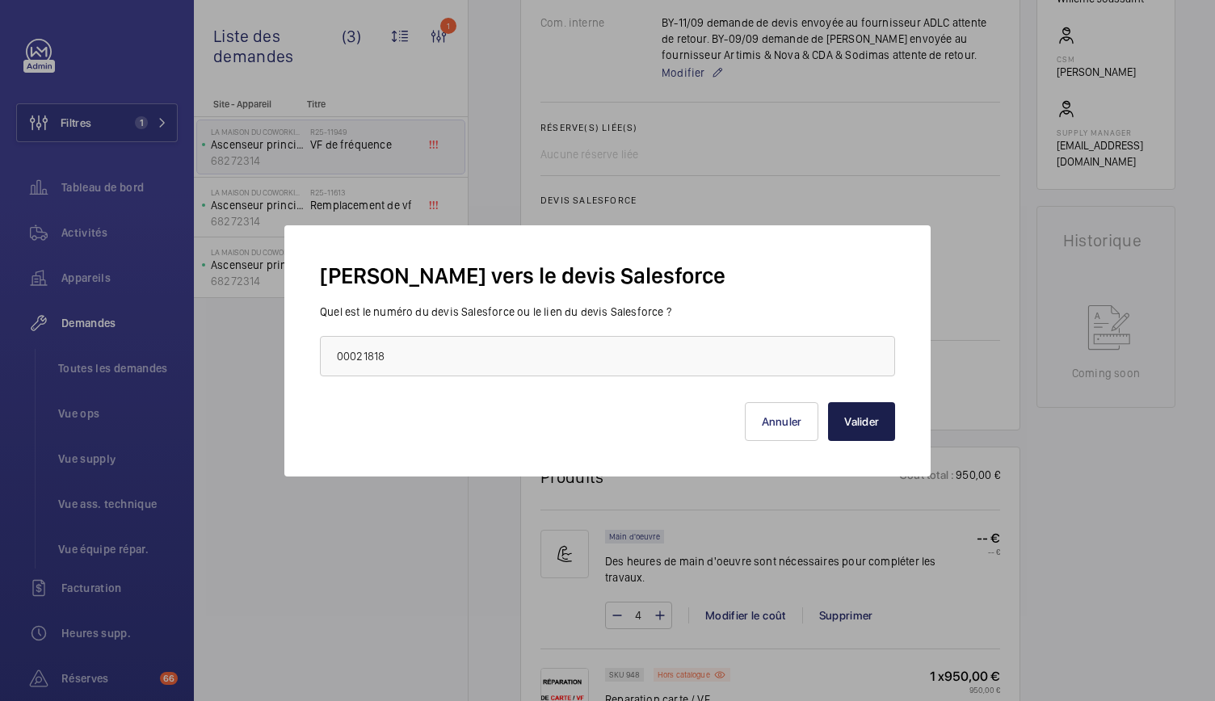
click at [887, 424] on button "Valider" at bounding box center [861, 421] width 67 height 39
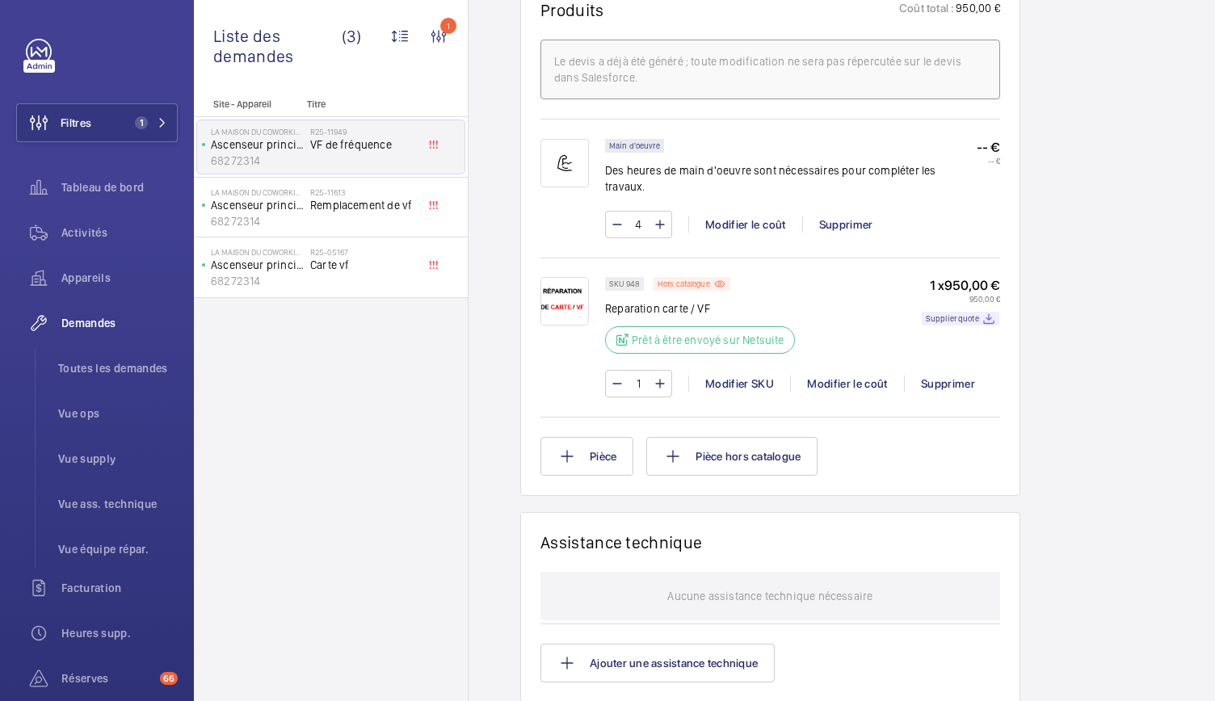
scroll to position [1029, 0]
click at [687, 282] on p "Hors catalogue" at bounding box center [684, 285] width 53 height 6
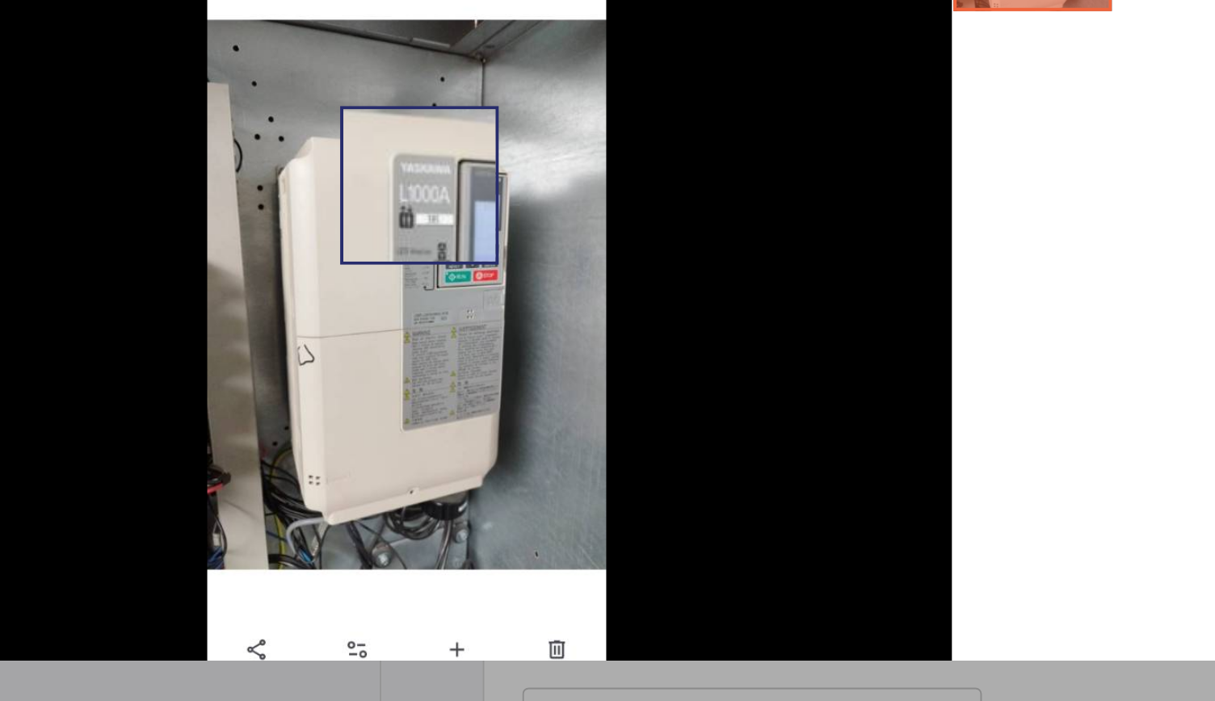
scroll to position [0, 0]
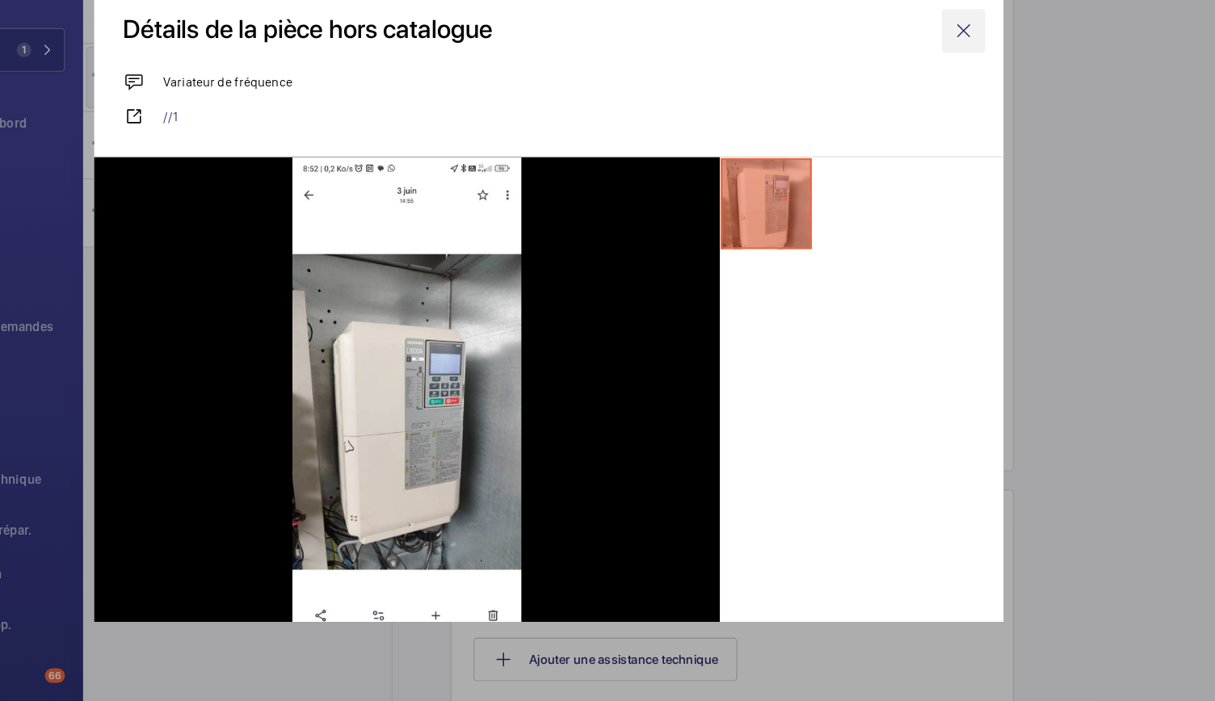
click at [970, 112] on wm-front-icon-button at bounding box center [976, 105] width 39 height 39
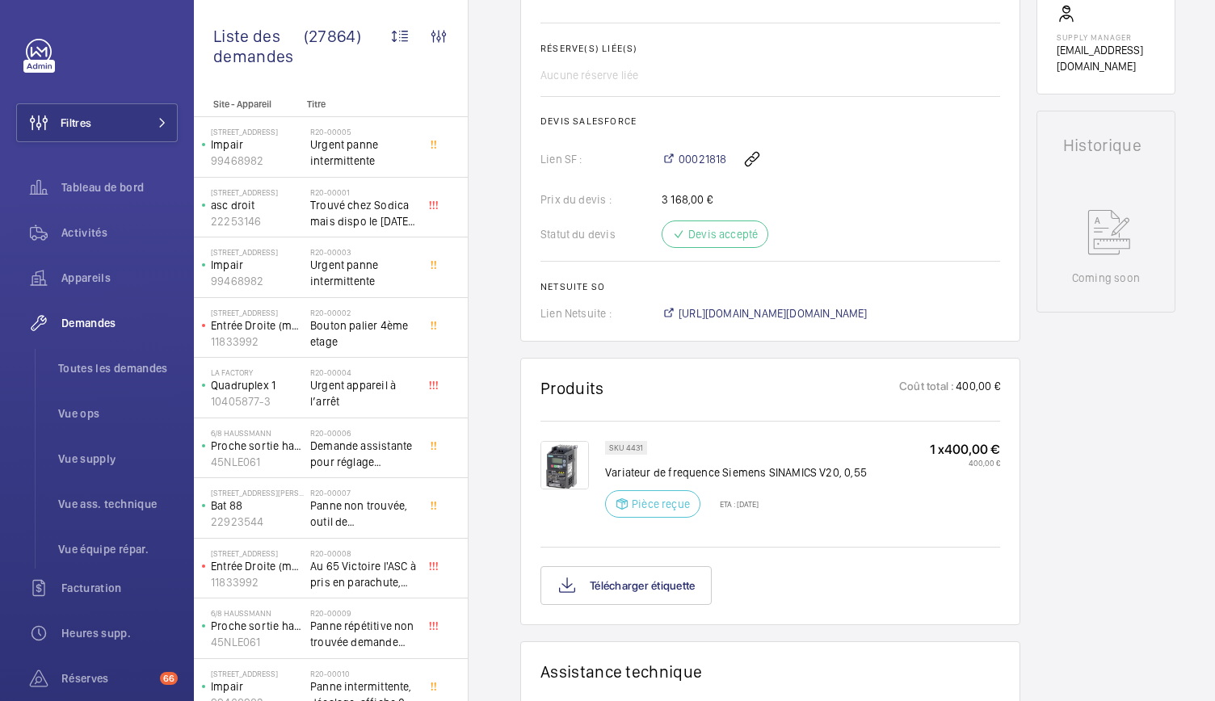
scroll to position [659, 0]
click at [587, 468] on img at bounding box center [565, 464] width 48 height 48
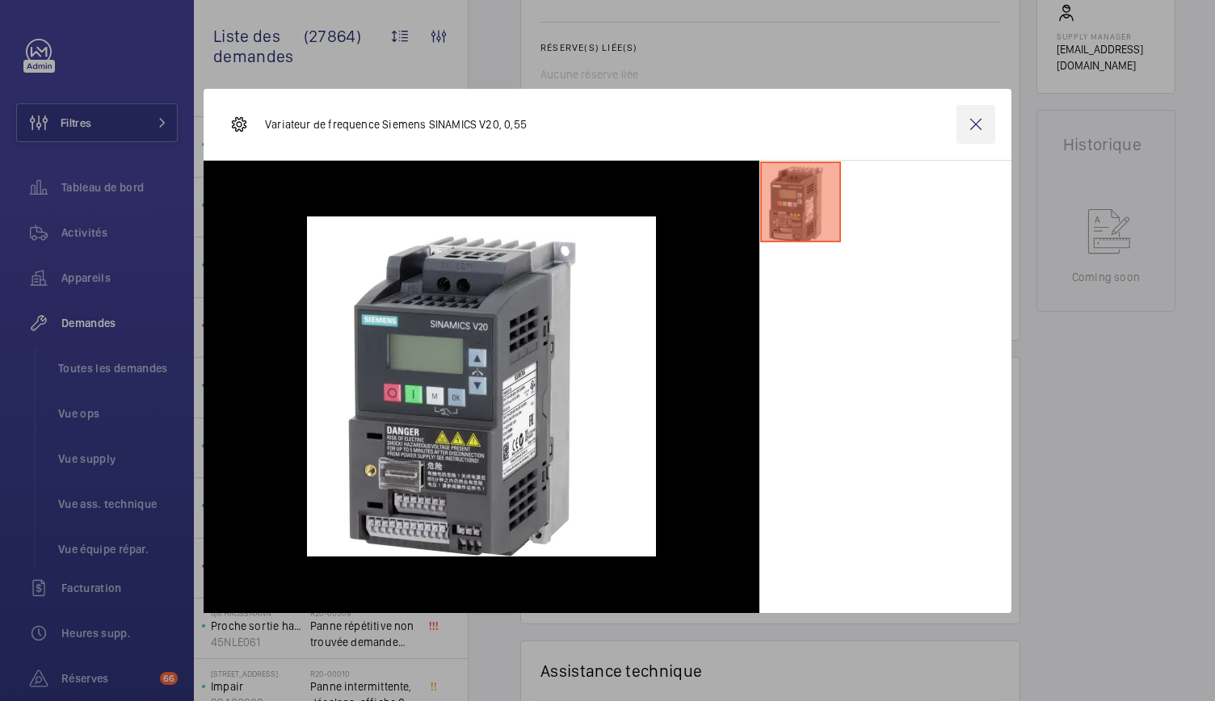
click at [989, 125] on wm-front-icon-button at bounding box center [976, 124] width 39 height 39
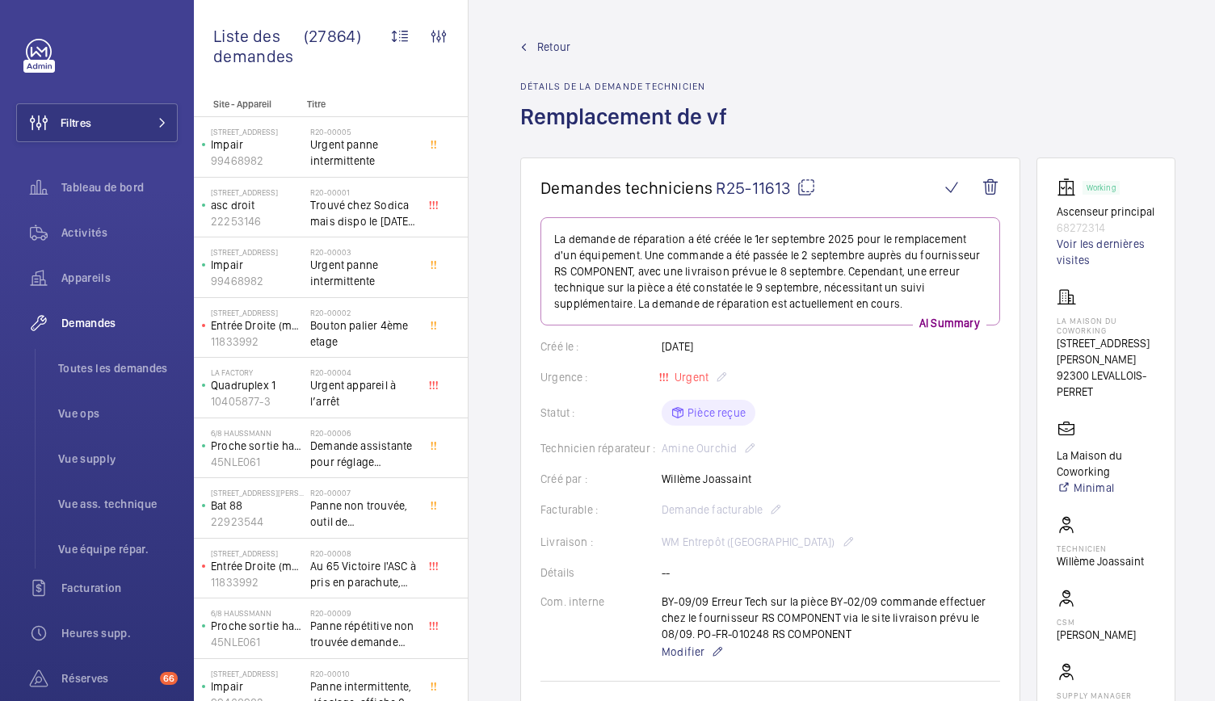
scroll to position [118, 0]
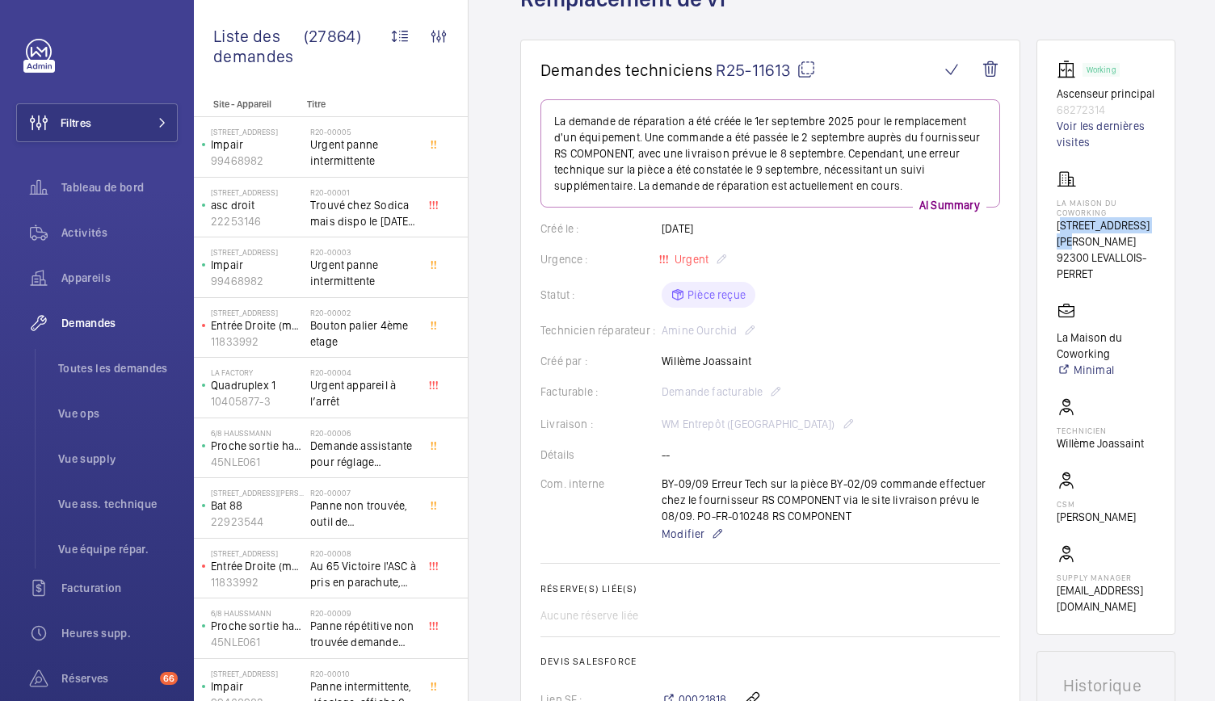
drag, startPoint x: 1067, startPoint y: 247, endPoint x: 1097, endPoint y: 258, distance: 32.5
click at [1097, 250] on p "140 Rue Victor Hugo" at bounding box center [1106, 233] width 99 height 32
click at [1065, 237] on p "140 Rue Victor Hugo" at bounding box center [1106, 233] width 99 height 32
drag, startPoint x: 1065, startPoint y: 237, endPoint x: 1104, endPoint y: 256, distance: 43.4
click at [1104, 250] on p "140 Rue Victor Hugo" at bounding box center [1106, 233] width 99 height 32
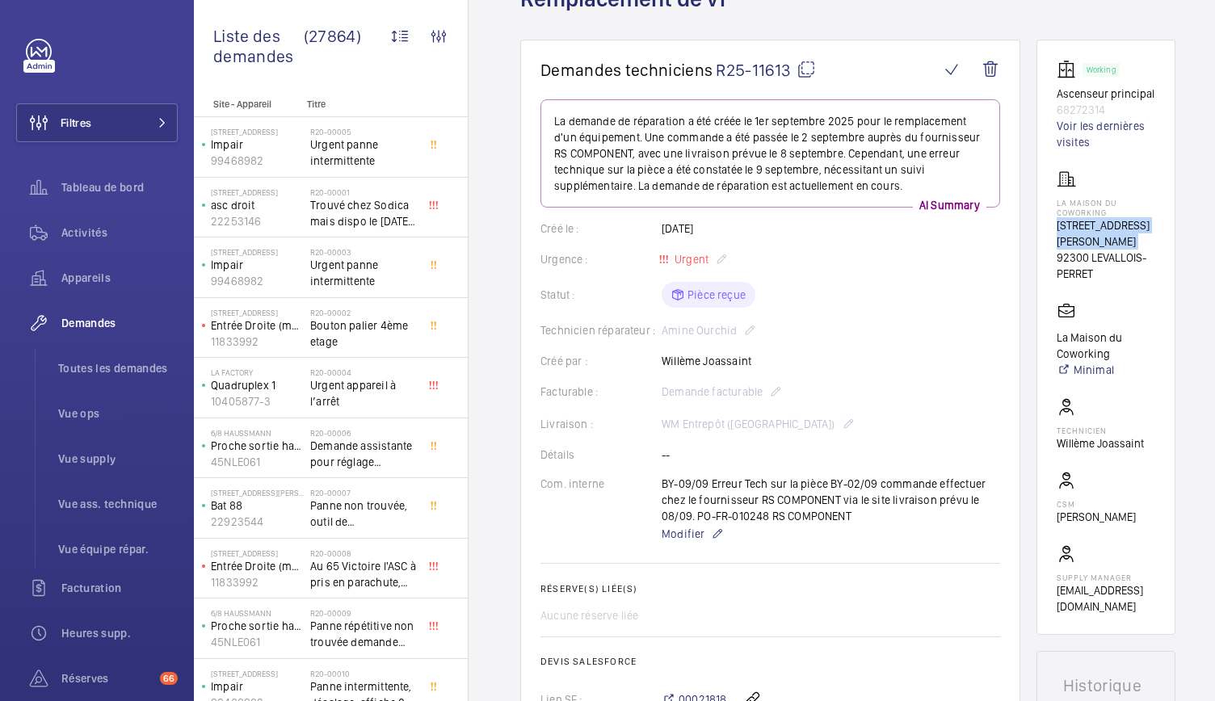
copy p "140 Rue Victor Hugo"
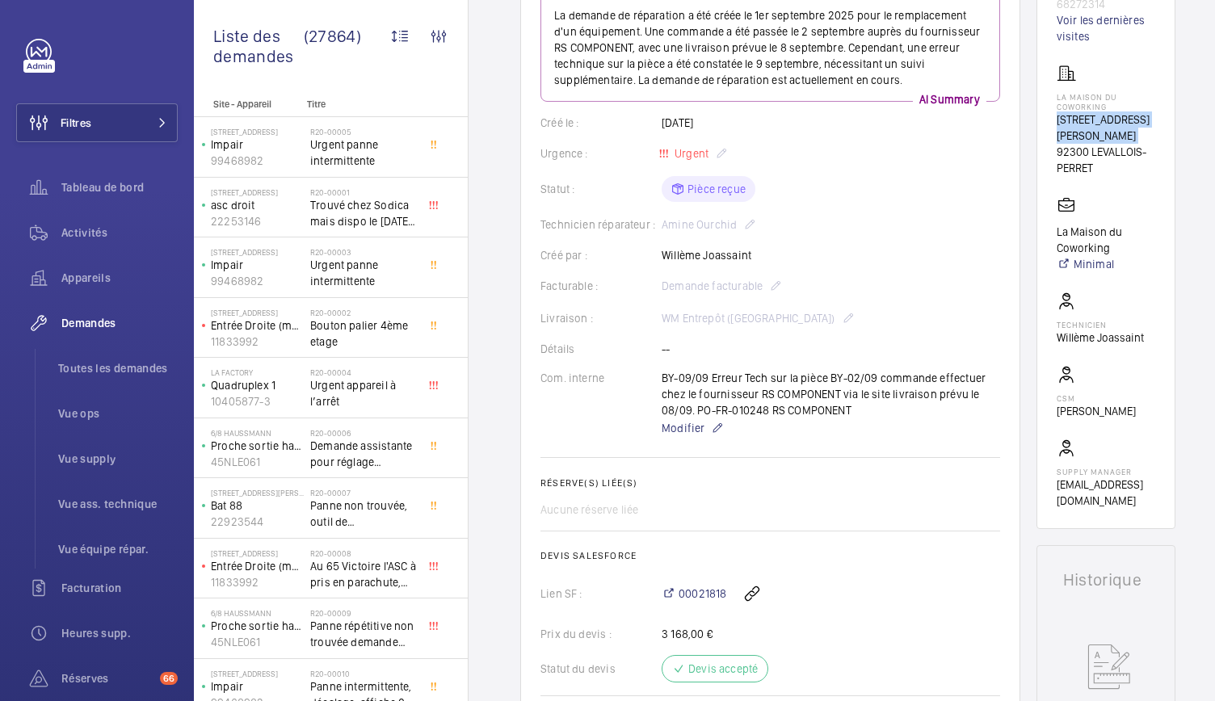
scroll to position [0, 0]
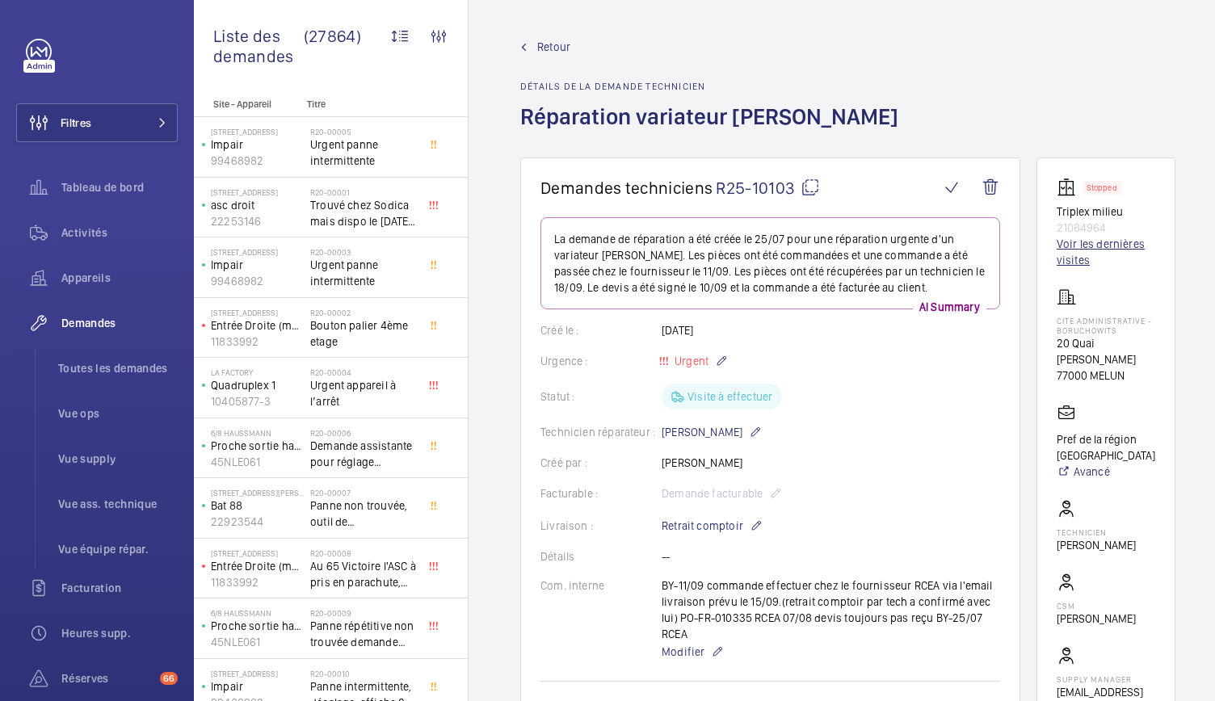
click at [1095, 261] on link "Voir les dernières visites" at bounding box center [1106, 252] width 99 height 32
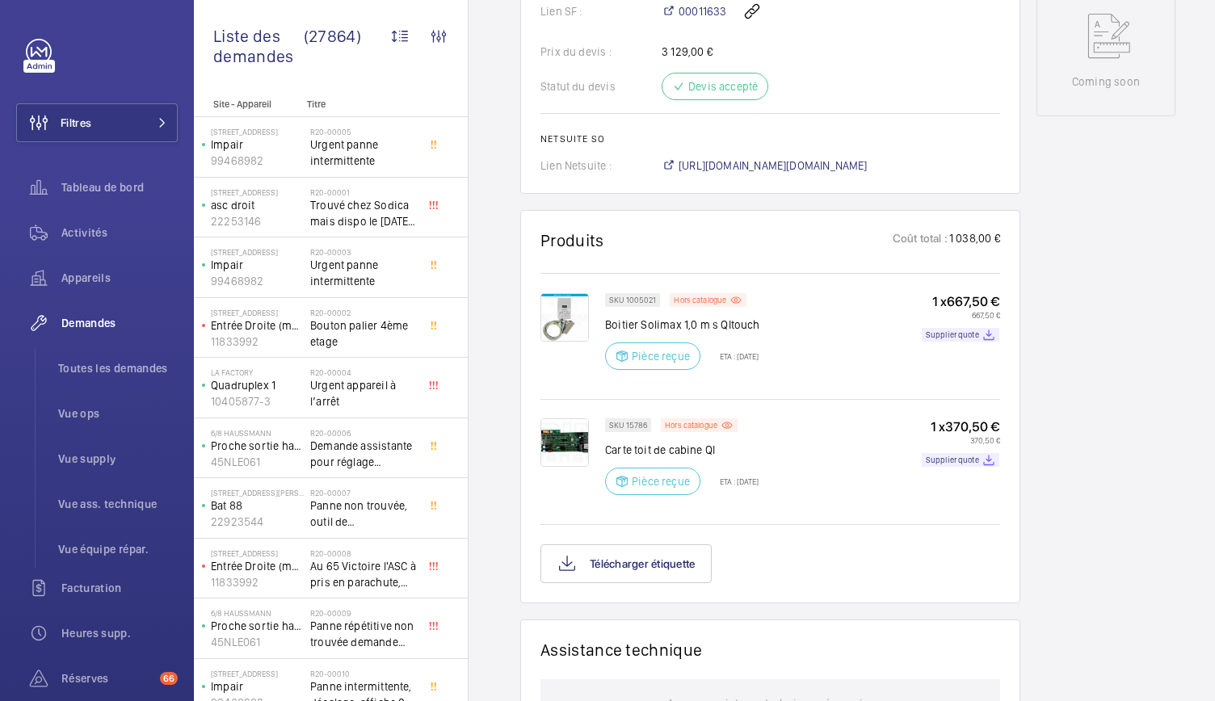
scroll to position [839, 0]
click at [698, 302] on p "Hors catalogue" at bounding box center [700, 300] width 53 height 6
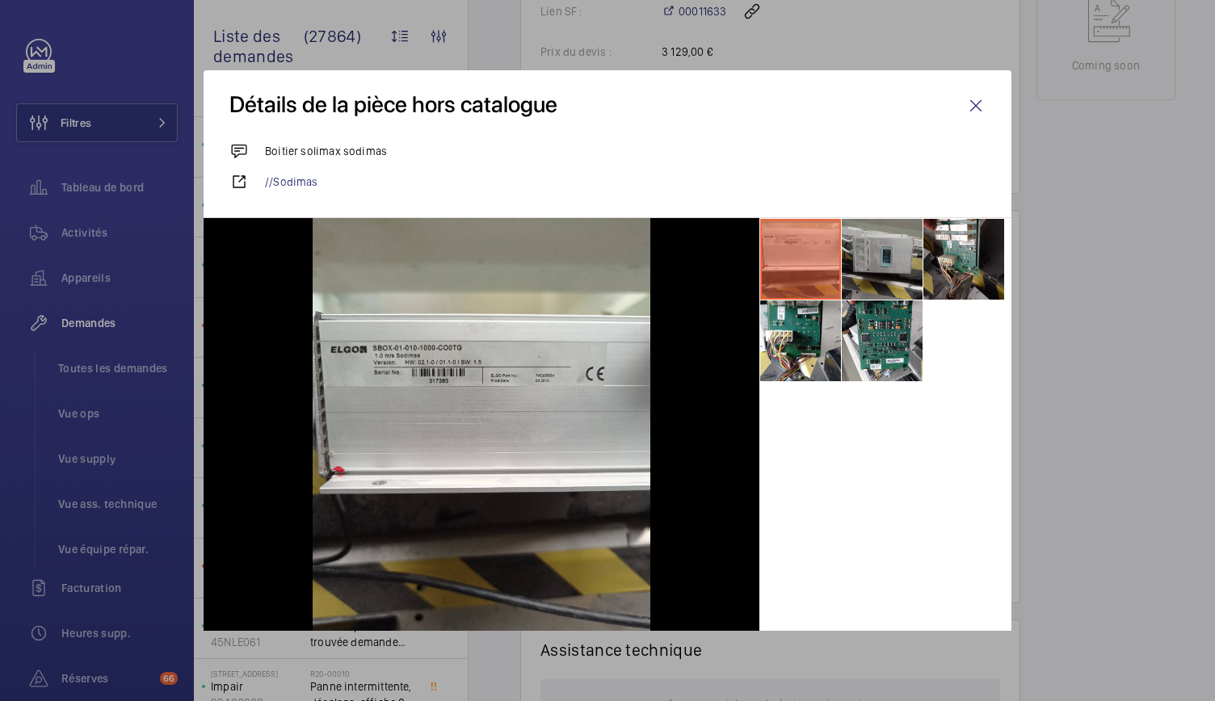
click at [869, 246] on li at bounding box center [882, 259] width 81 height 81
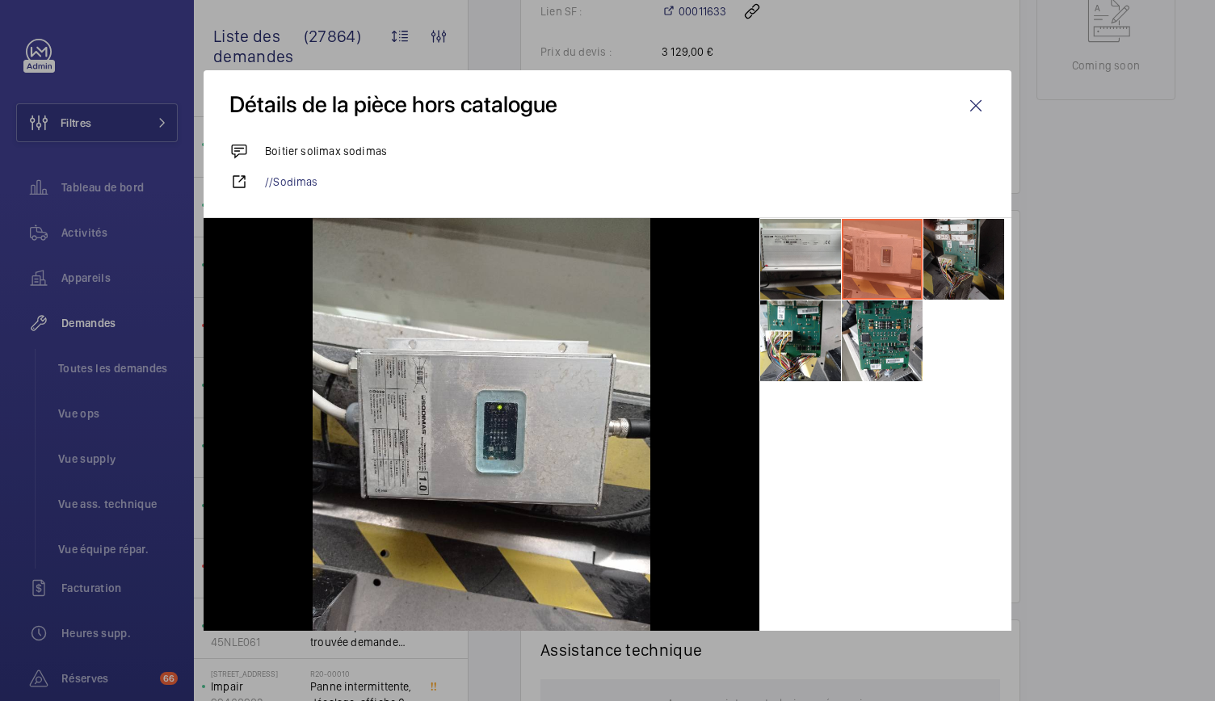
click at [929, 254] on li at bounding box center [964, 259] width 81 height 81
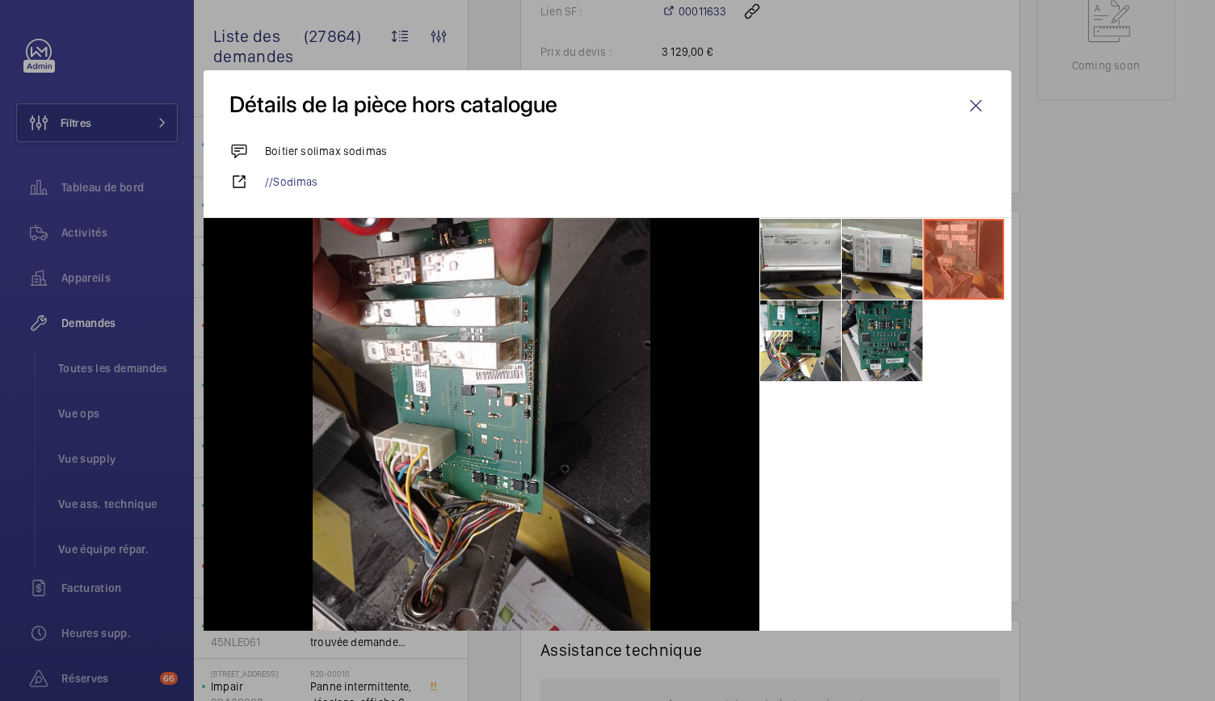
click at [876, 329] on li at bounding box center [882, 341] width 81 height 81
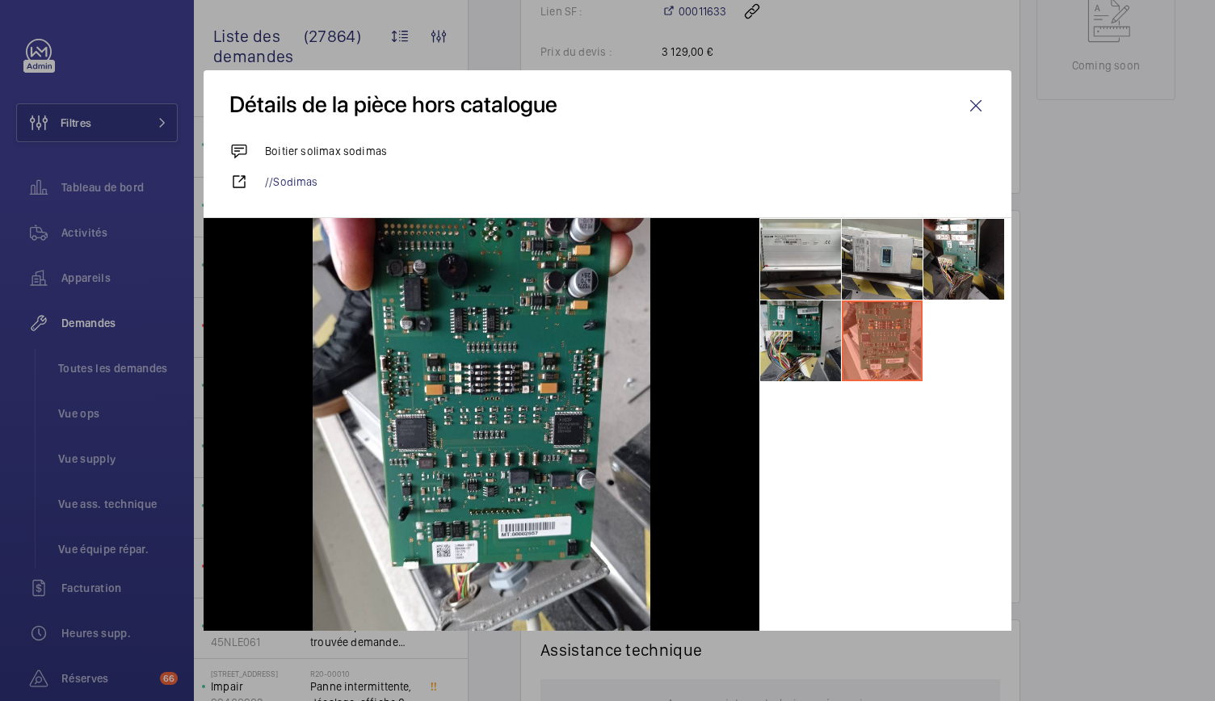
click at [812, 339] on li at bounding box center [800, 341] width 81 height 81
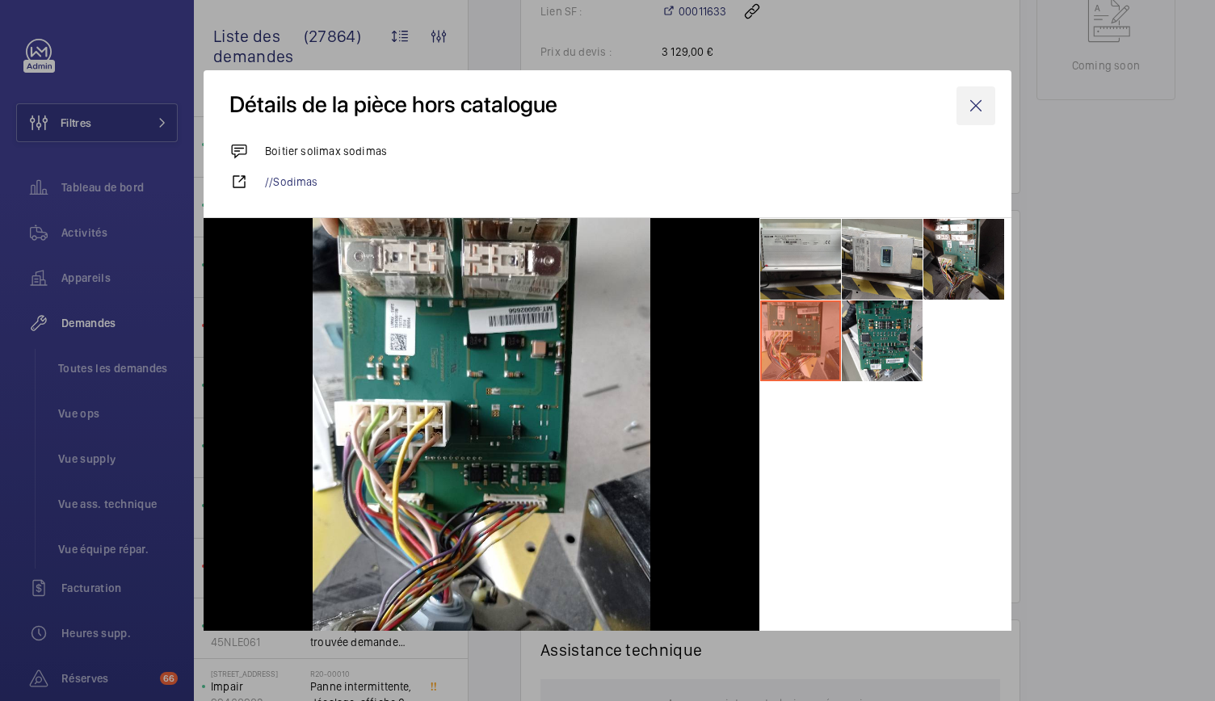
click at [960, 116] on wm-front-icon-button at bounding box center [976, 105] width 39 height 39
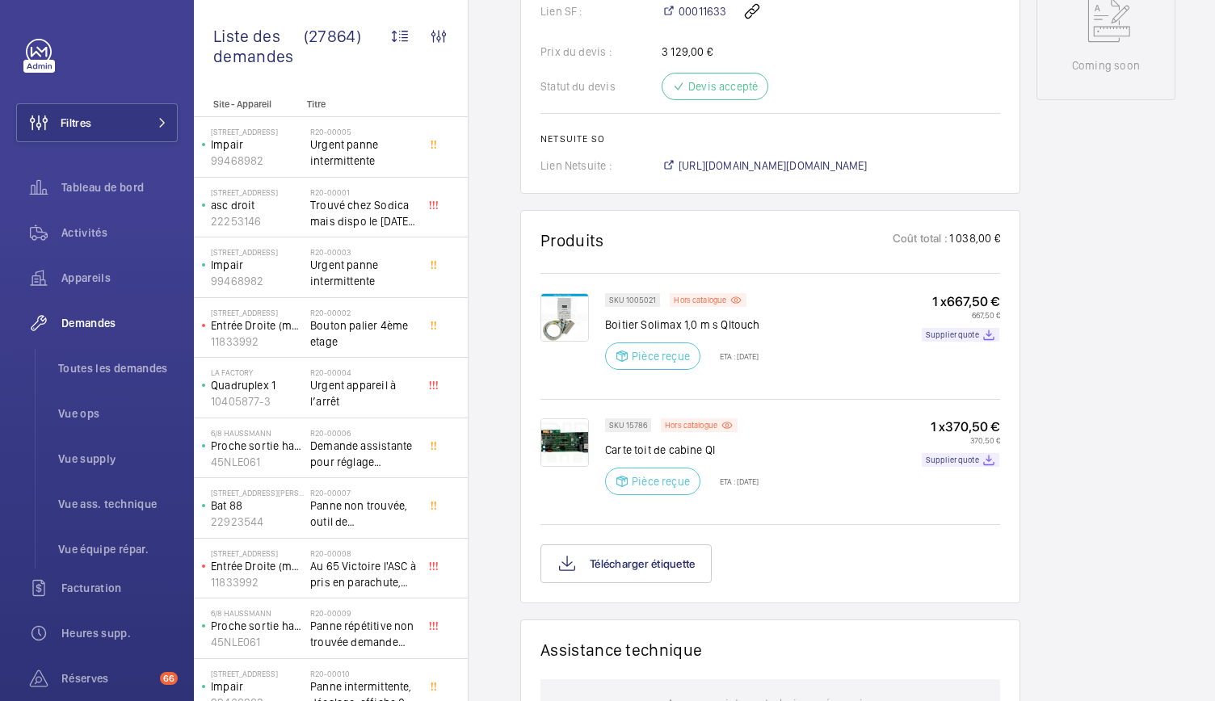
click at [574, 442] on img at bounding box center [565, 443] width 48 height 48
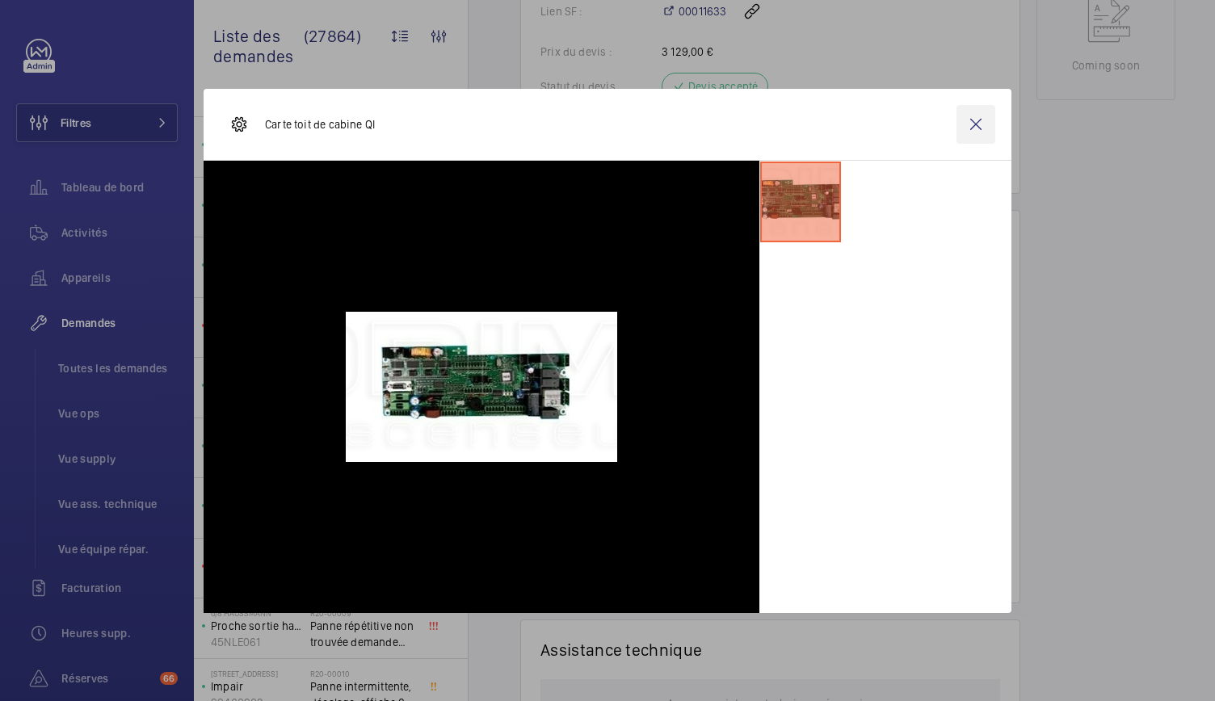
click at [979, 125] on wm-front-icon-button at bounding box center [976, 124] width 39 height 39
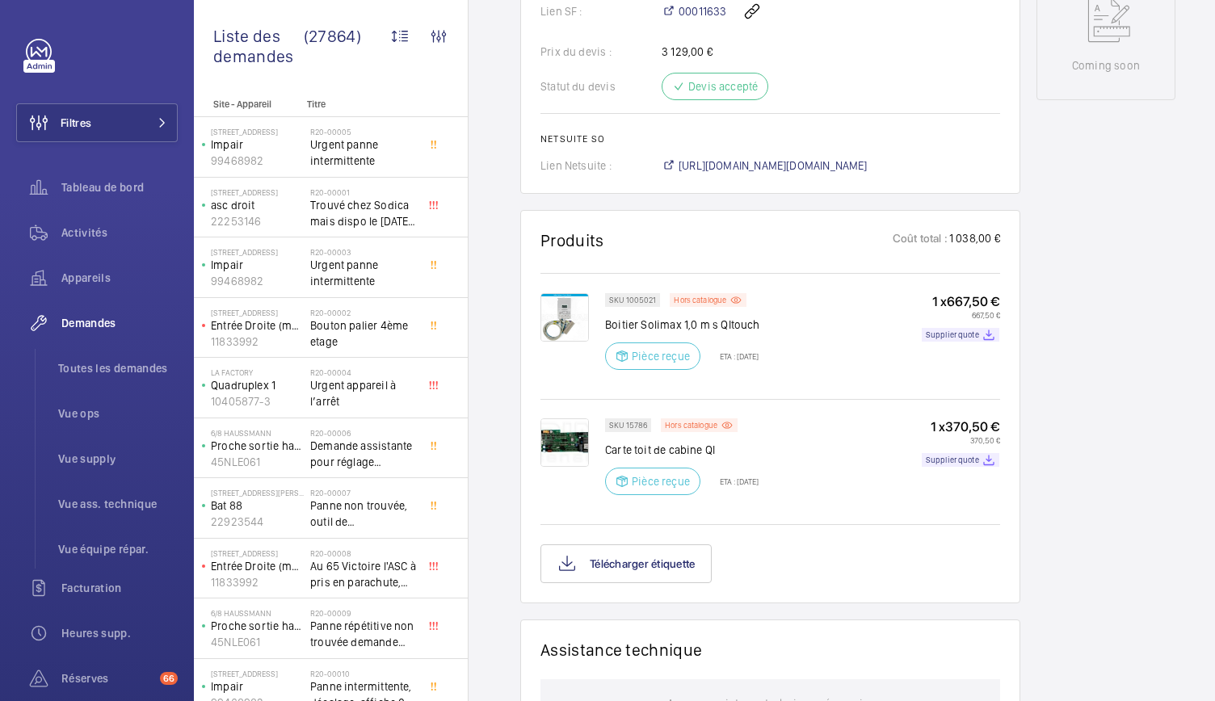
click at [427, 74] on wm-front-simple-filters "Statut de l'app. Type de demande Facturable Appareils Statut de la demande Urge…" at bounding box center [438, 51] width 39 height 69
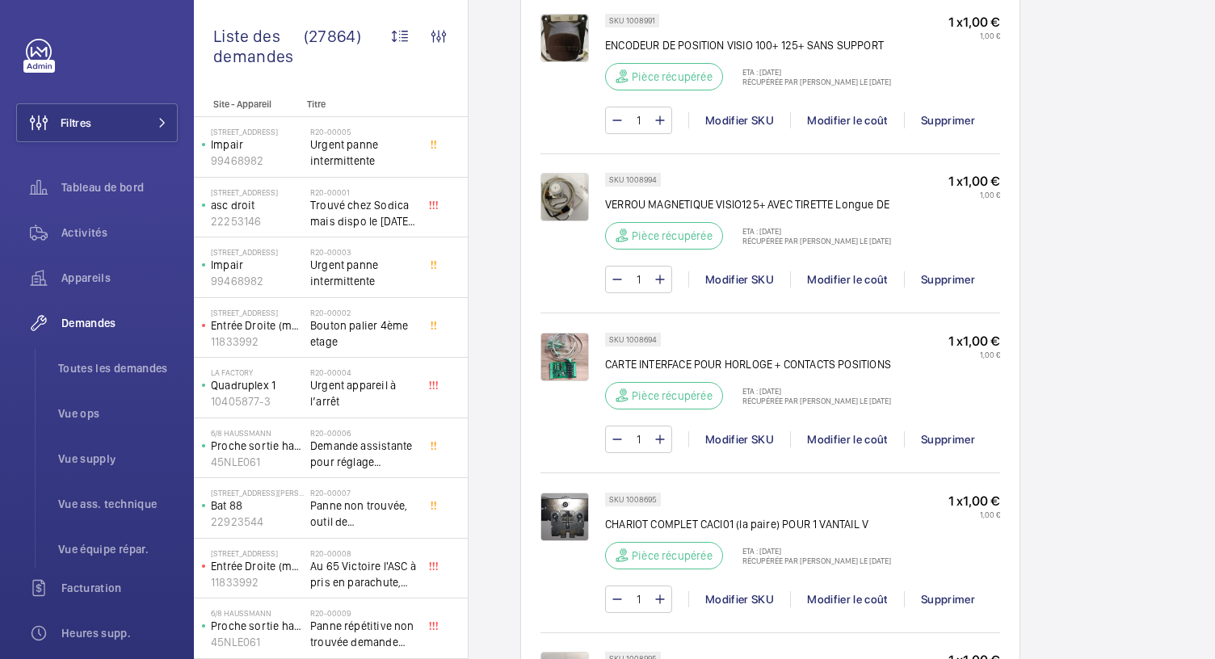
scroll to position [1484, 0]
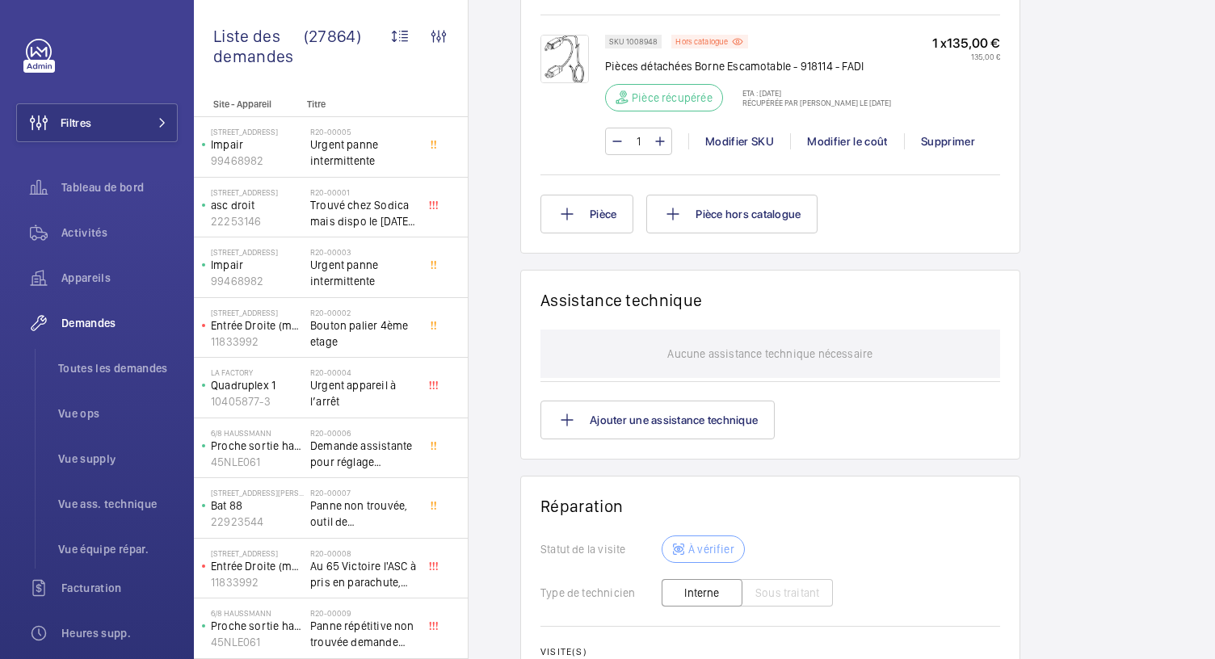
scroll to position [3142, 0]
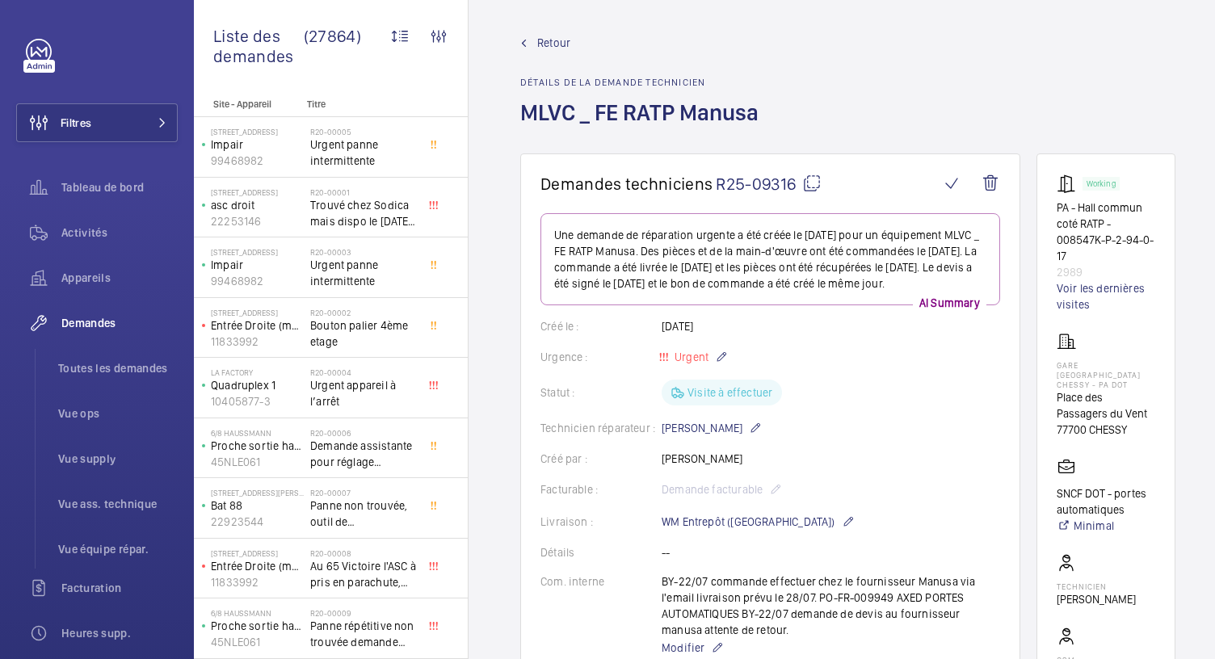
scroll to position [3, 0]
click at [1126, 281] on link "Voir les dernières visites" at bounding box center [1106, 297] width 99 height 32
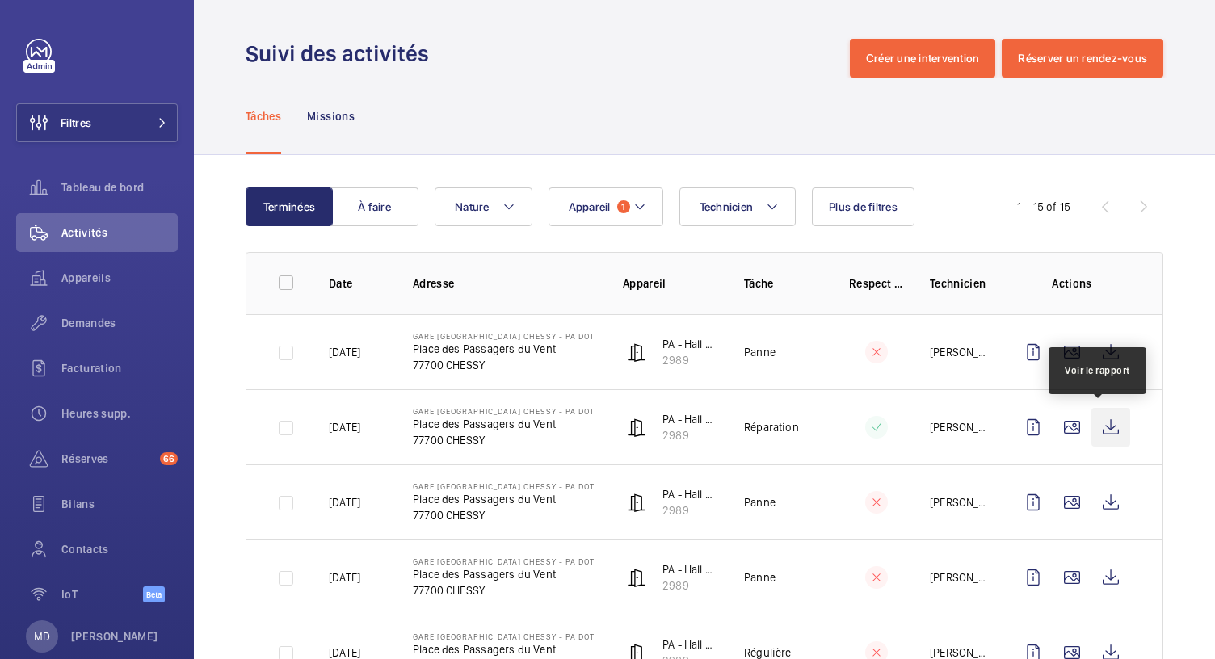
click at [1101, 425] on wm-front-icon-button at bounding box center [1111, 427] width 39 height 39
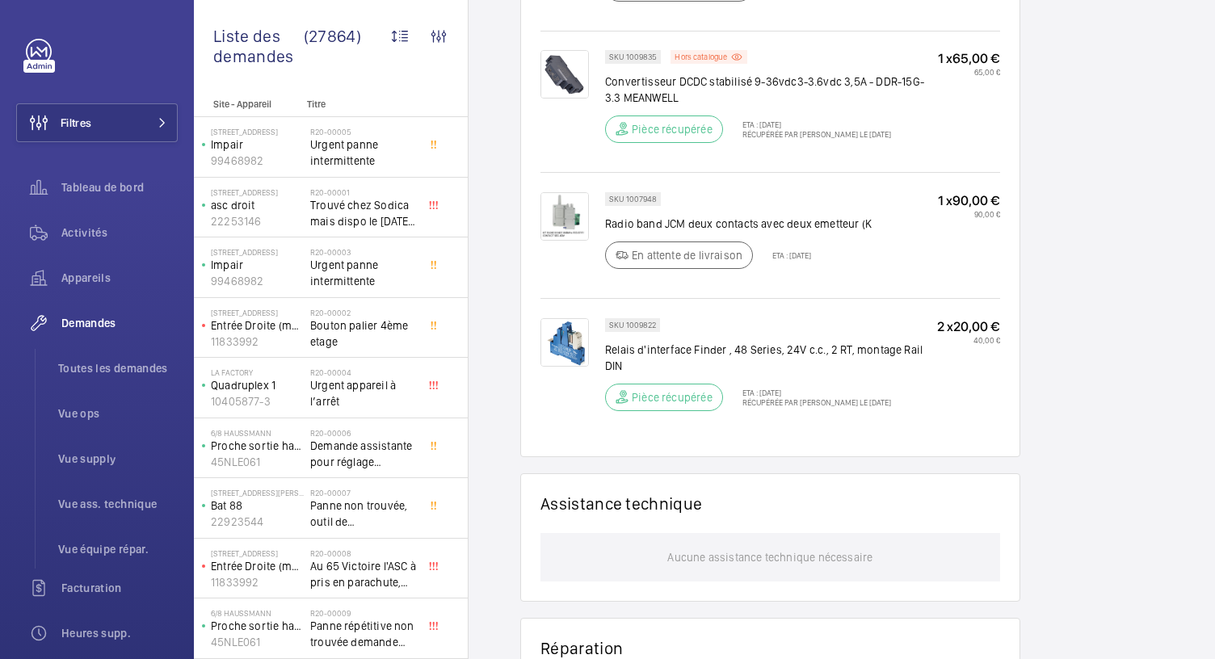
scroll to position [2184, 0]
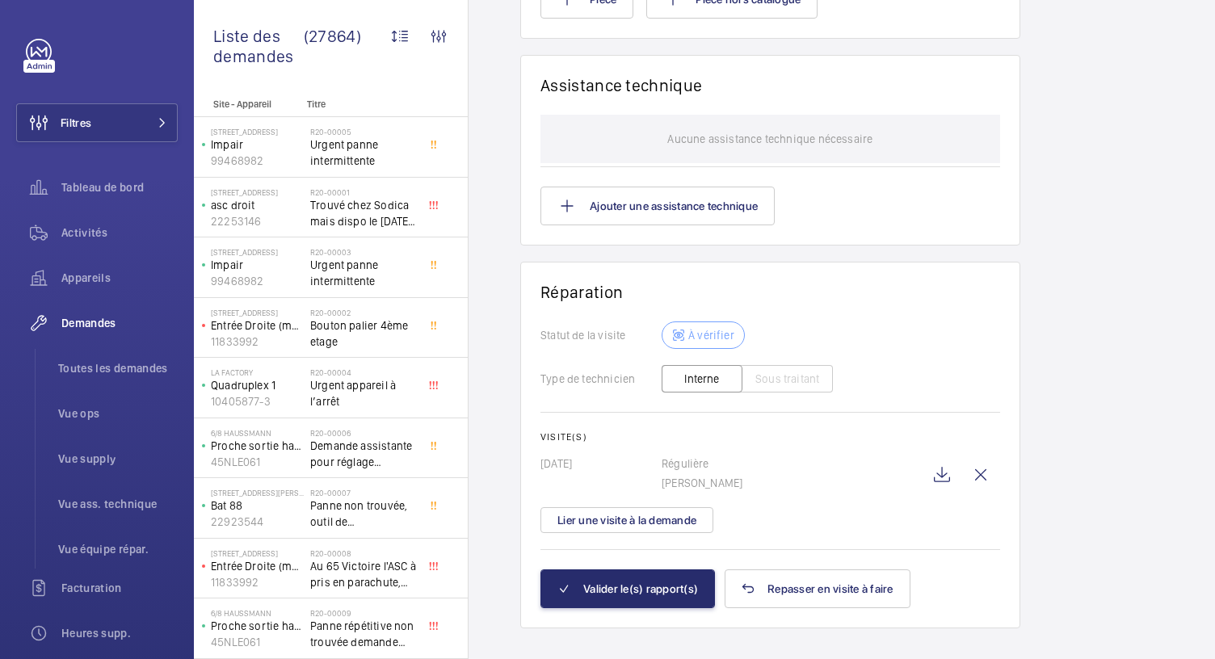
scroll to position [12, 0]
click at [945, 456] on wm-front-icon-button at bounding box center [942, 475] width 39 height 39
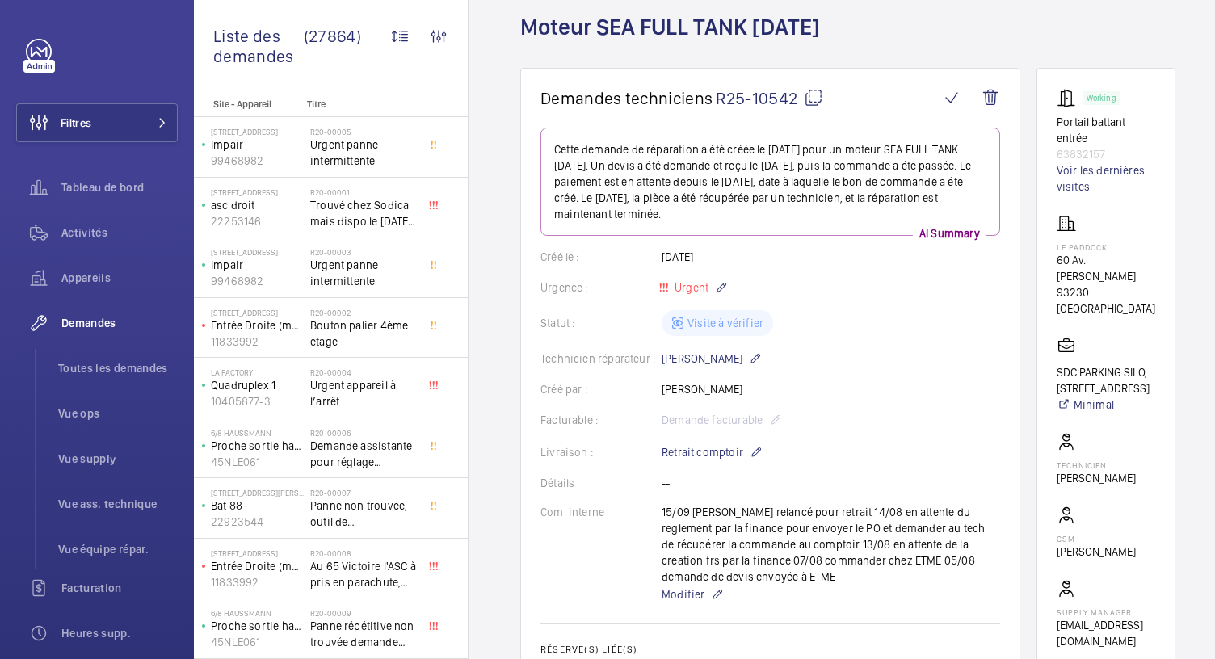
scroll to position [89, 0]
click at [1075, 171] on link "Voir les dernières visites" at bounding box center [1106, 179] width 99 height 32
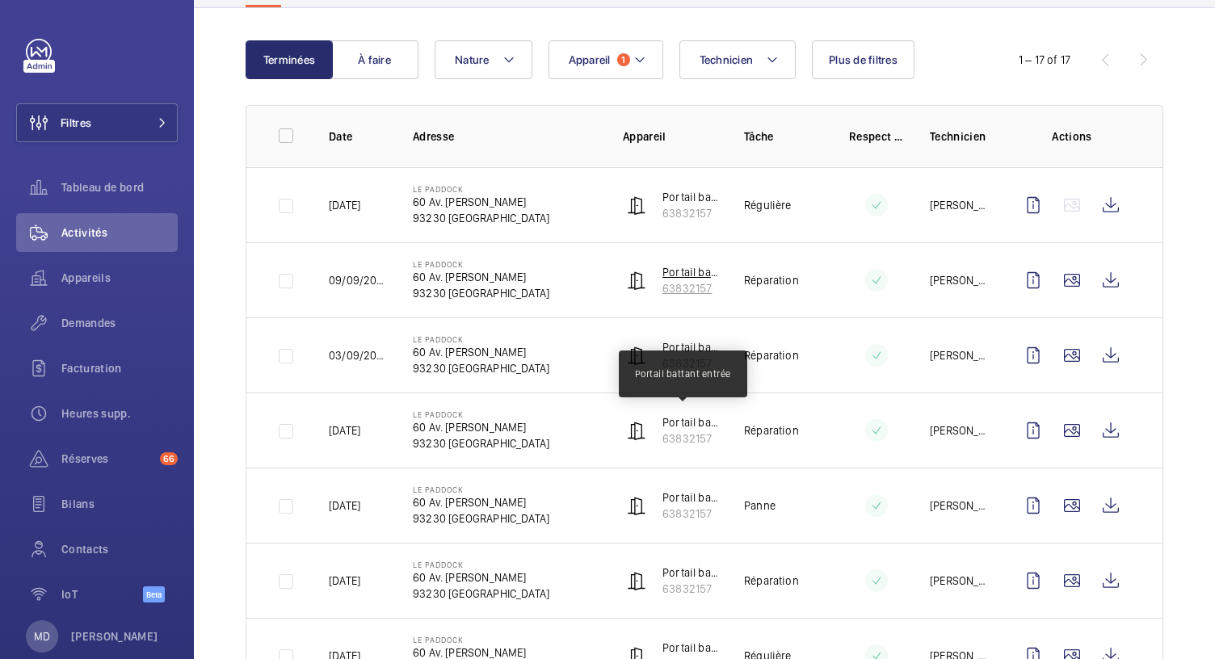
scroll to position [150, 0]
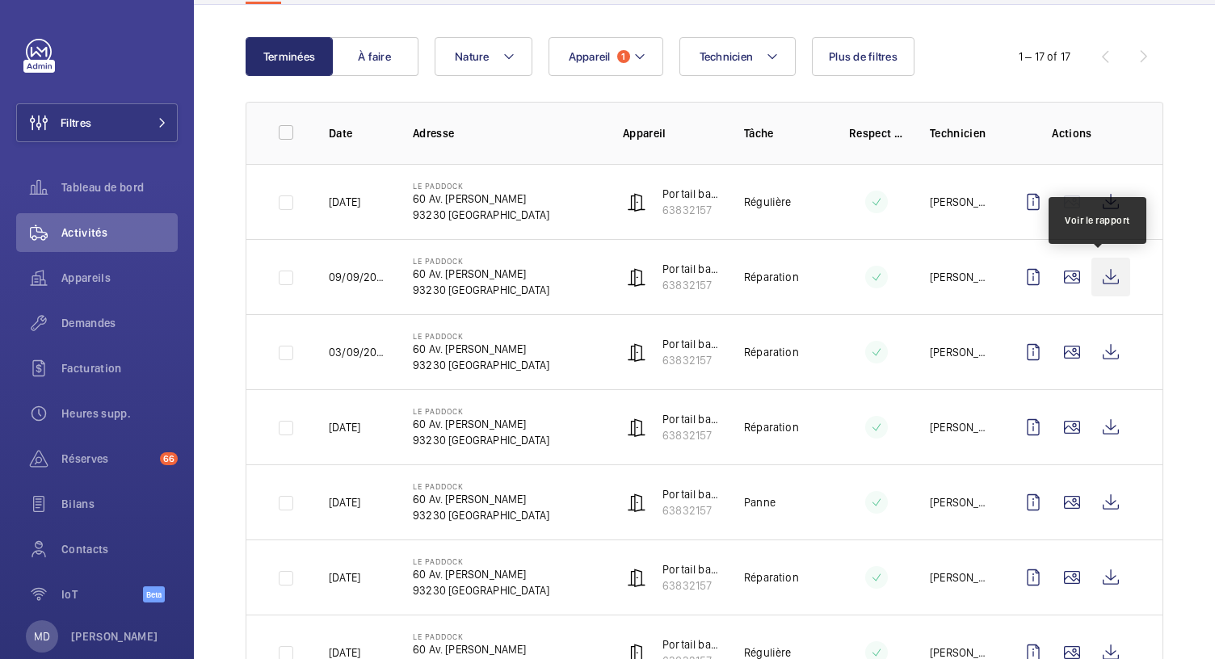
click at [1099, 280] on wm-front-icon-button at bounding box center [1111, 277] width 39 height 39
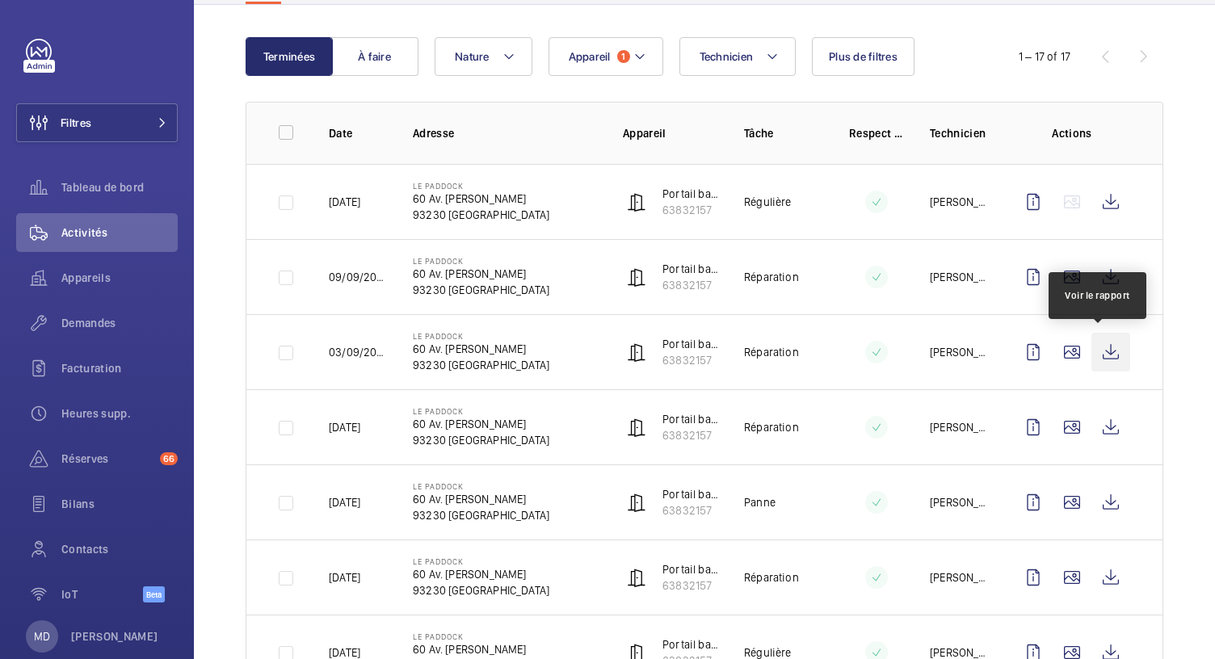
click at [1100, 348] on wm-front-icon-button at bounding box center [1111, 352] width 39 height 39
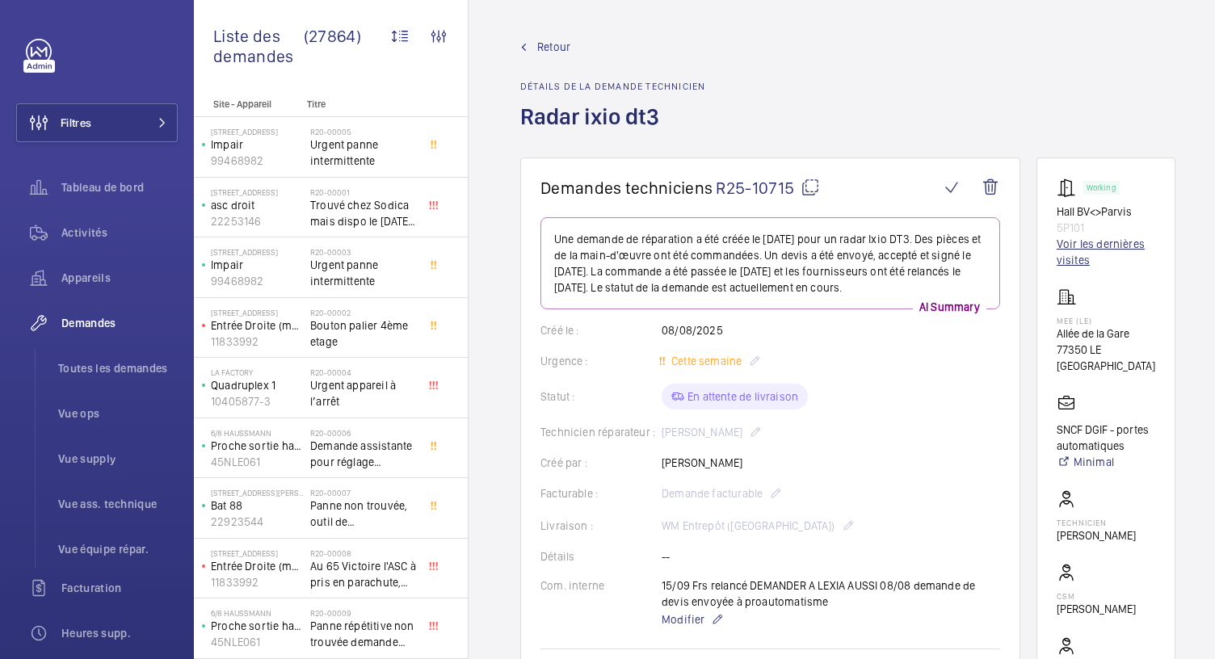
click at [1075, 250] on link "Voir les dernières visites" at bounding box center [1106, 252] width 99 height 32
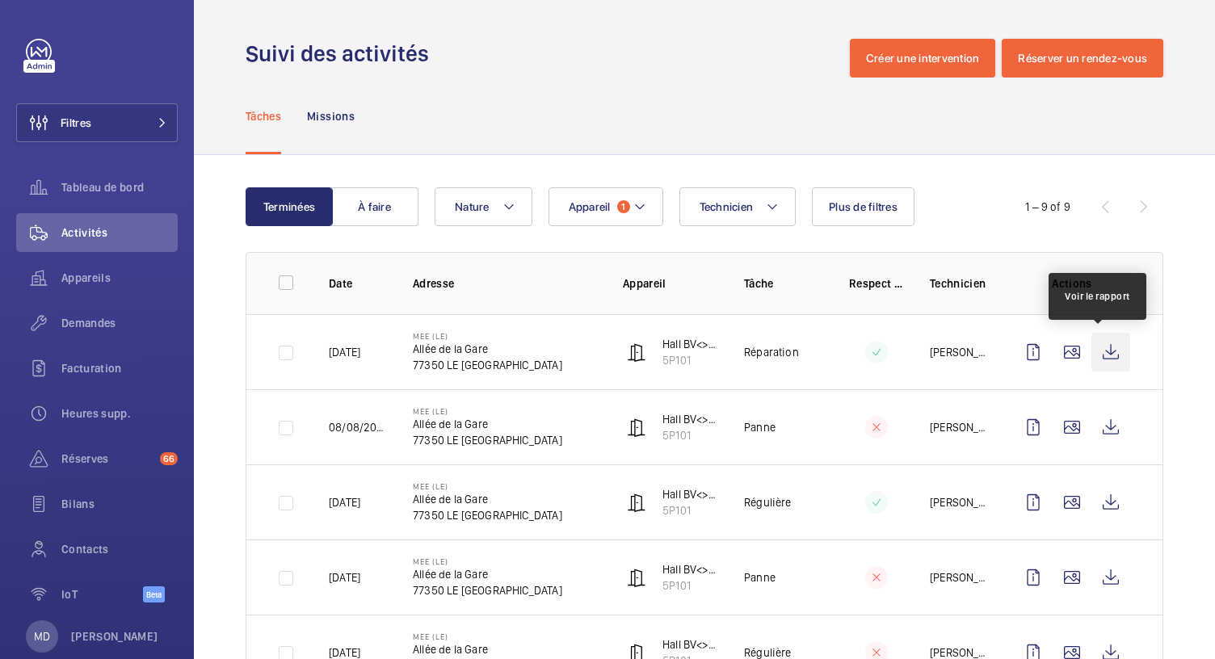
click at [1100, 352] on wm-front-icon-button at bounding box center [1111, 352] width 39 height 39
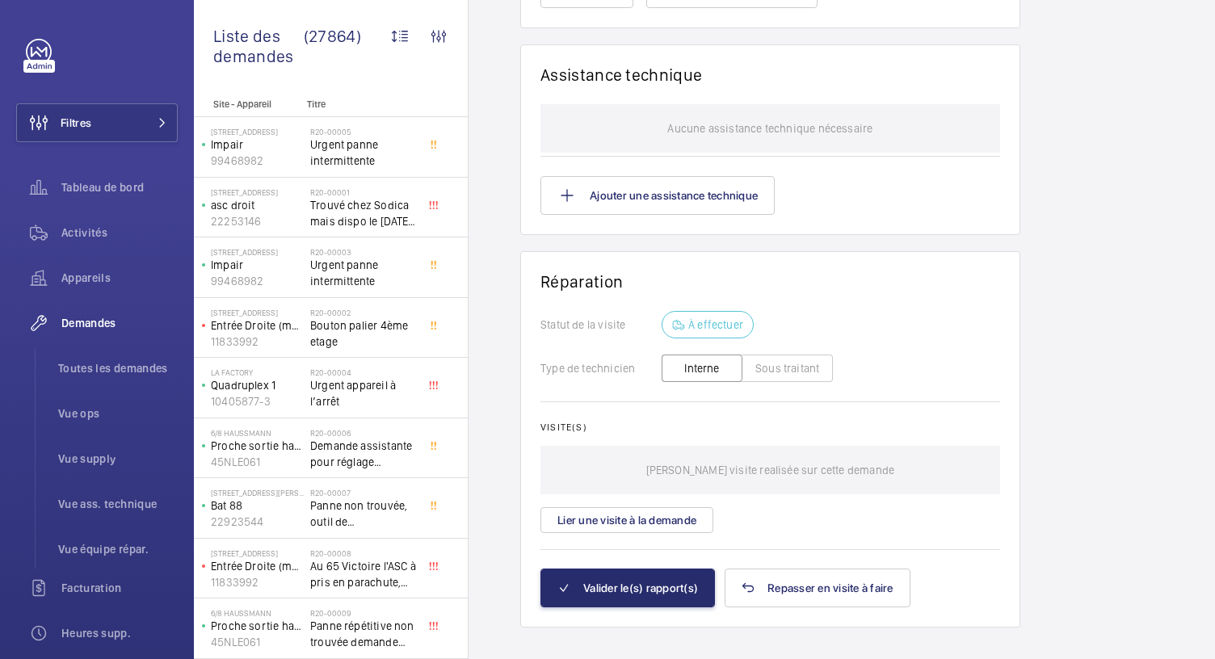
scroll to position [1280, 0]
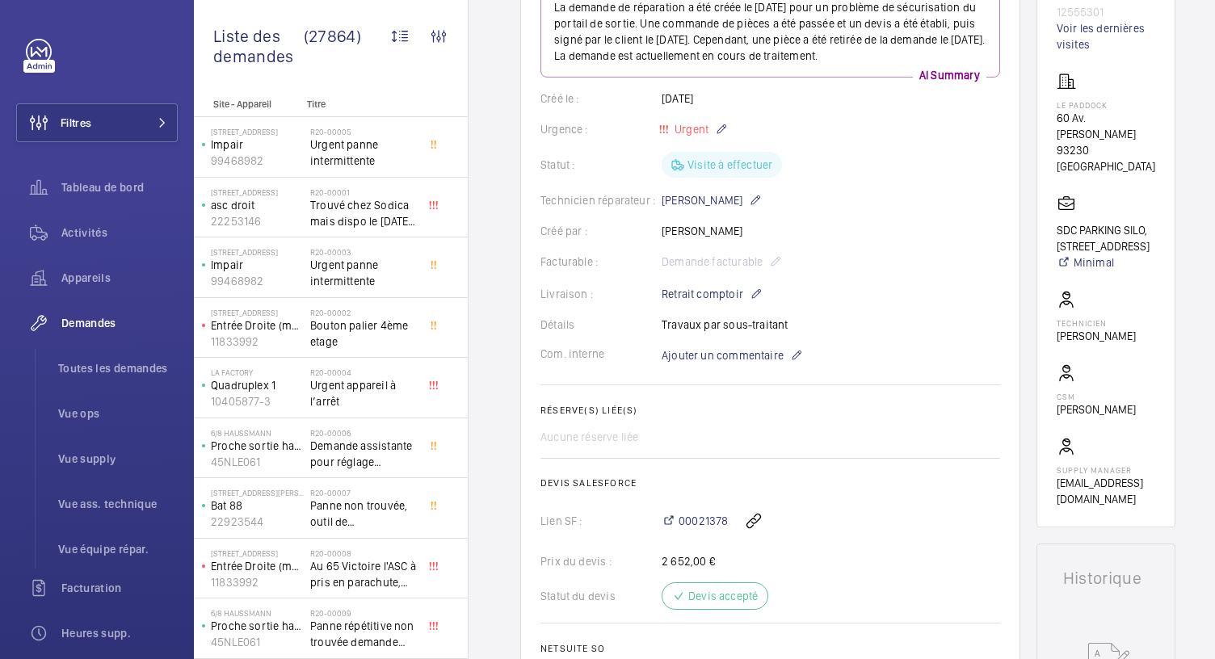
scroll to position [237, 0]
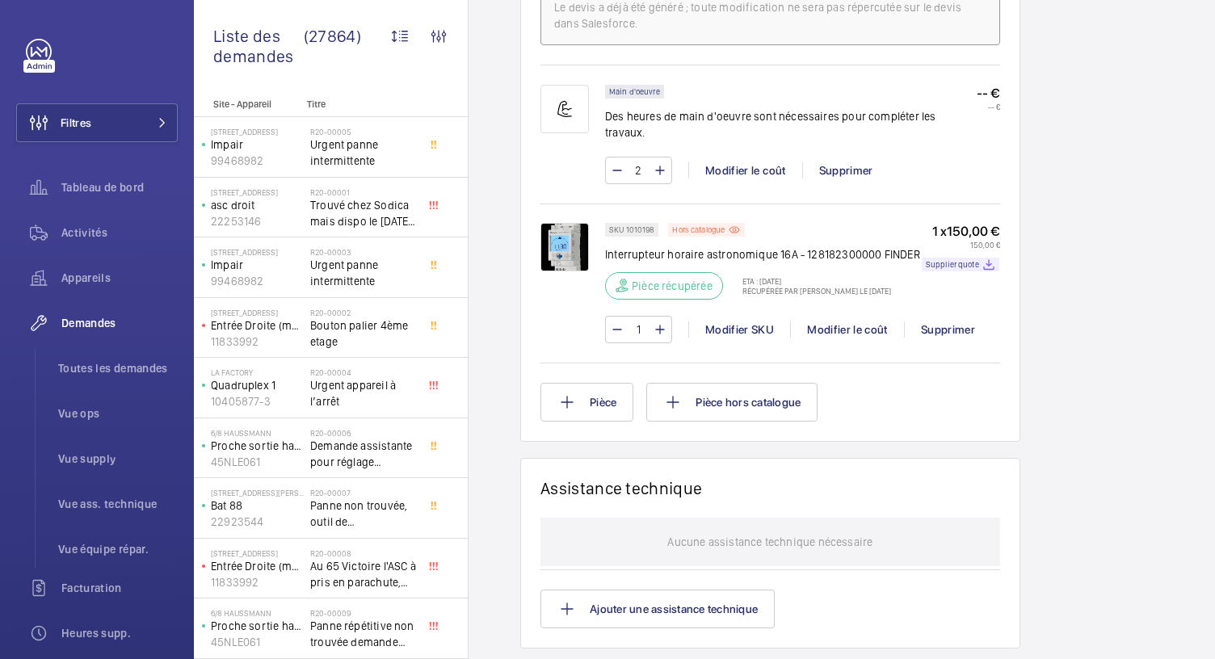
scroll to position [1059, 0]
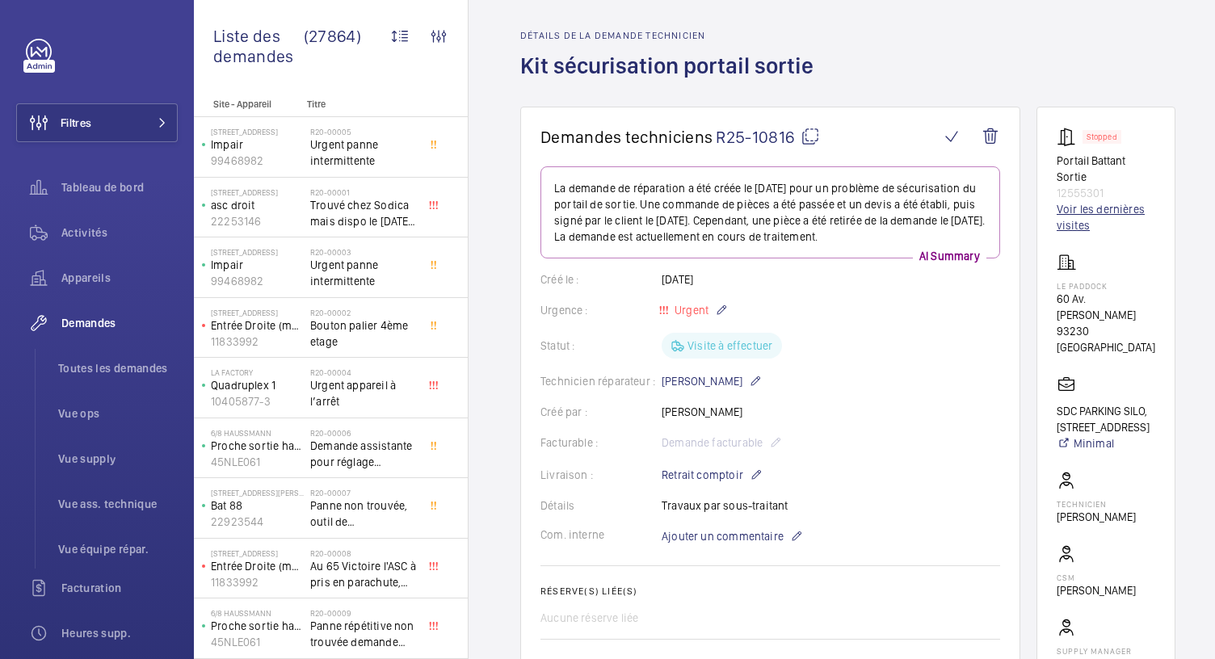
scroll to position [48, 0]
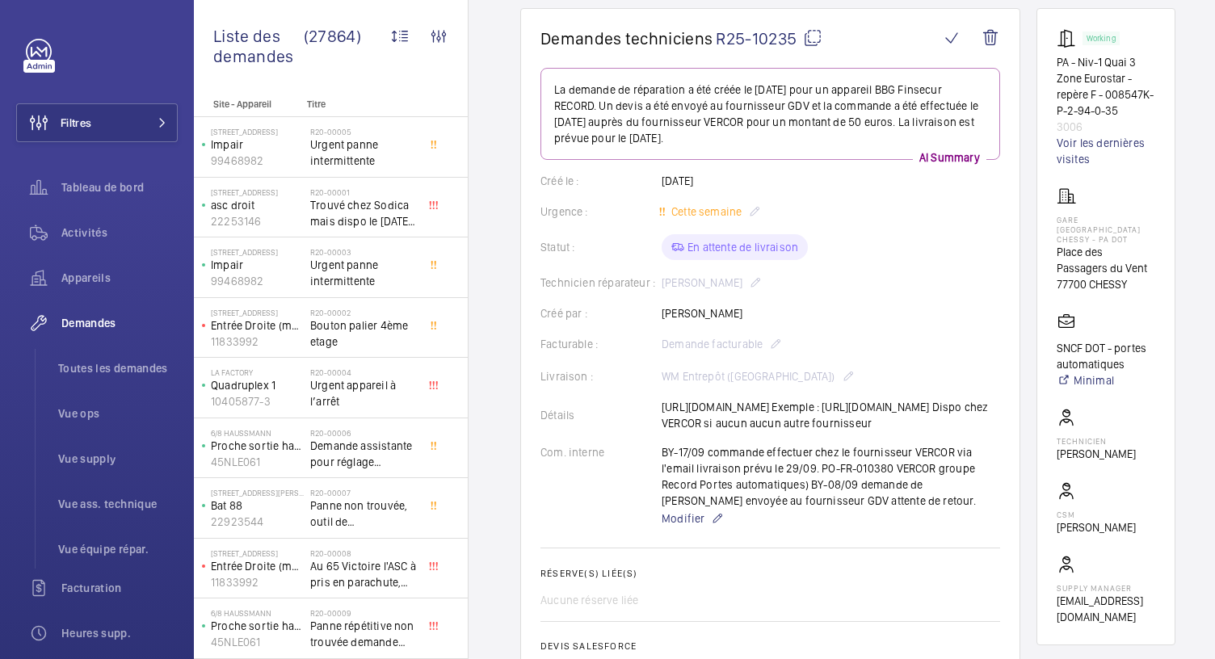
scroll to position [77, 0]
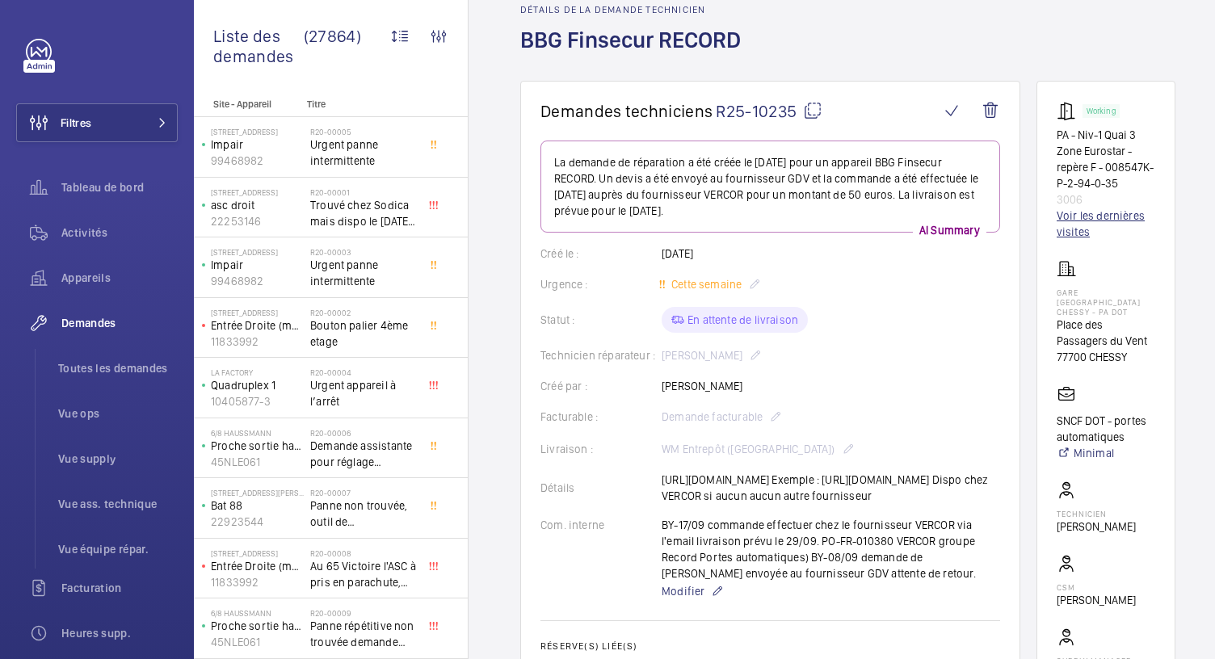
click at [1088, 236] on link "Voir les dernières visites" at bounding box center [1106, 224] width 99 height 32
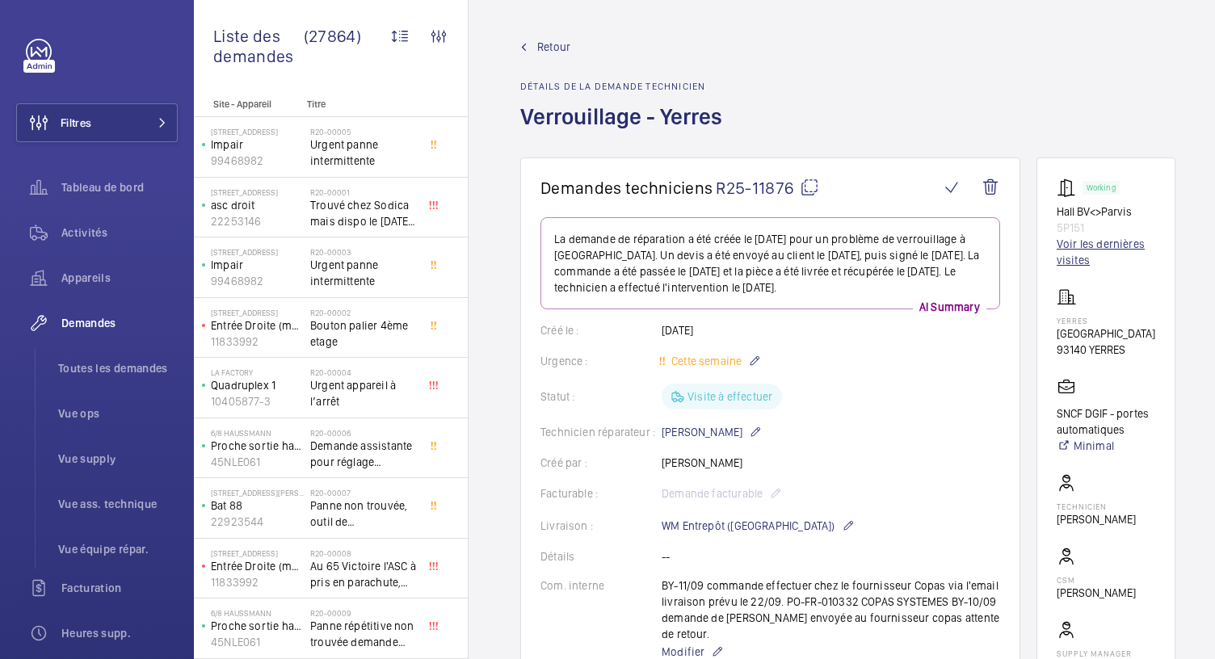
click at [1097, 248] on link "Voir les dernières visites" at bounding box center [1106, 252] width 99 height 32
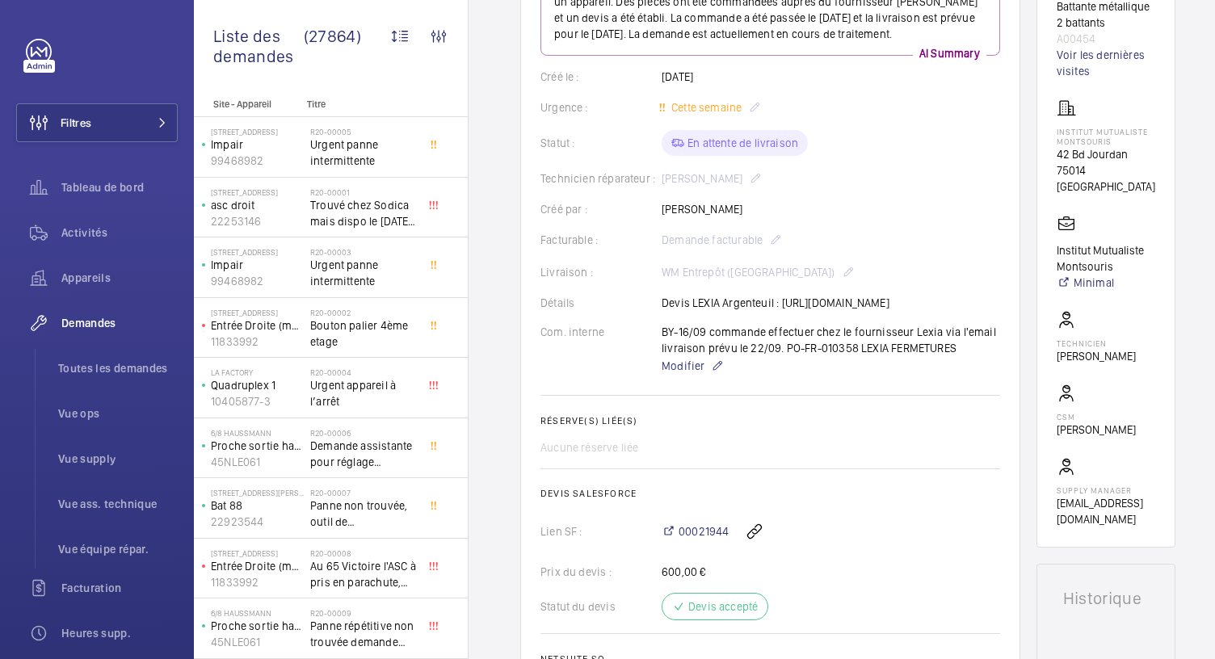
scroll to position [246, 0]
